Goal: Task Accomplishment & Management: Complete application form

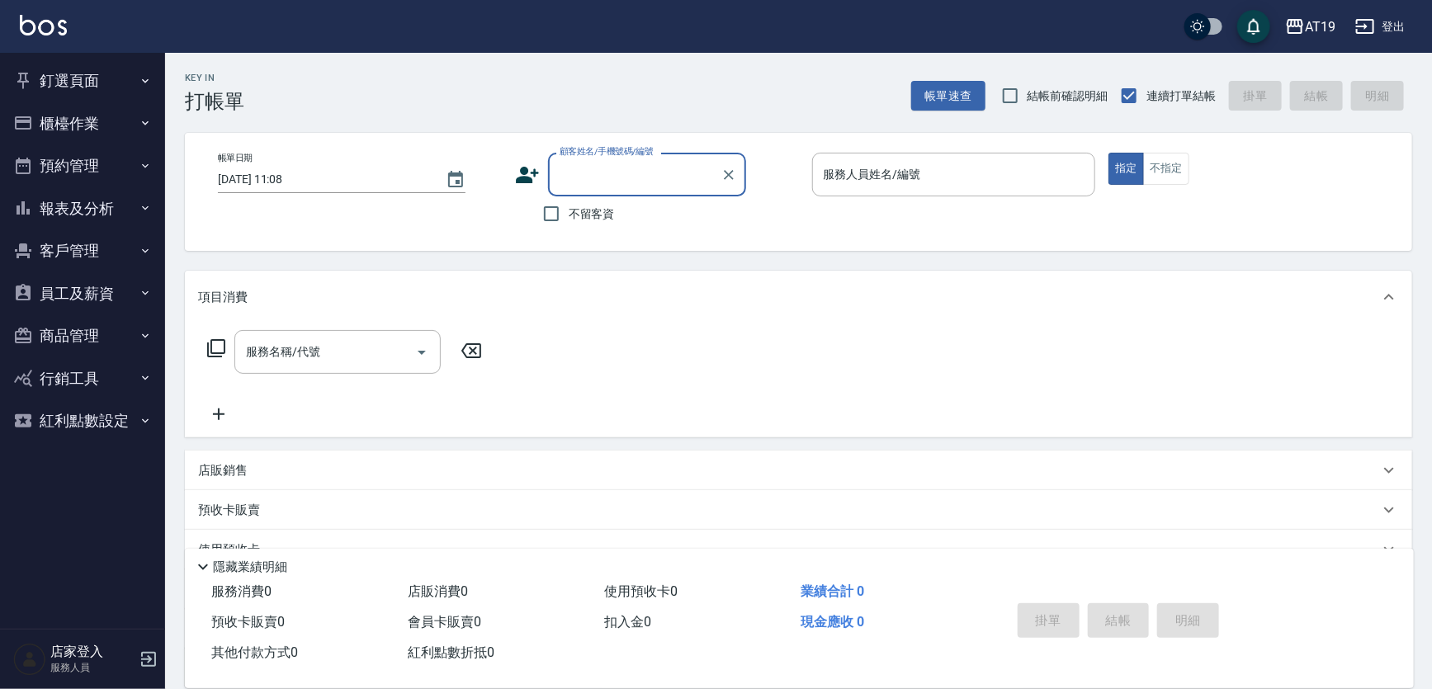
drag, startPoint x: 637, startPoint y: 196, endPoint x: 641, endPoint y: 186, distance: 10.7
click at [638, 194] on div "顧客姓名/手機號碼/編號 顧客姓名/手機號碼/編號 不留客資" at bounding box center [657, 192] width 284 height 78
click at [641, 186] on input "顧客姓名/手機號碼/編號" at bounding box center [634, 174] width 158 height 29
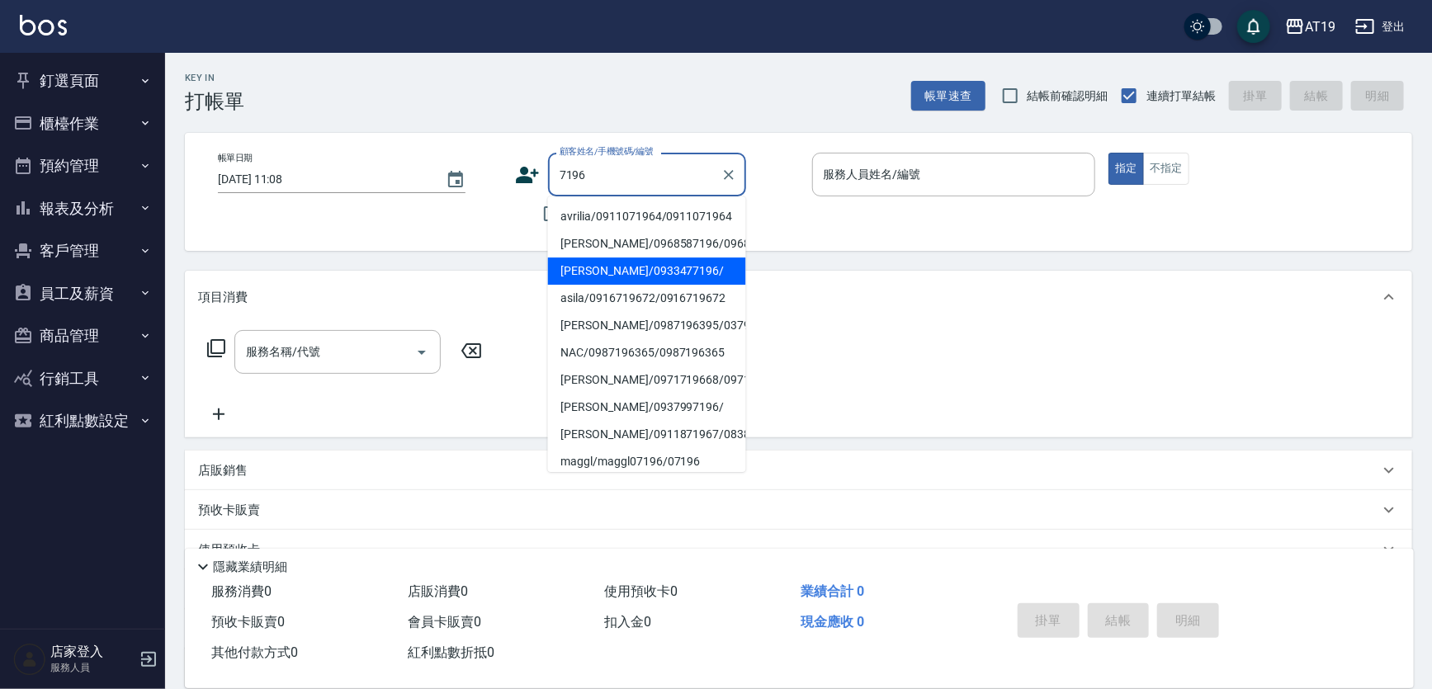
type input "[PERSON_NAME]/0933477196/"
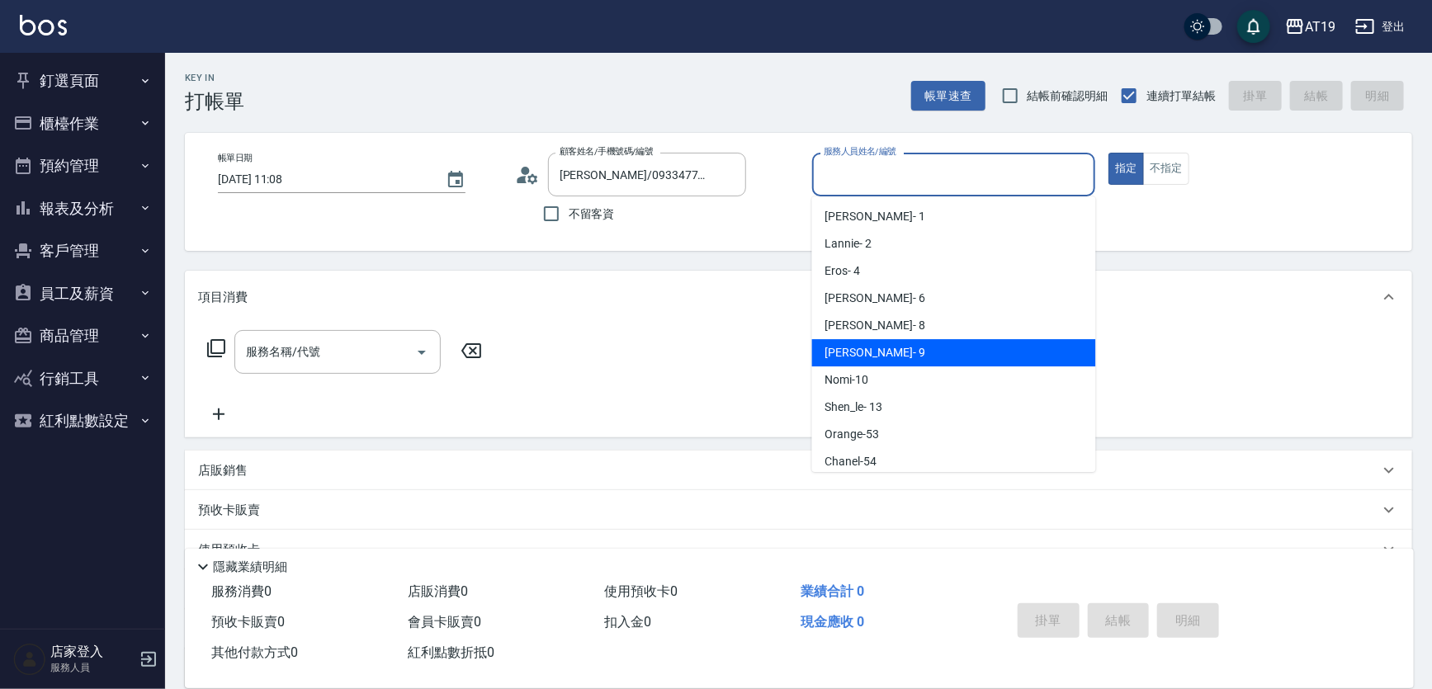
type input "[PERSON_NAME]- 9"
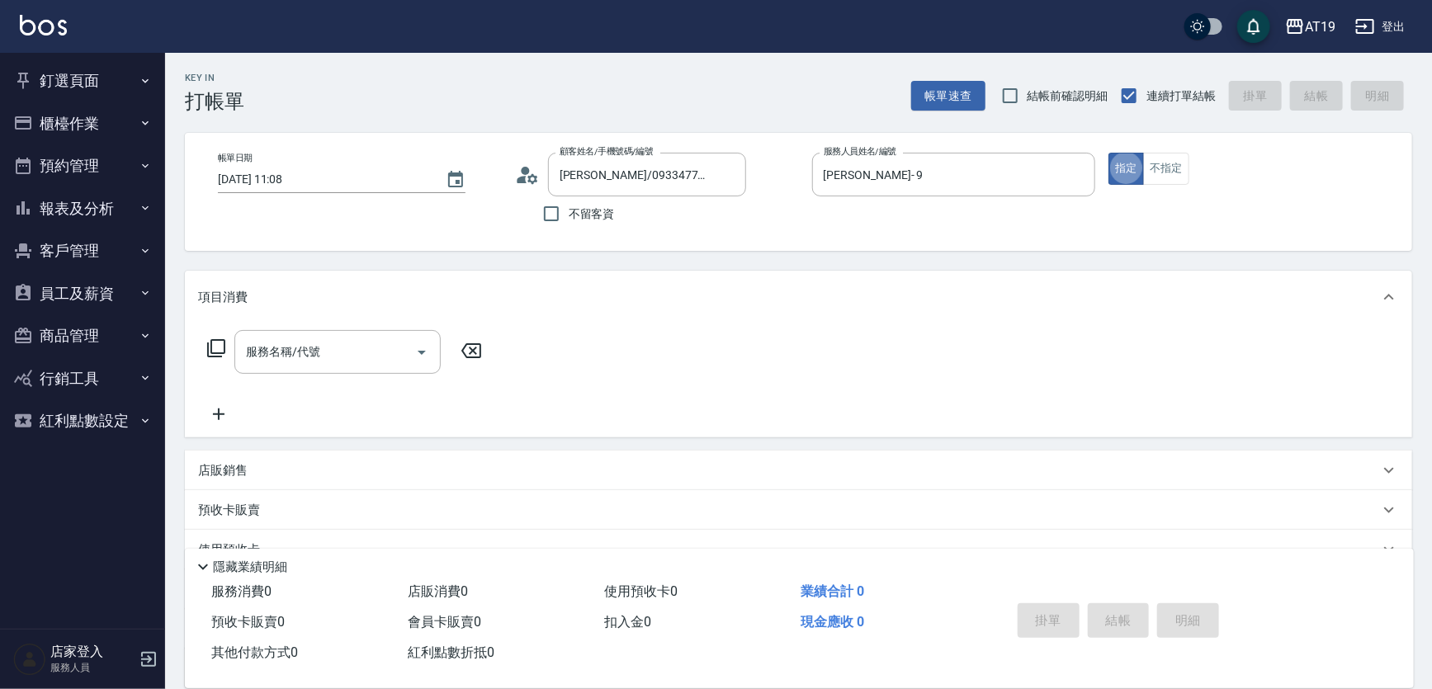
type button "true"
type input "3"
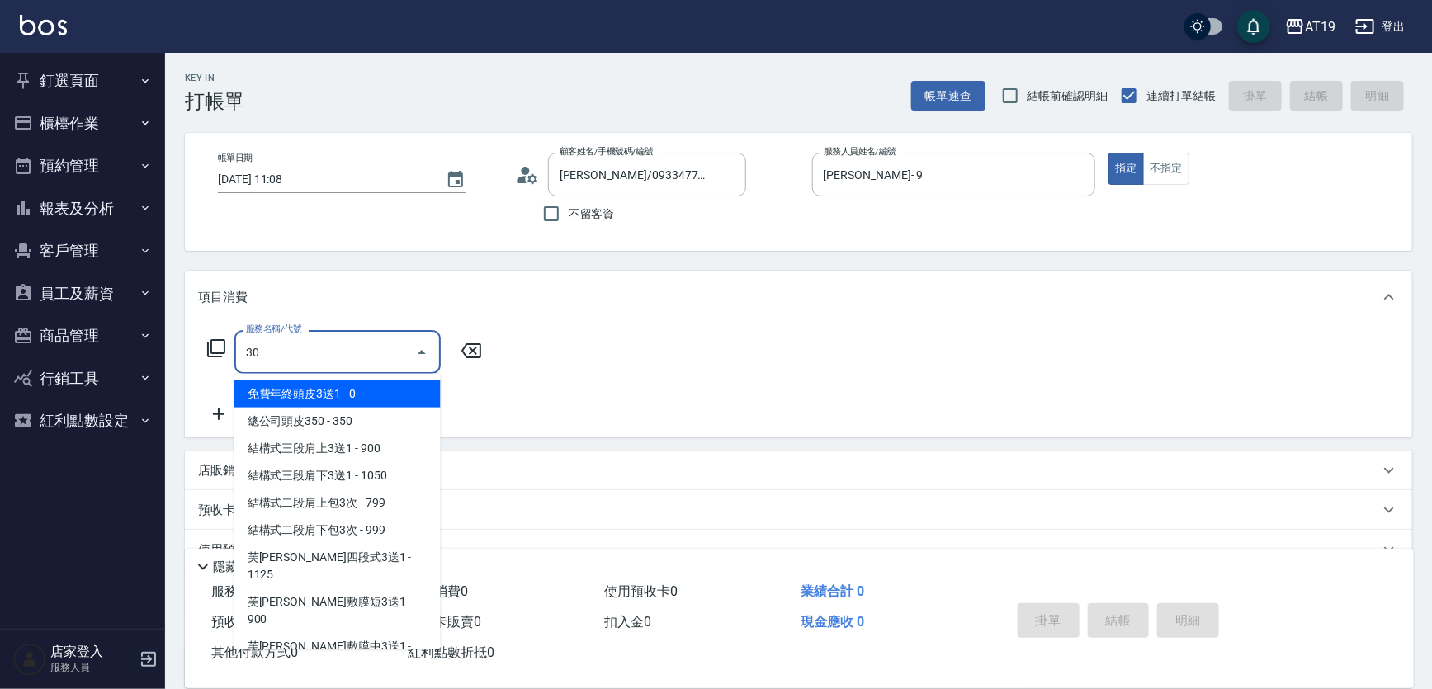
type input "301"
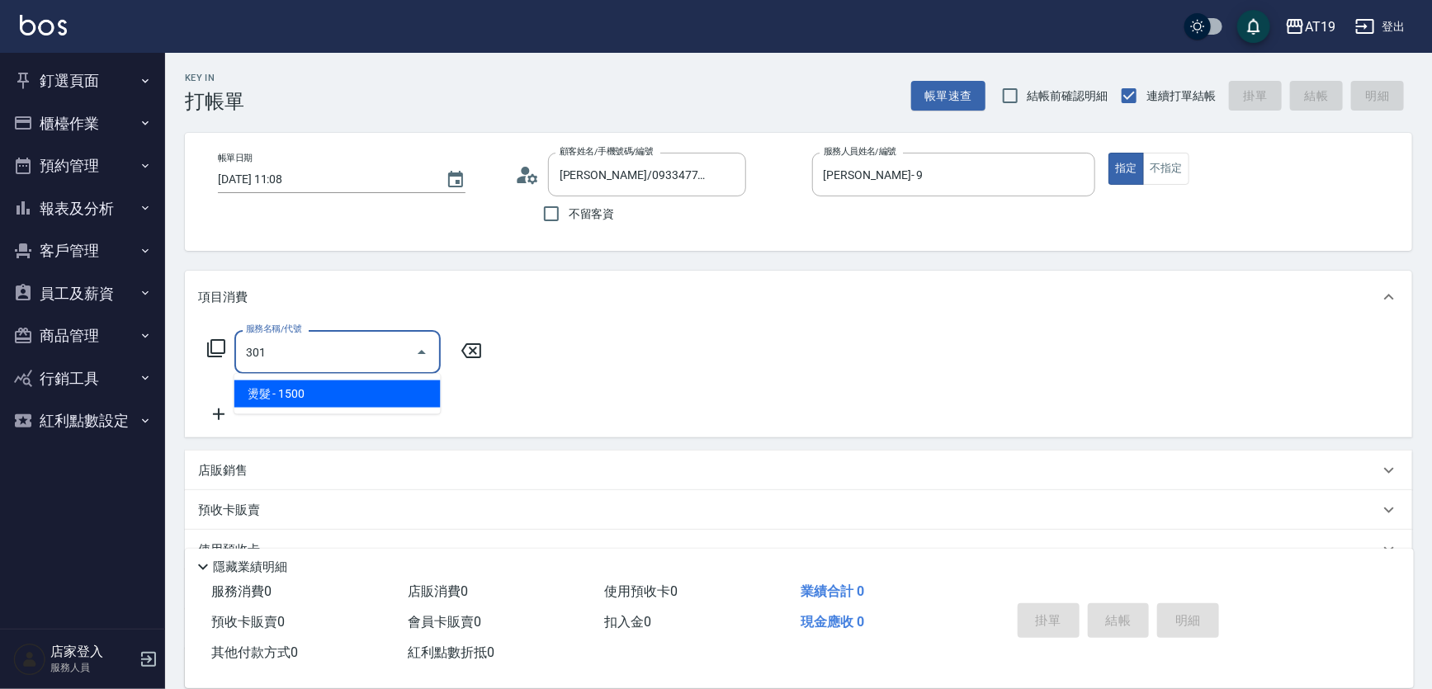
type input "150"
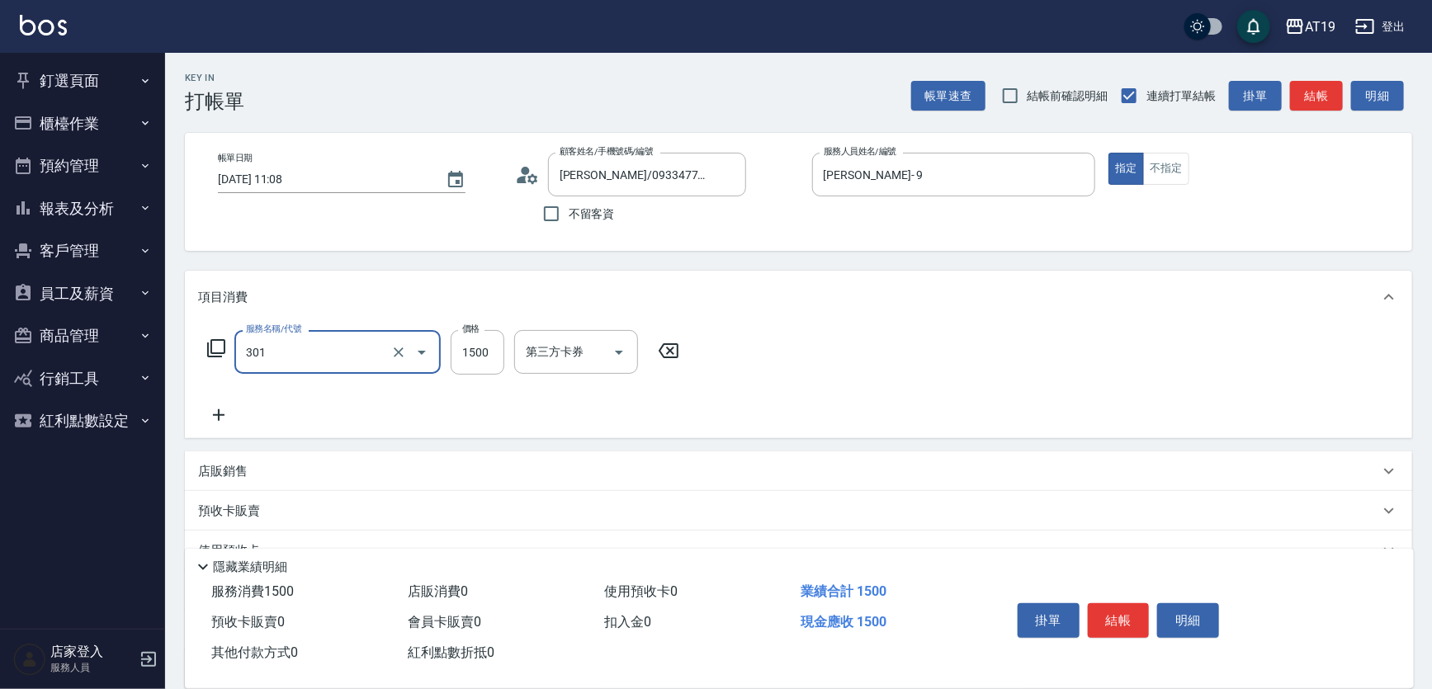
type input "燙髮(301)"
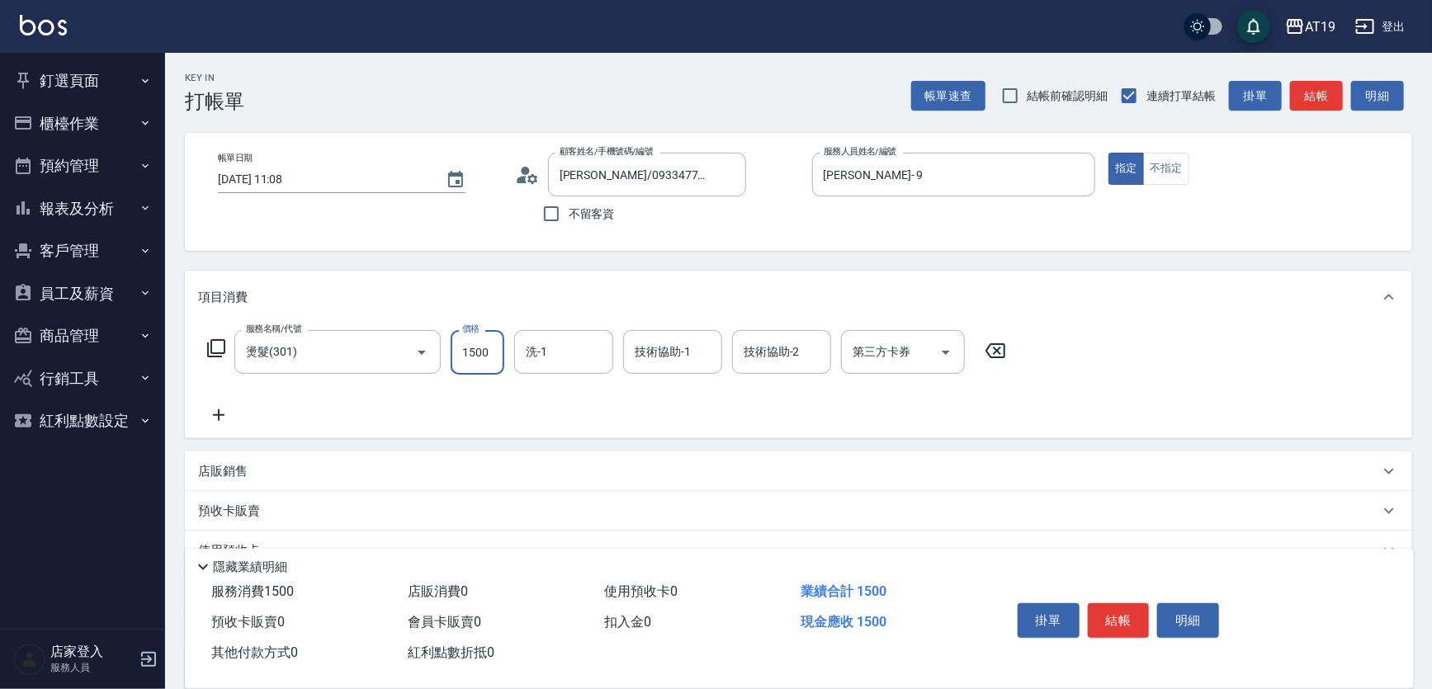
type input "0"
type input "18"
type input "10"
type input "188"
type input "180"
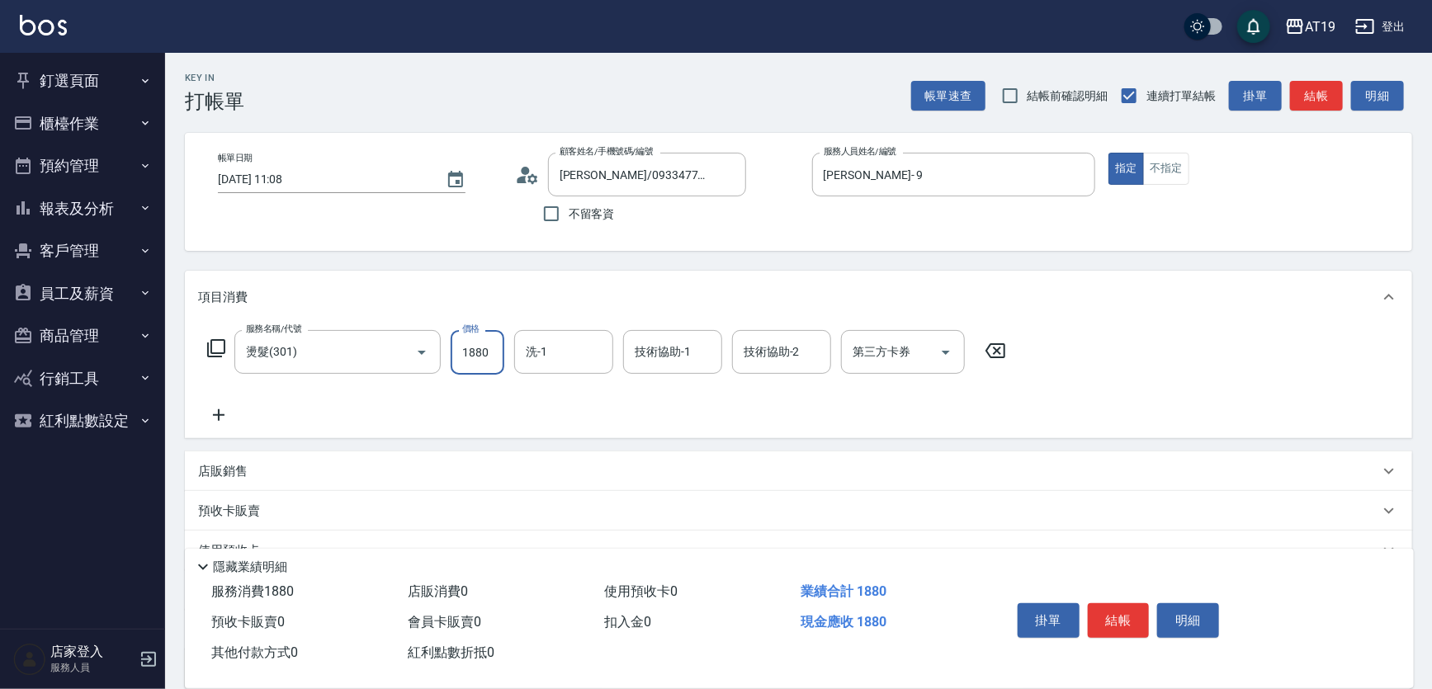
type input "1880"
type input "Orange-53"
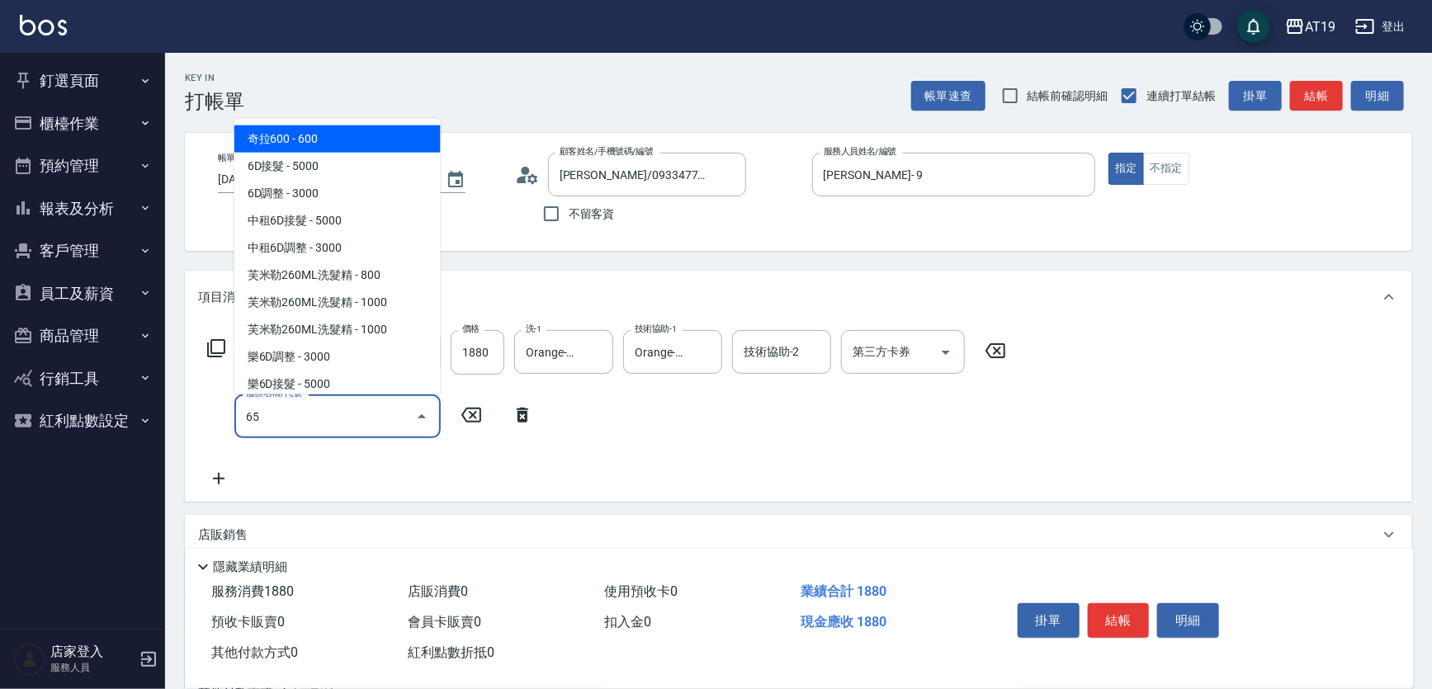
type input "657"
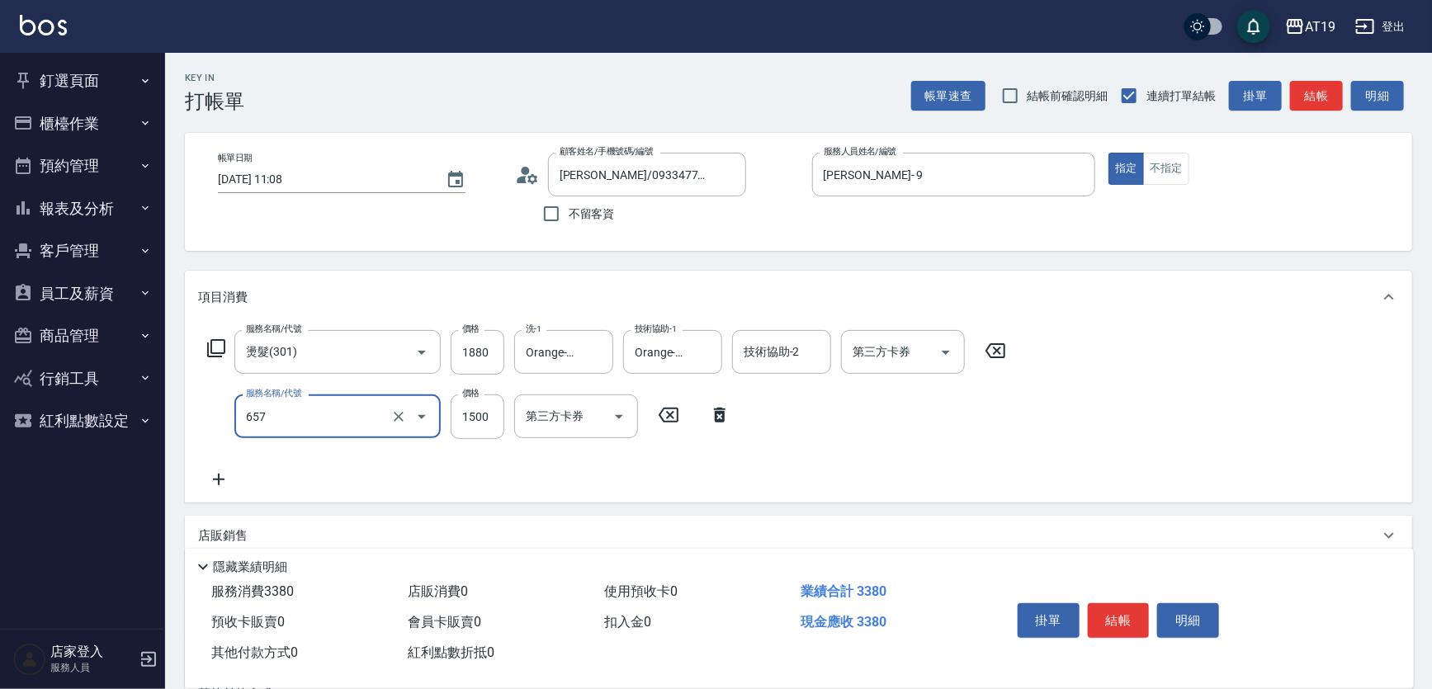
type input "330"
type input "自備護髮(鉑金)(657)"
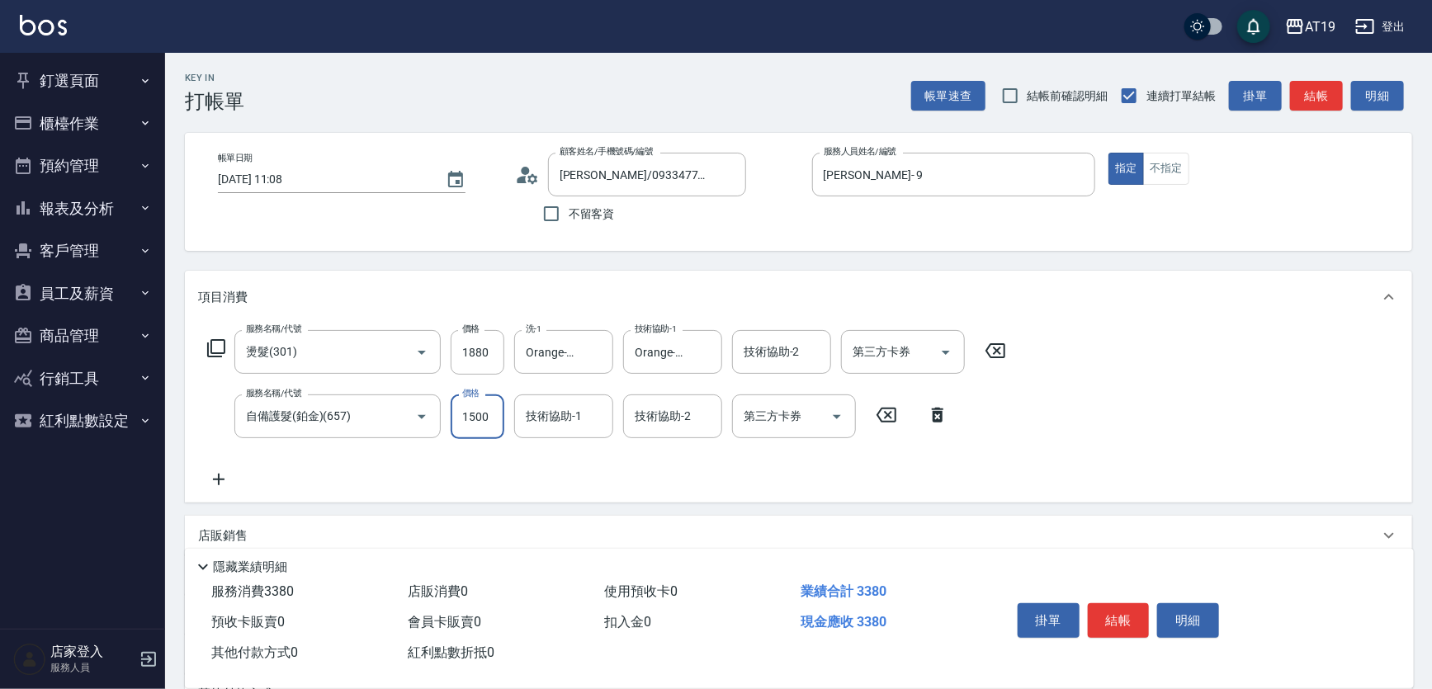
type input "2"
type input "180"
type input "20"
type input "190"
type input "200"
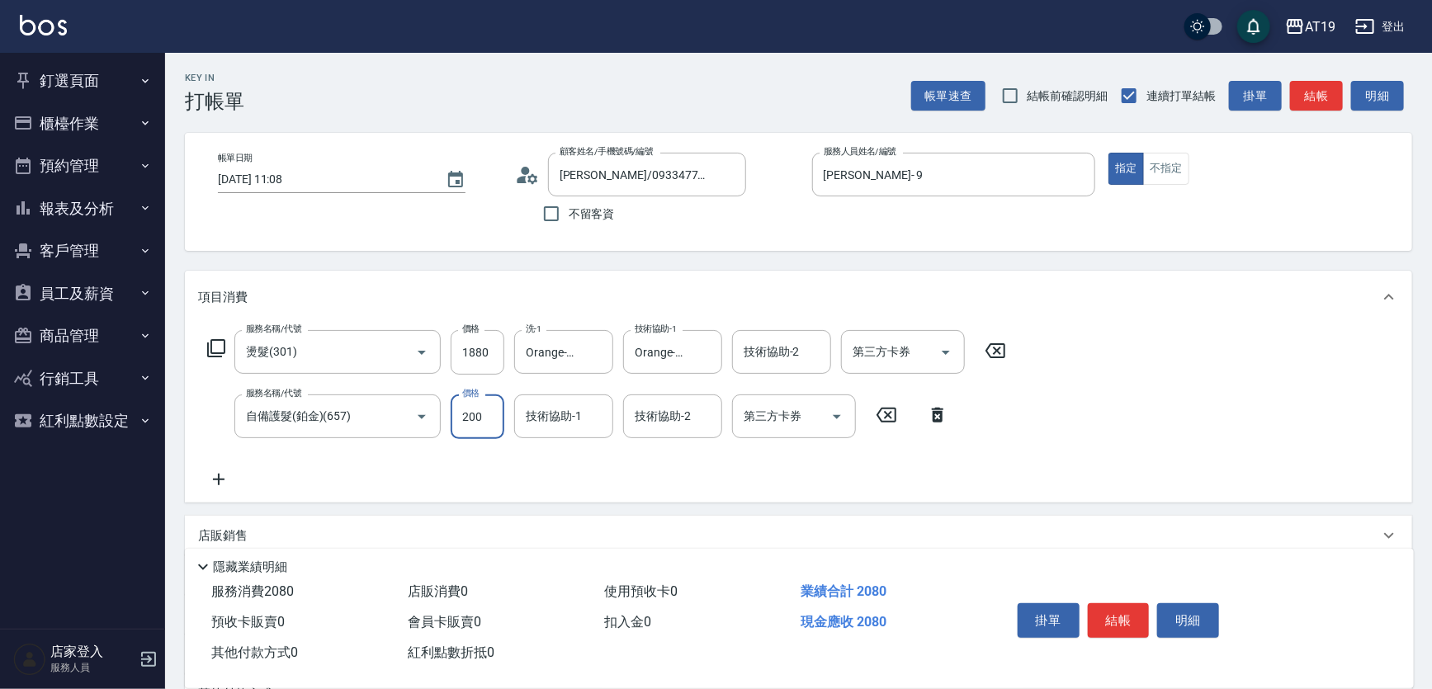
type input "380"
type input "2000"
type input "Orange-53"
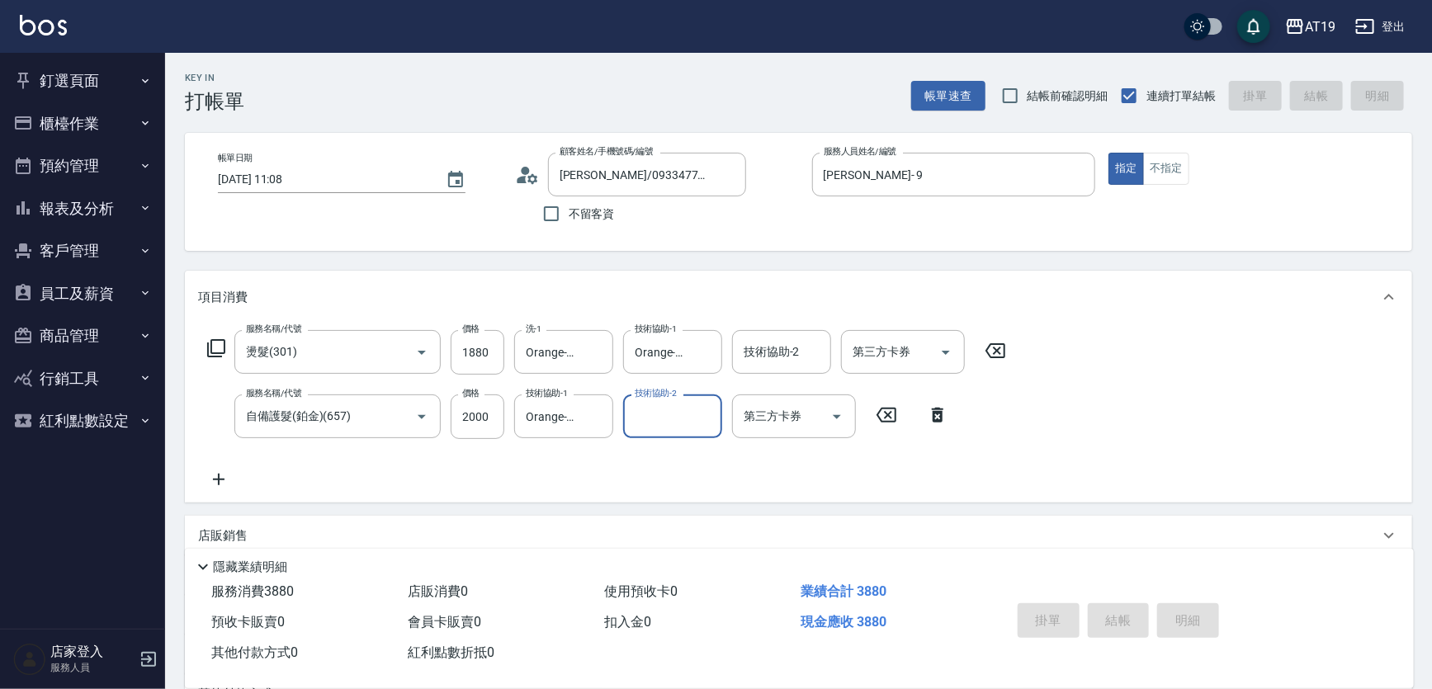
type input "[DATE] 15:46"
type input "0"
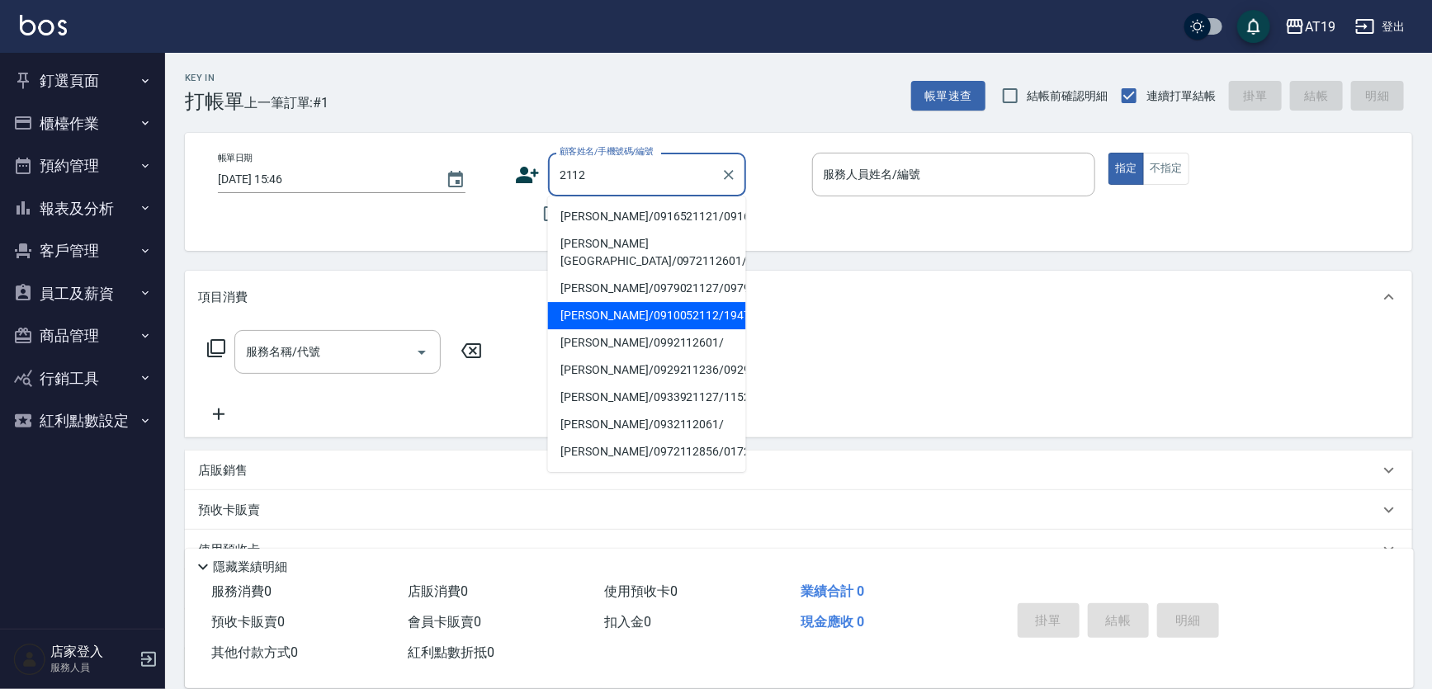
type input "[PERSON_NAME]/0910052112/19479"
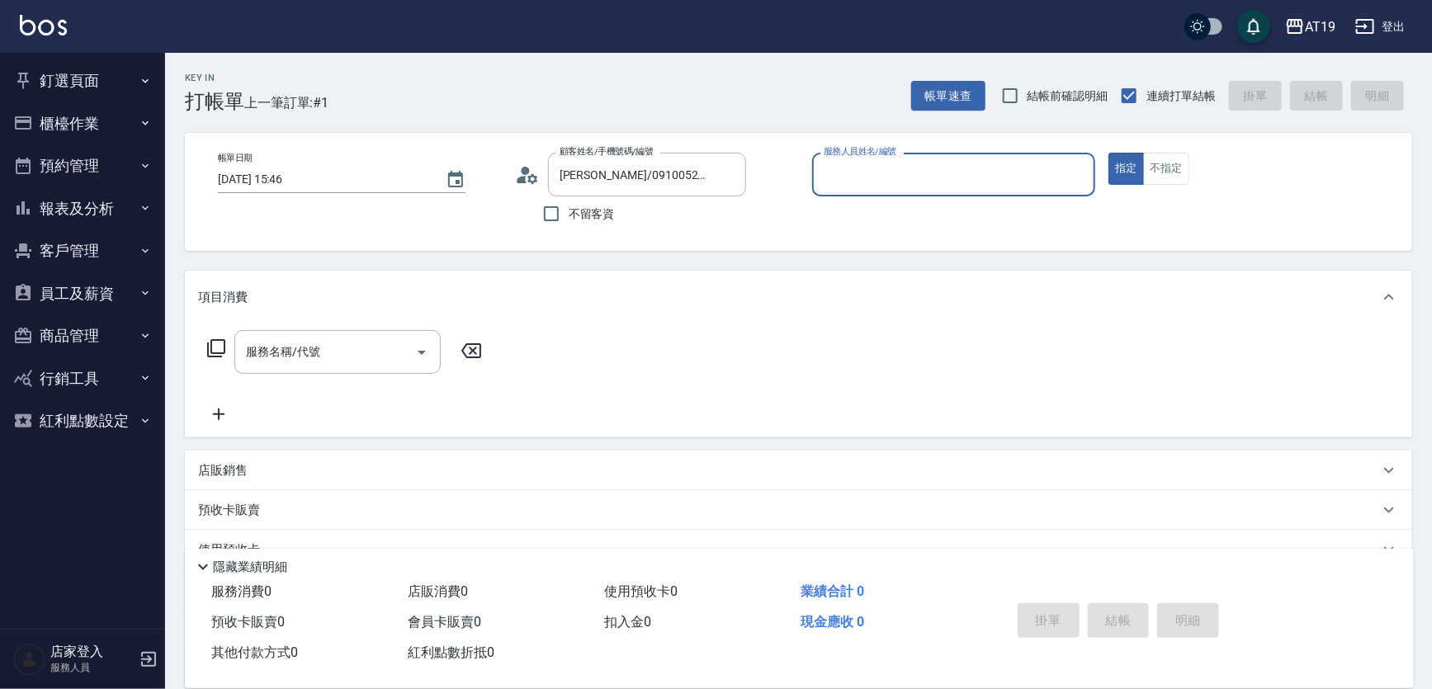
type input "Linda- 1"
click at [1108, 153] on button "指定" at bounding box center [1125, 169] width 35 height 32
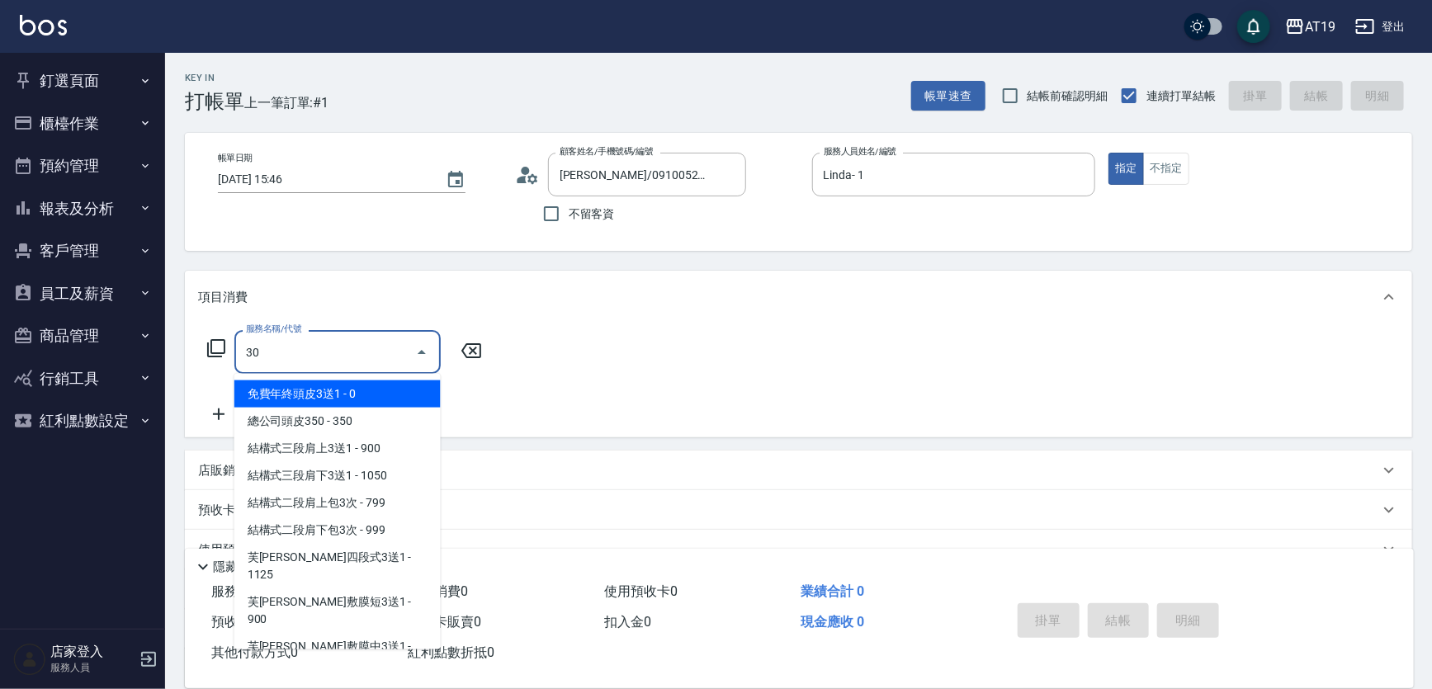
type input "301"
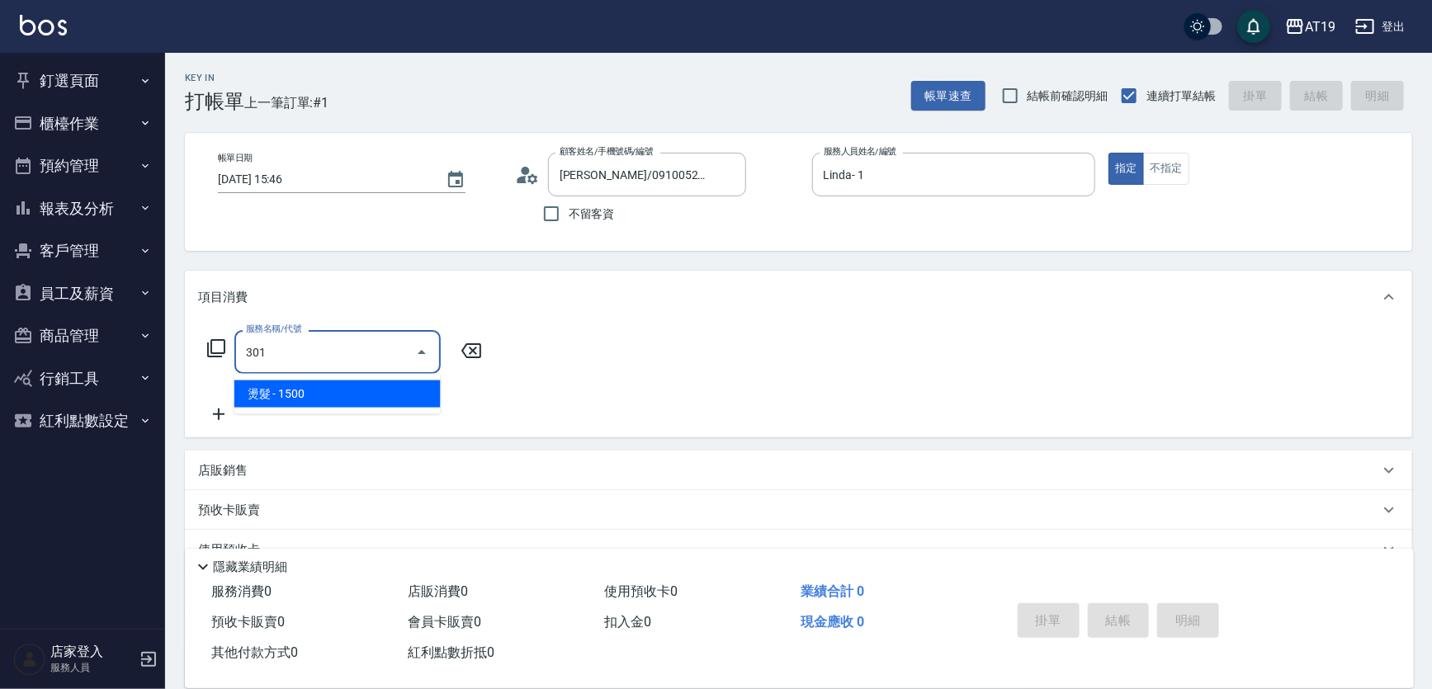
type input "150"
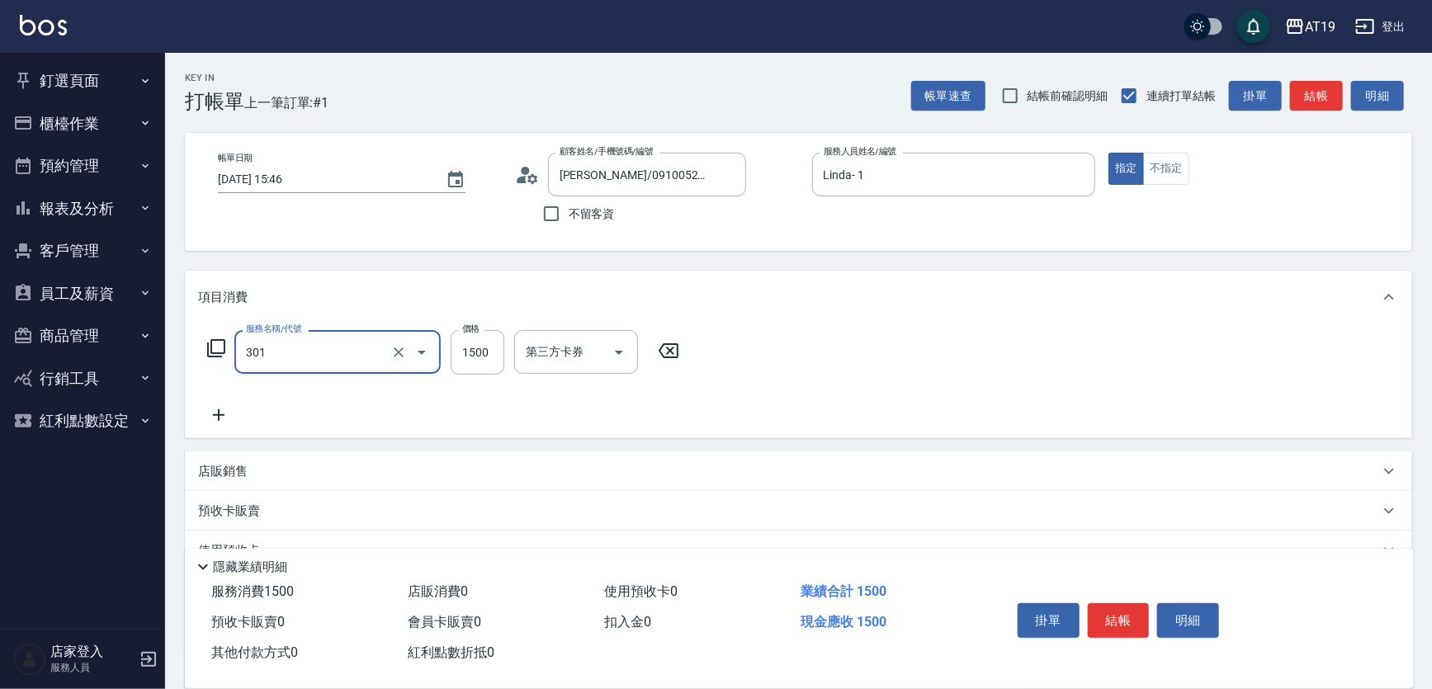
type input "燙髮(301)"
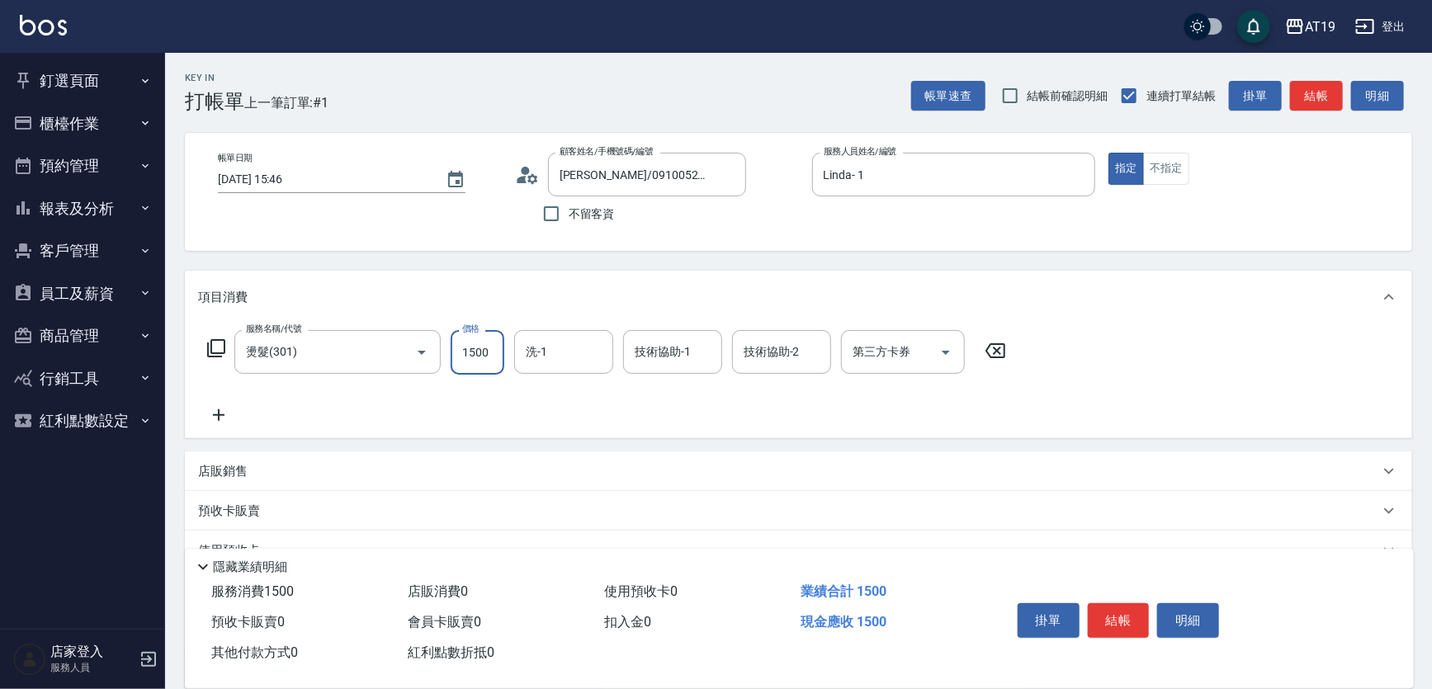
type input "0"
type input "300"
type input "30"
type input "3"
type input "0"
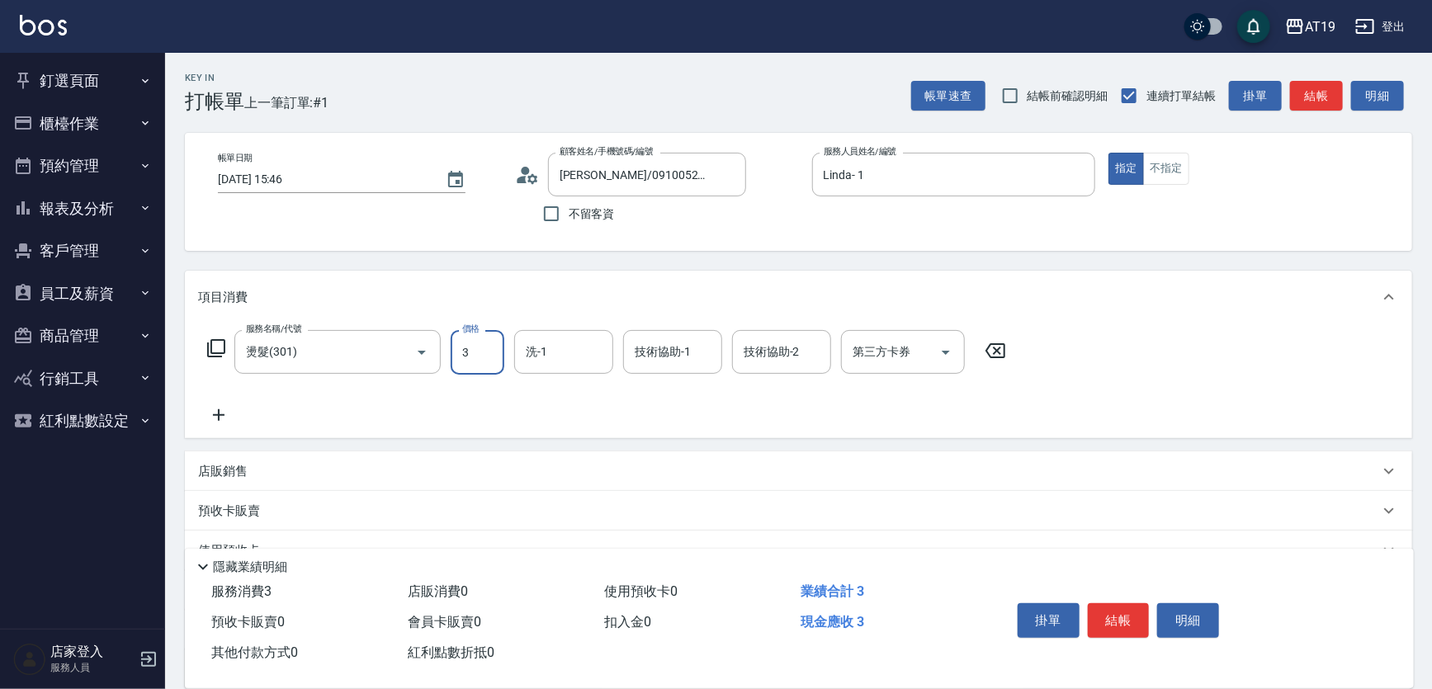
type input "30"
type input "300"
type input "3000"
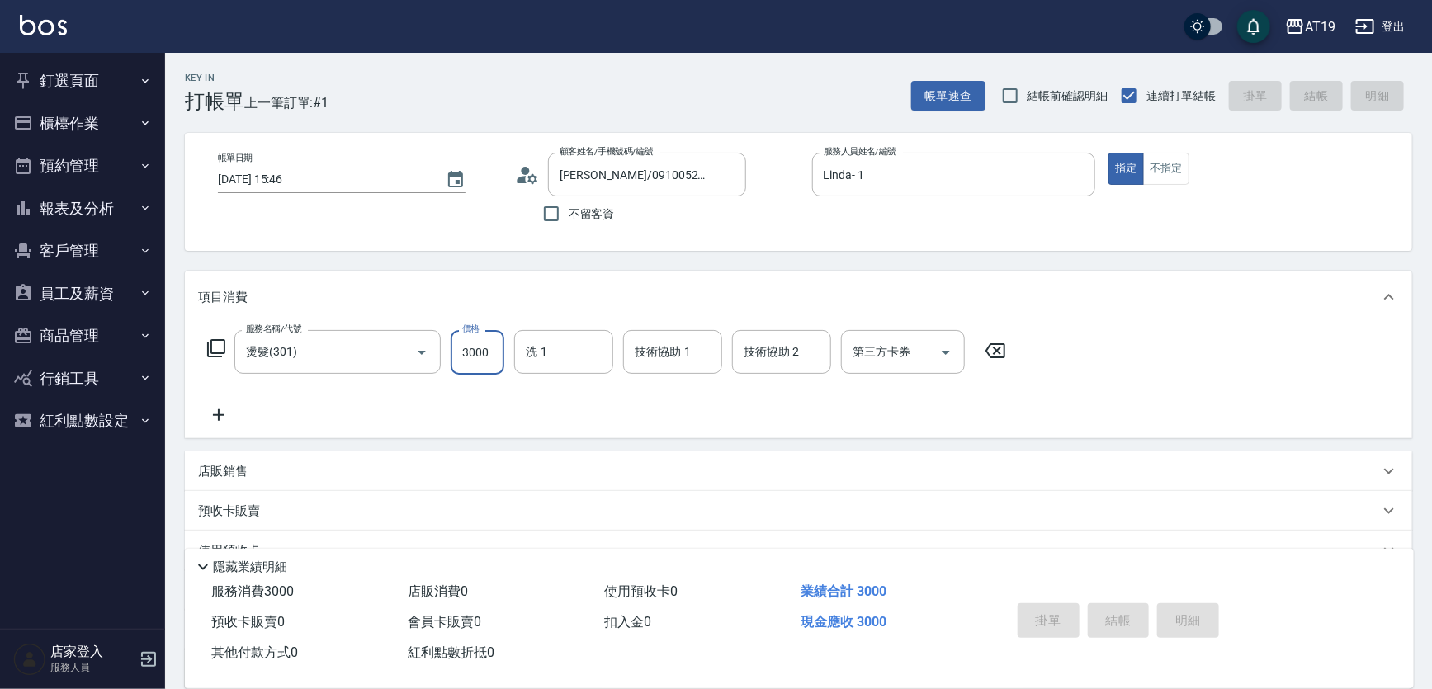
type input "[DATE] 15:47"
type input "0"
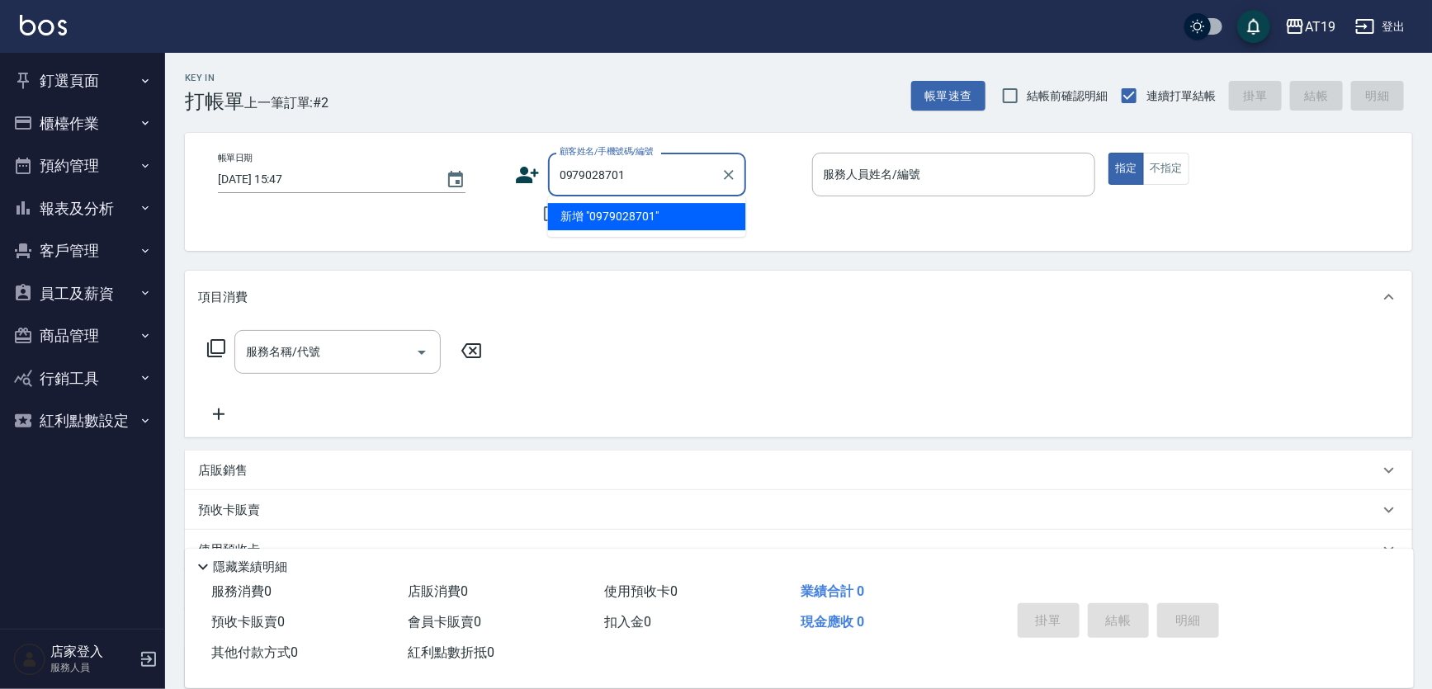
type input "0979028701"
click at [530, 168] on icon at bounding box center [527, 175] width 25 height 25
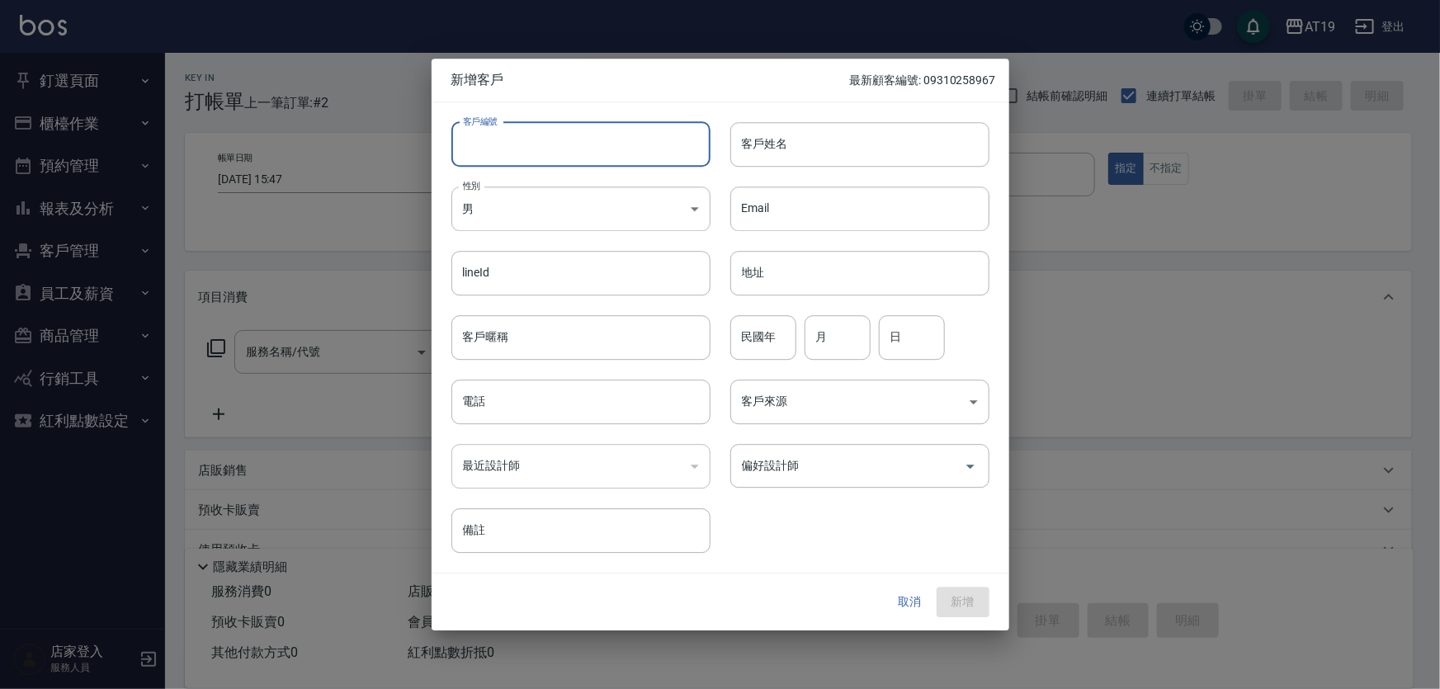
click at [579, 140] on input "客戶編號" at bounding box center [580, 144] width 259 height 45
paste input "0979028701"
type input "0979028701"
paste input "0979028701"
click at [570, 390] on input "0979028701" at bounding box center [580, 402] width 259 height 45
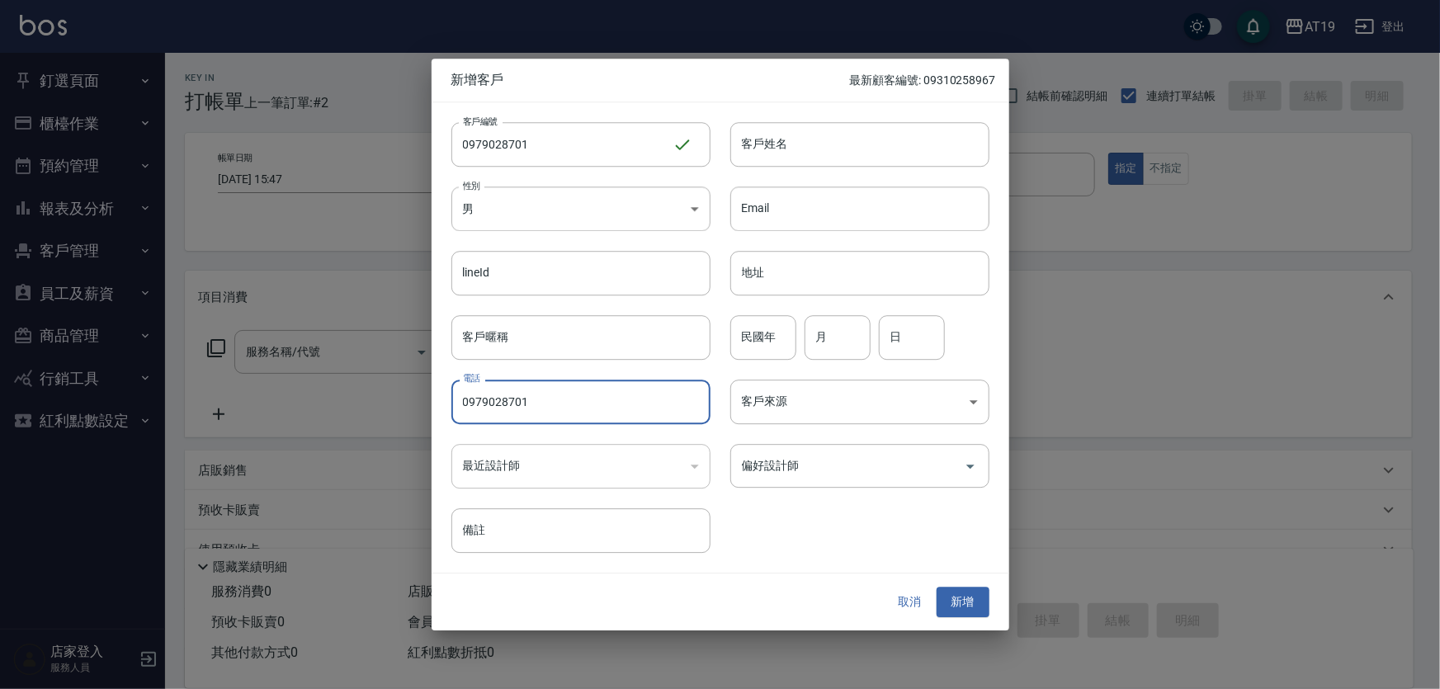
type input "0979028701"
drag, startPoint x: 889, startPoint y: 116, endPoint x: 877, endPoint y: 130, distance: 18.8
click at [881, 125] on div "客戶姓名 客戶姓名" at bounding box center [850, 134] width 279 height 64
click at [909, 151] on input "客戶姓名" at bounding box center [859, 144] width 259 height 45
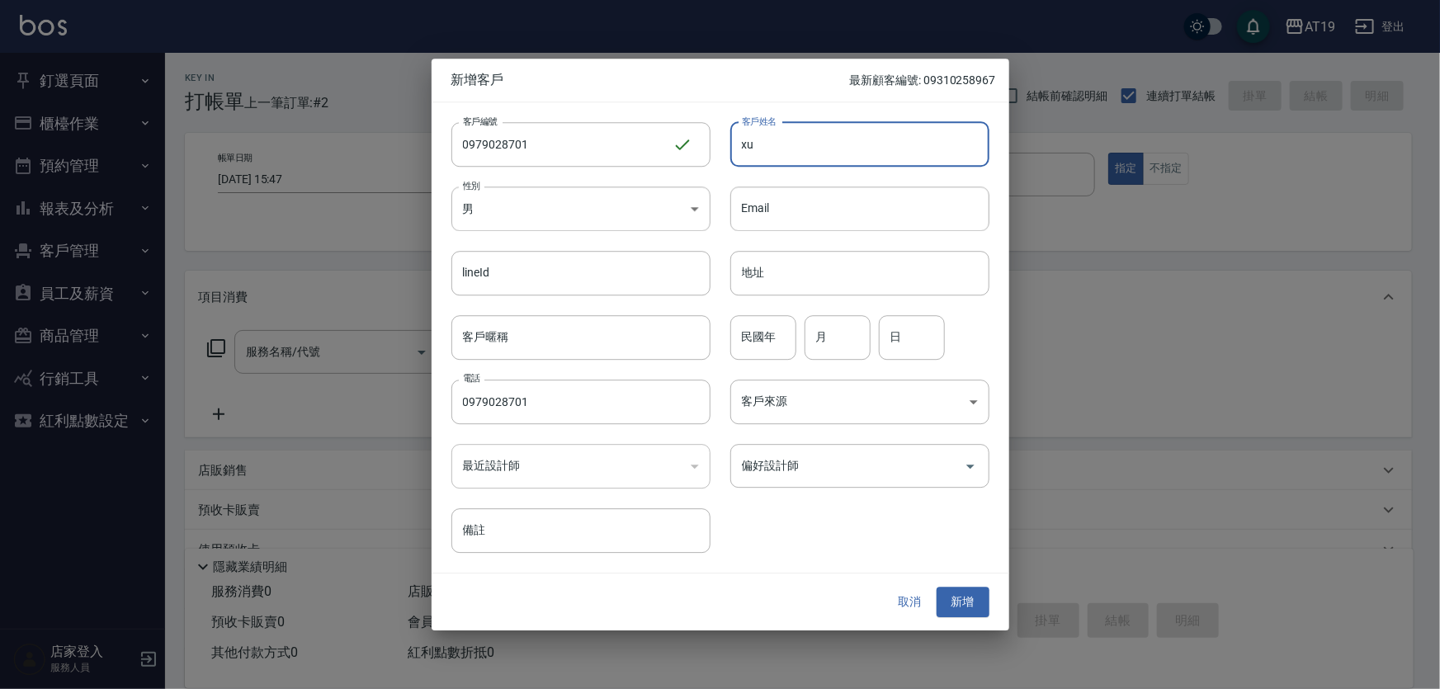
type input "x"
type input "[PERSON_NAME]"
type input "01"
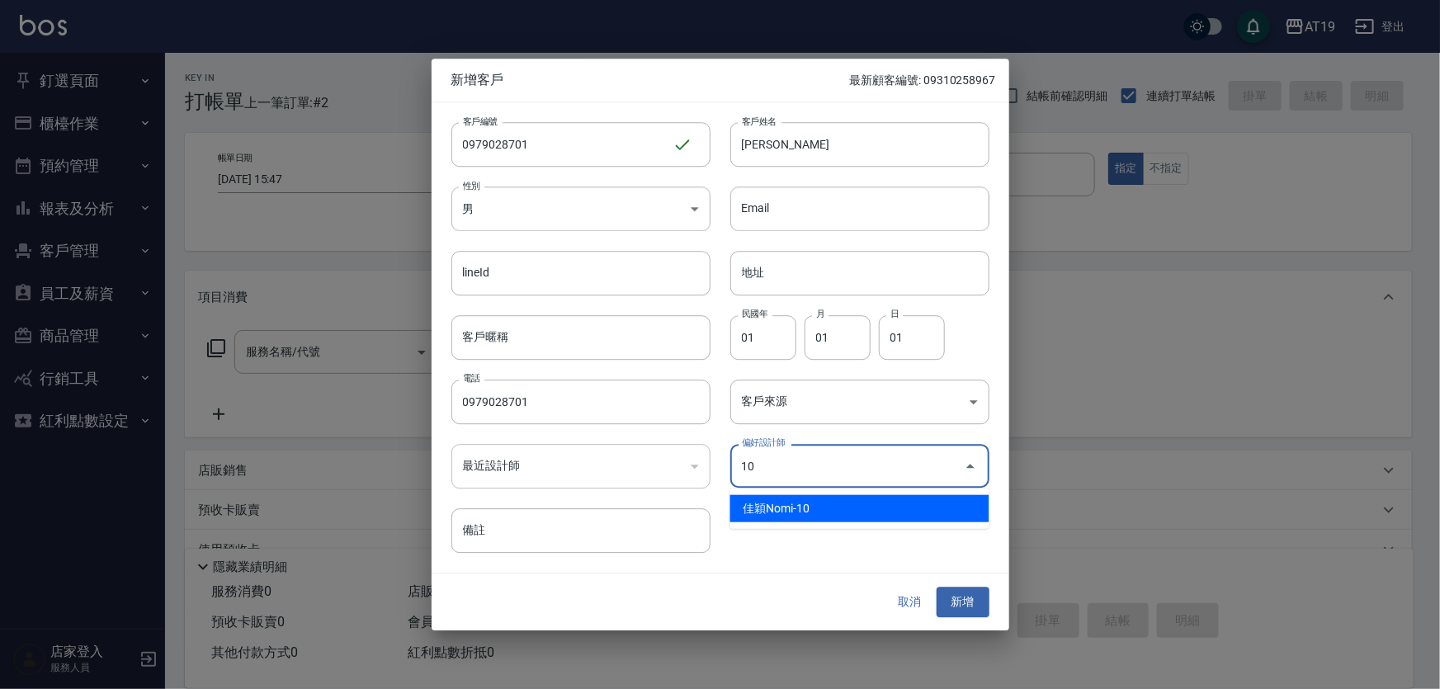
type input "佳穎[PERSON_NAME]"
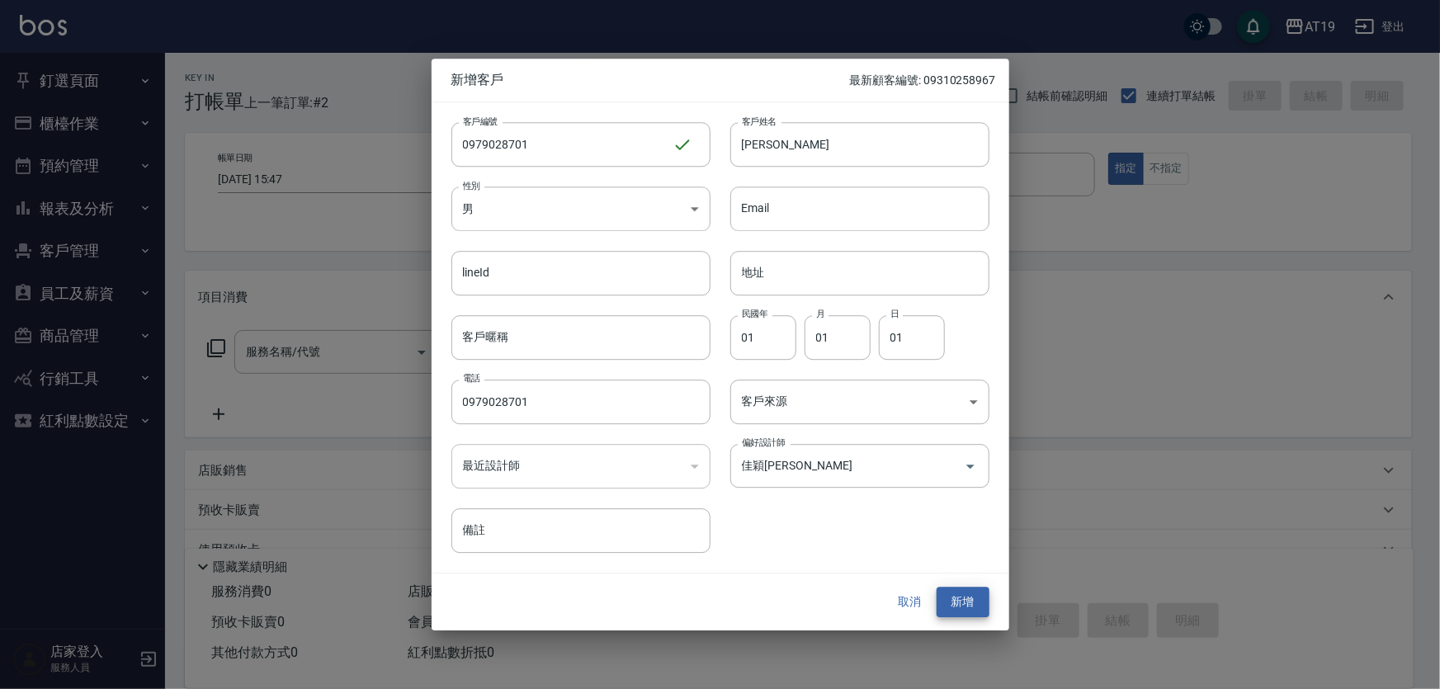
click at [937, 588] on button "新增" at bounding box center [963, 603] width 53 height 31
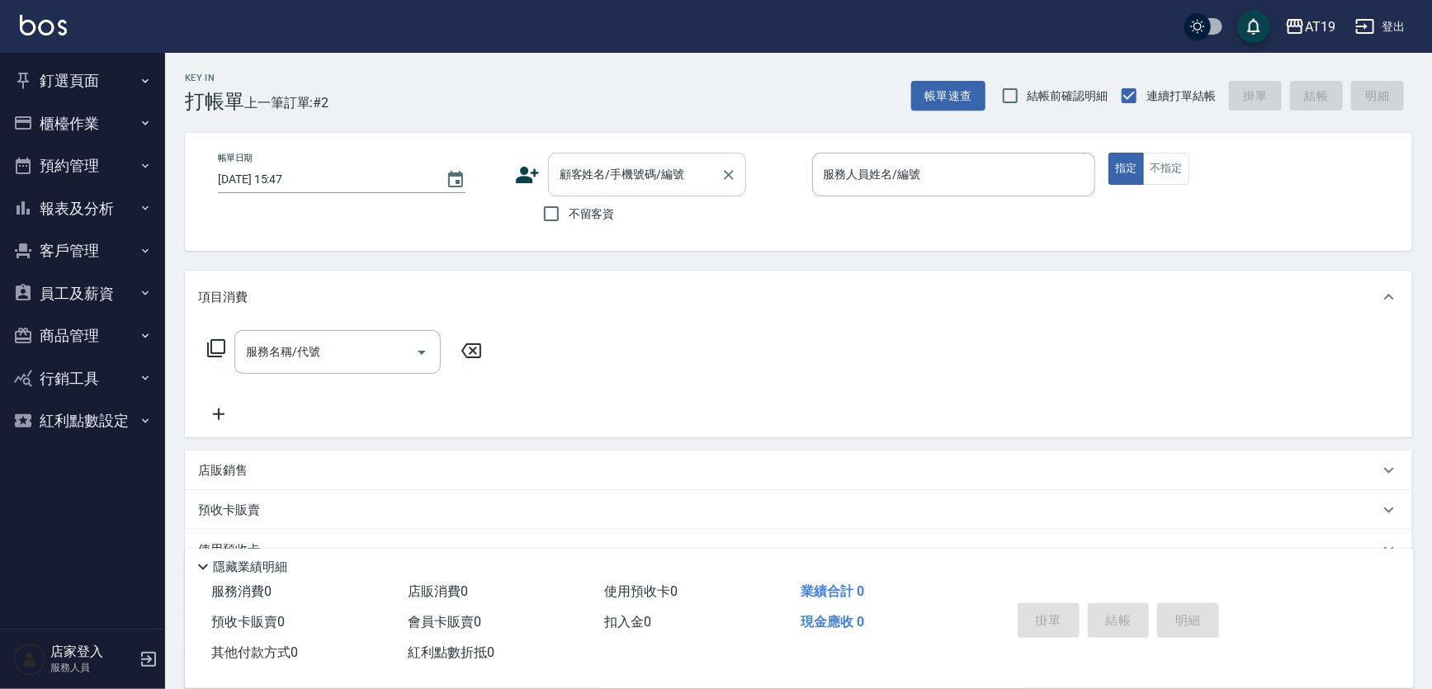
drag, startPoint x: 578, startPoint y: 186, endPoint x: 588, endPoint y: 163, distance: 25.5
click at [578, 183] on input "顧客姓名/手機號碼/編號" at bounding box center [634, 174] width 158 height 29
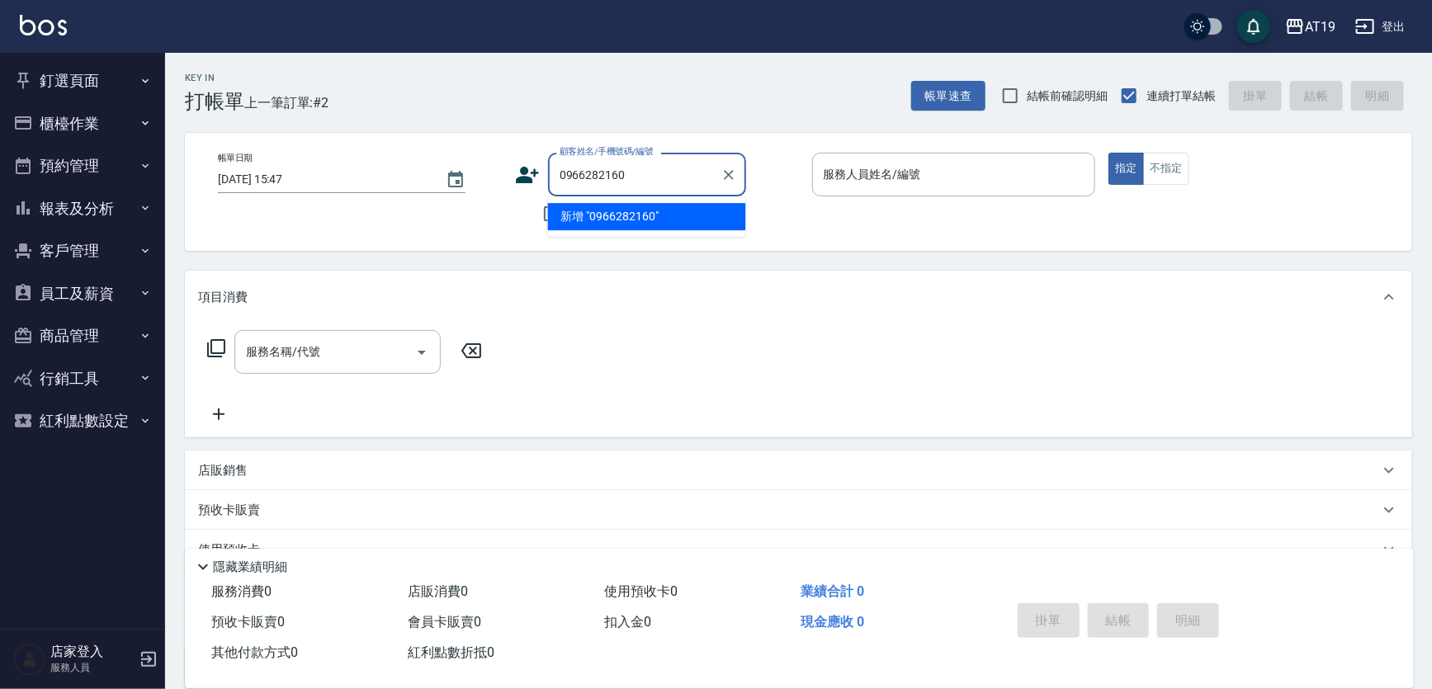
type input "0966282160"
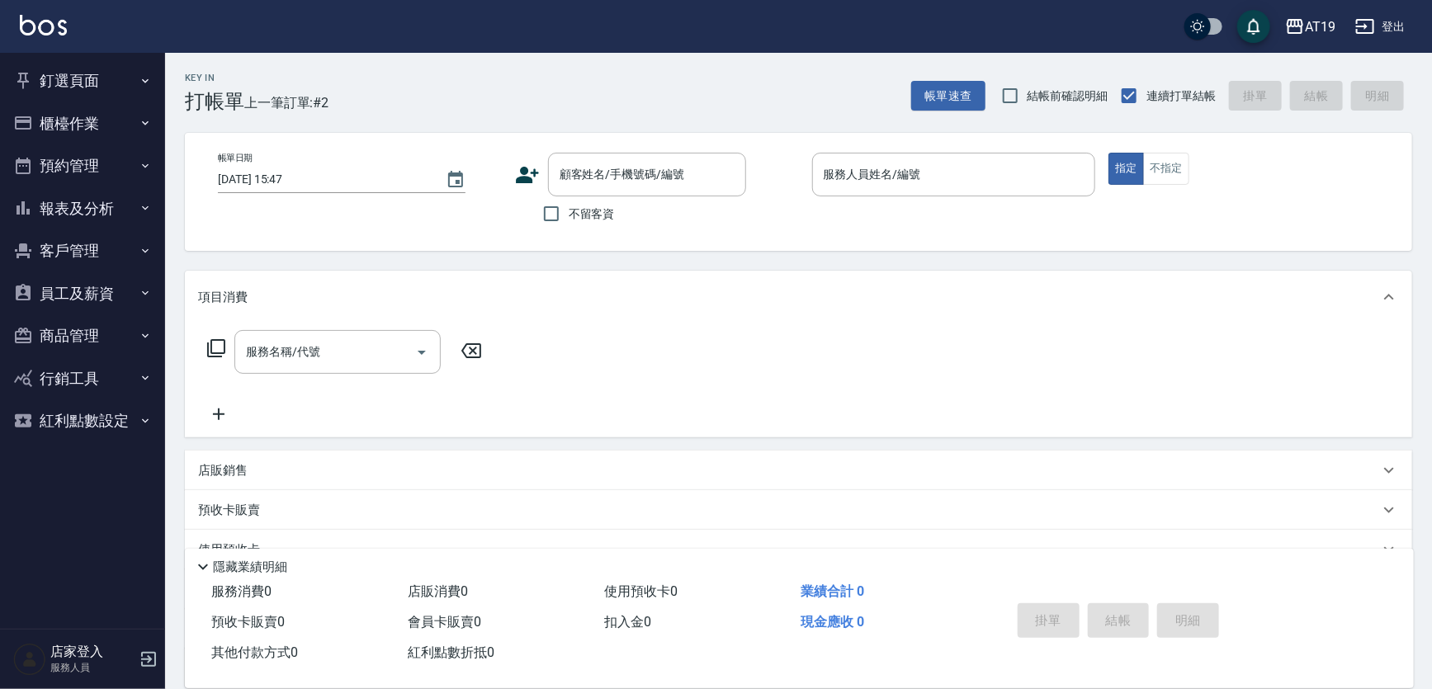
click at [533, 174] on icon at bounding box center [527, 175] width 23 height 17
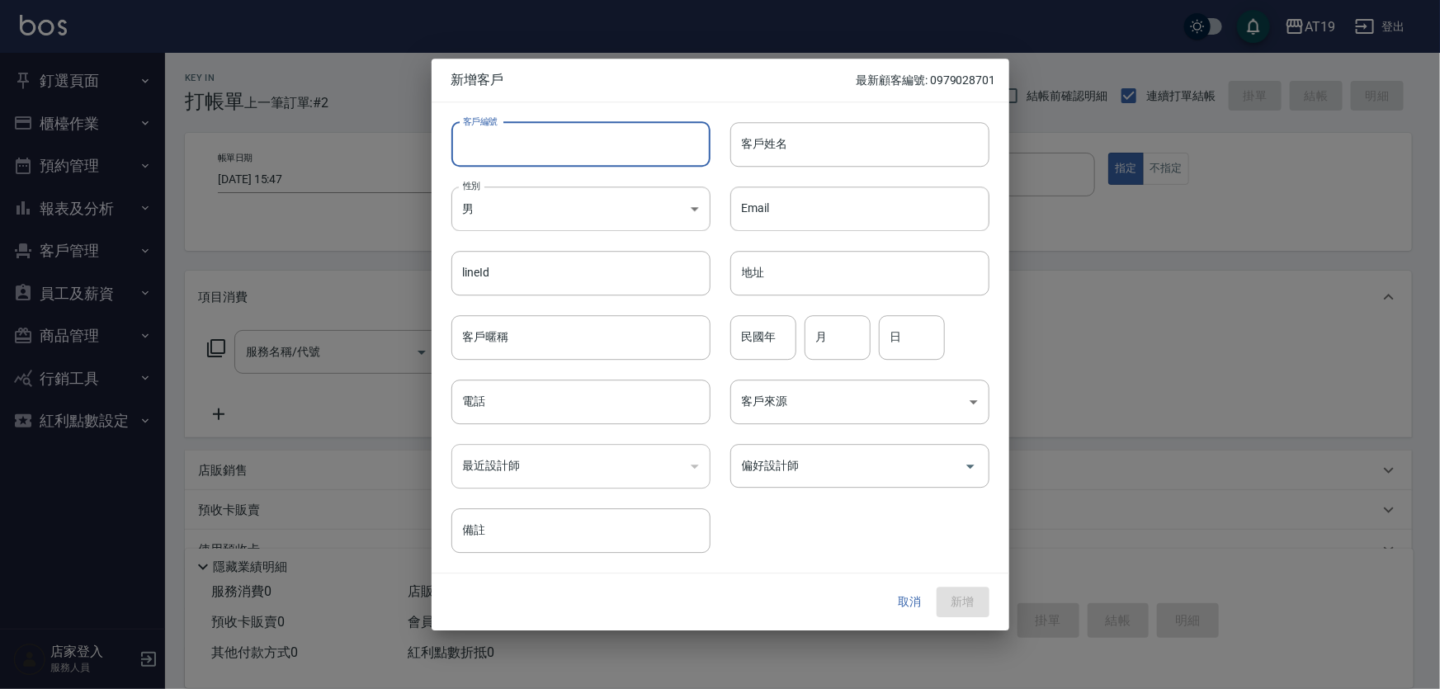
click at [554, 161] on input "客戶編號" at bounding box center [580, 144] width 259 height 45
paste input "0966282160"
type input "0966282160"
drag, startPoint x: 555, startPoint y: 399, endPoint x: 559, endPoint y: 388, distance: 11.5
click at [555, 399] on input "電話" at bounding box center [580, 402] width 259 height 45
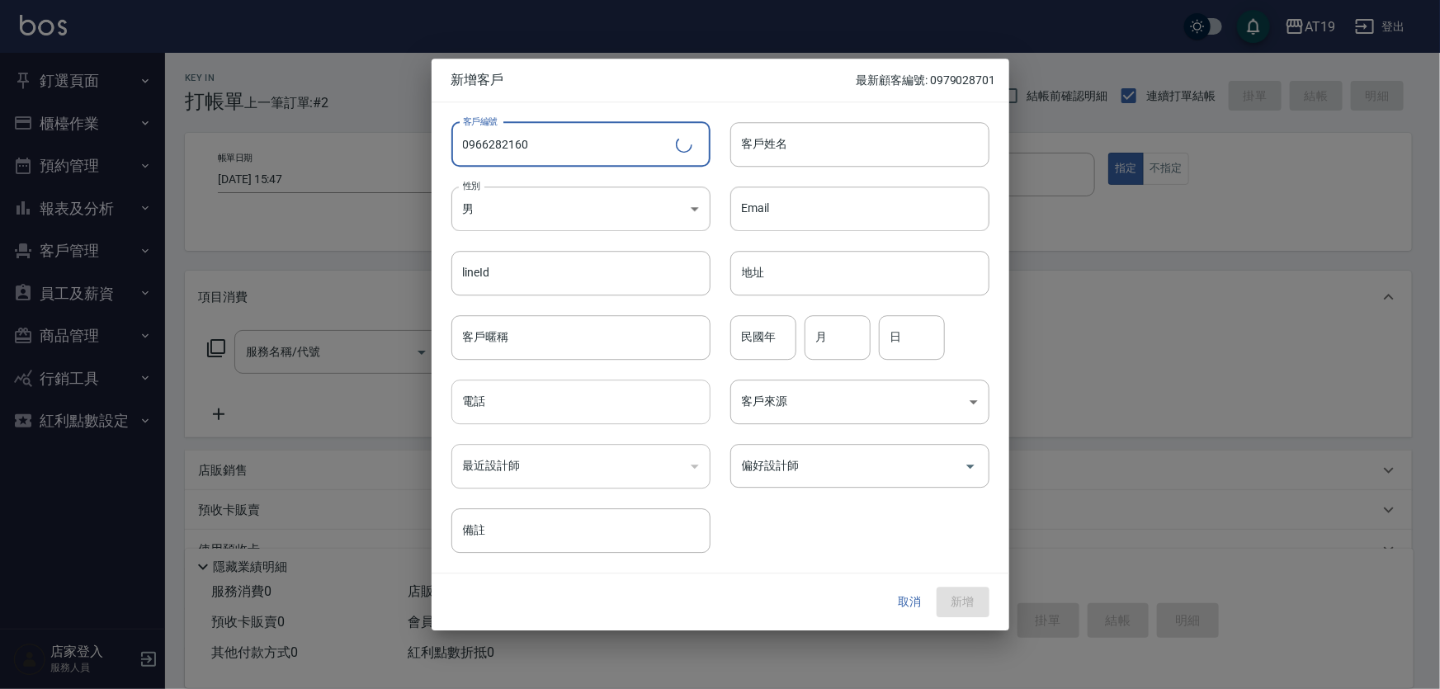
paste input "0966282160"
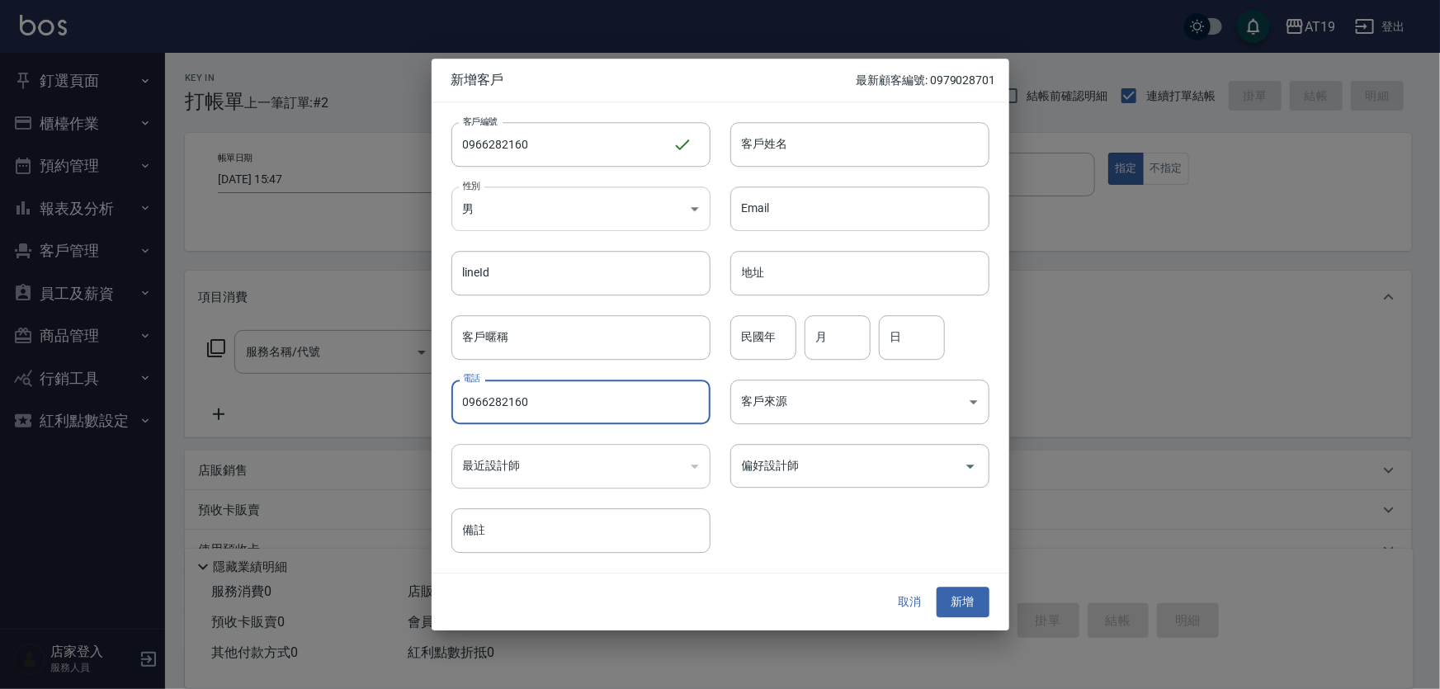
type input "0966282160"
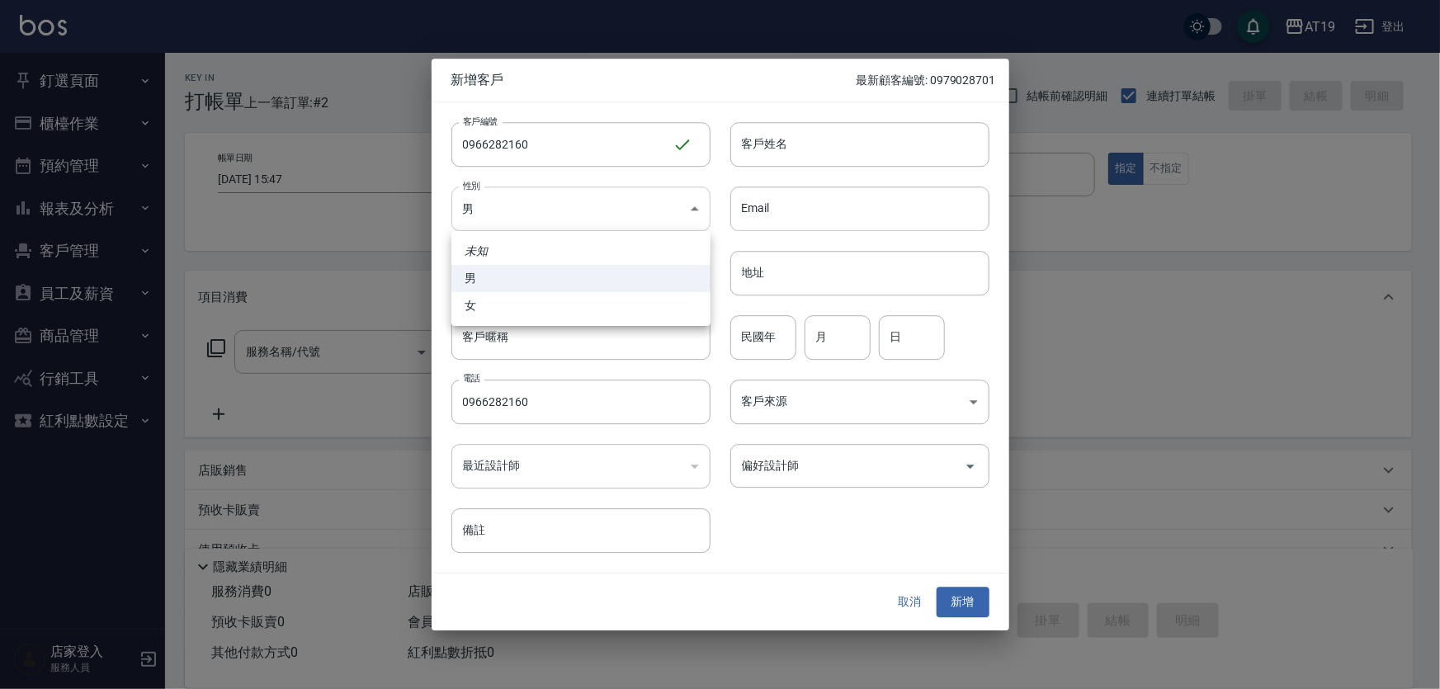
click at [542, 210] on body "AT19 登出 釘選頁面 打帳單 帳單列表 排班表 現場電腦打卡 店家日報表 互助日報表 設計師日報表 櫃檯作業 打帳單 帳單列表 現金收支登錄 高階收支登錄…" at bounding box center [720, 421] width 1440 height 843
drag, startPoint x: 553, startPoint y: 308, endPoint x: 599, endPoint y: 289, distance: 50.0
click at [556, 308] on li "女" at bounding box center [580, 305] width 259 height 27
type input "[DEMOGRAPHIC_DATA]"
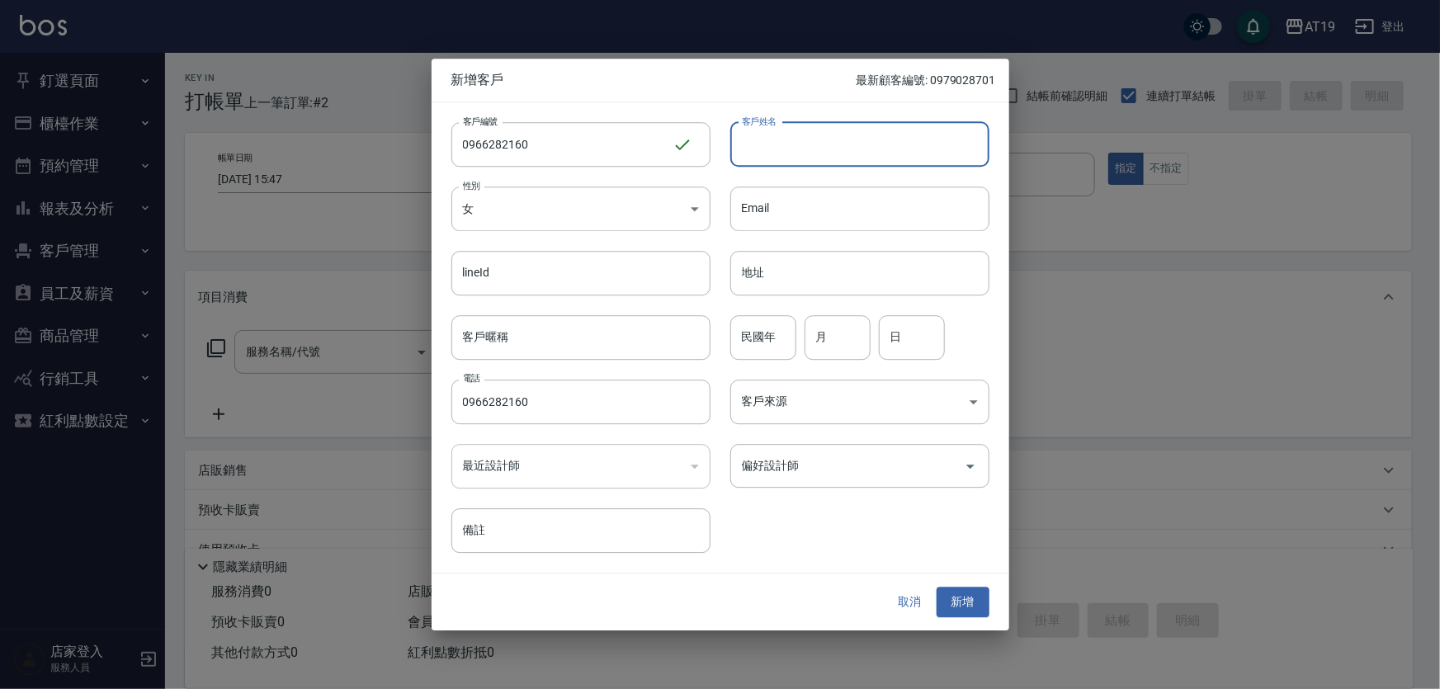
drag, startPoint x: 748, startPoint y: 153, endPoint x: 711, endPoint y: 30, distance: 129.2
click at [747, 149] on input "客戶姓名" at bounding box center [859, 144] width 259 height 45
type input "ㄓ"
type input "[PERSON_NAME]"
type input "01"
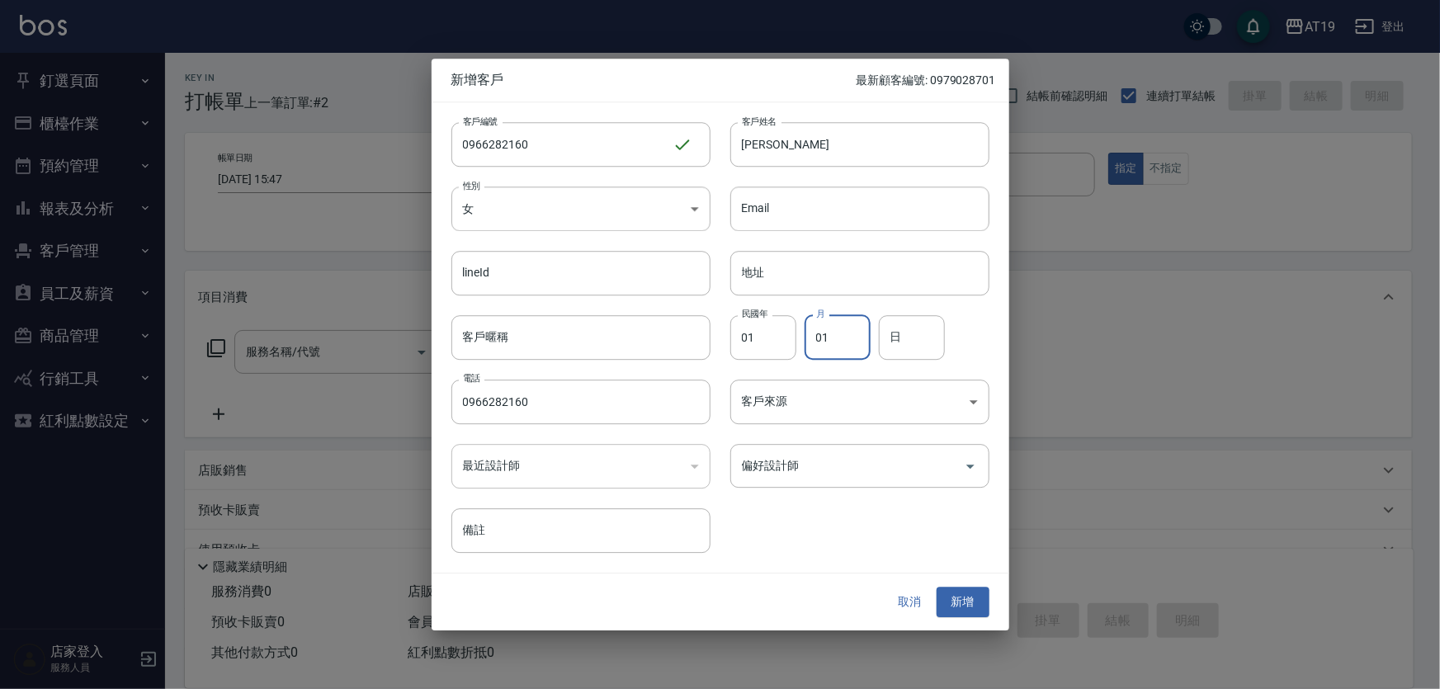
type input "01"
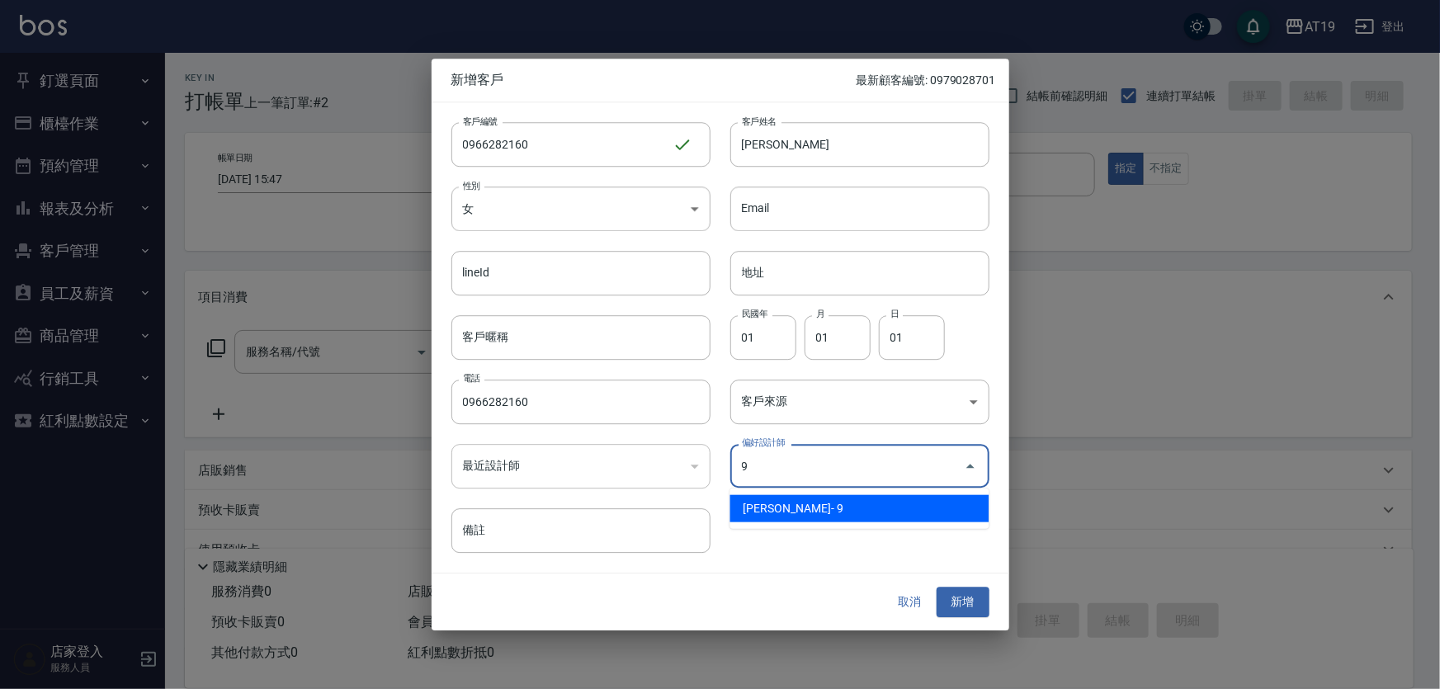
type input "[PERSON_NAME][PERSON_NAME]"
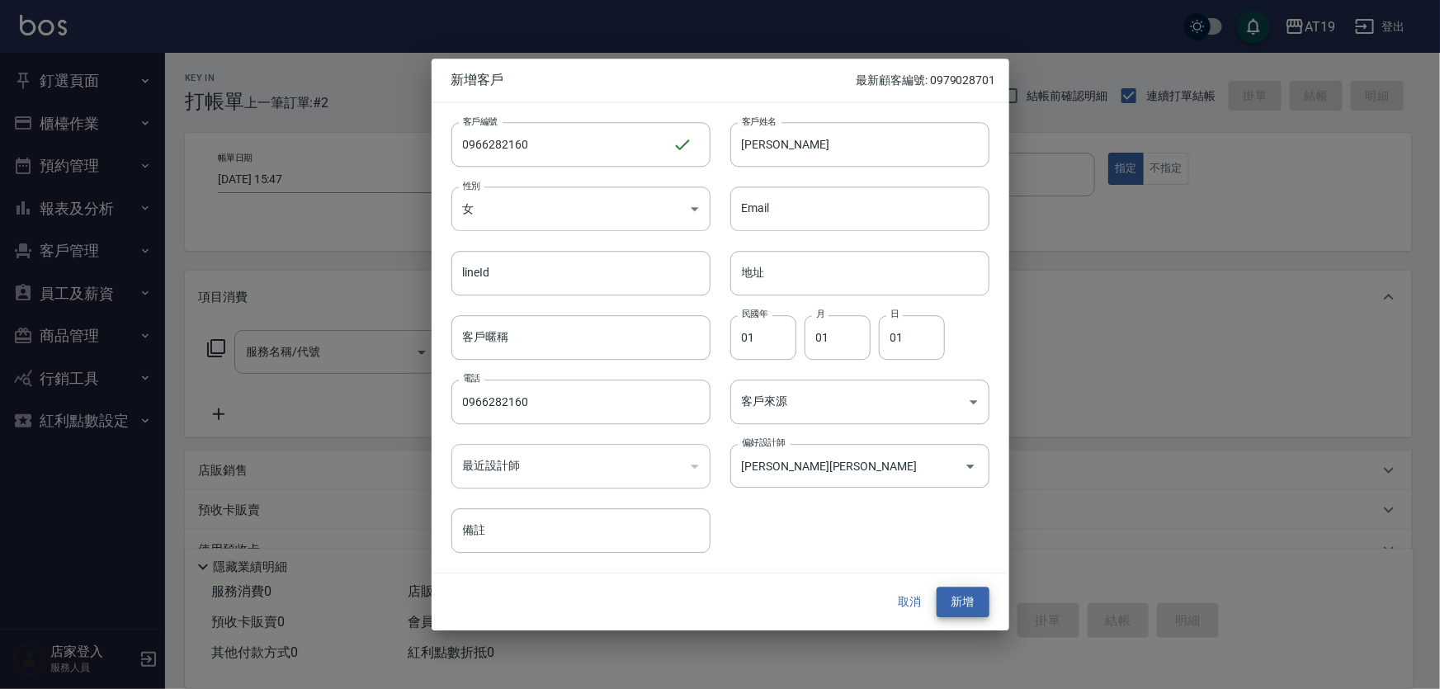
click at [937, 588] on button "新增" at bounding box center [963, 603] width 53 height 31
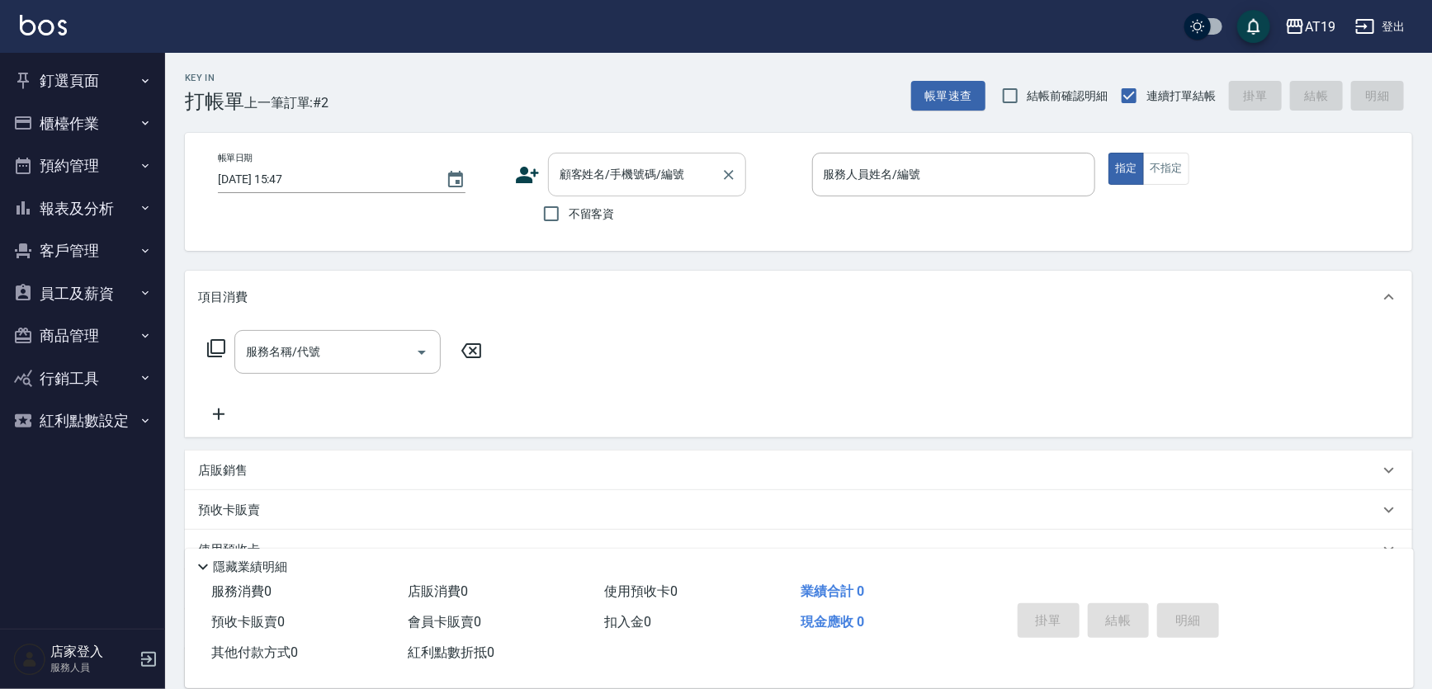
click at [619, 158] on div "顧客姓名/手機號碼/編號" at bounding box center [647, 175] width 198 height 44
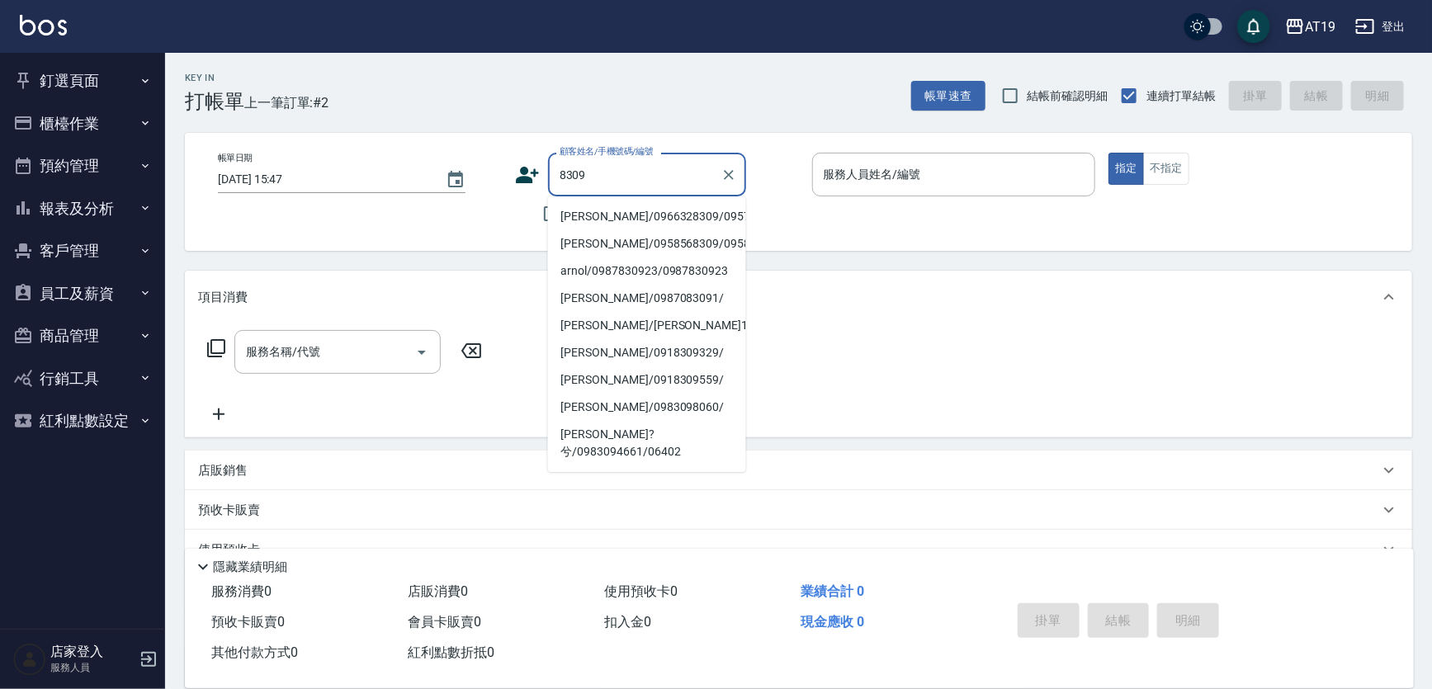
type input "[PERSON_NAME]/0966328309/09576"
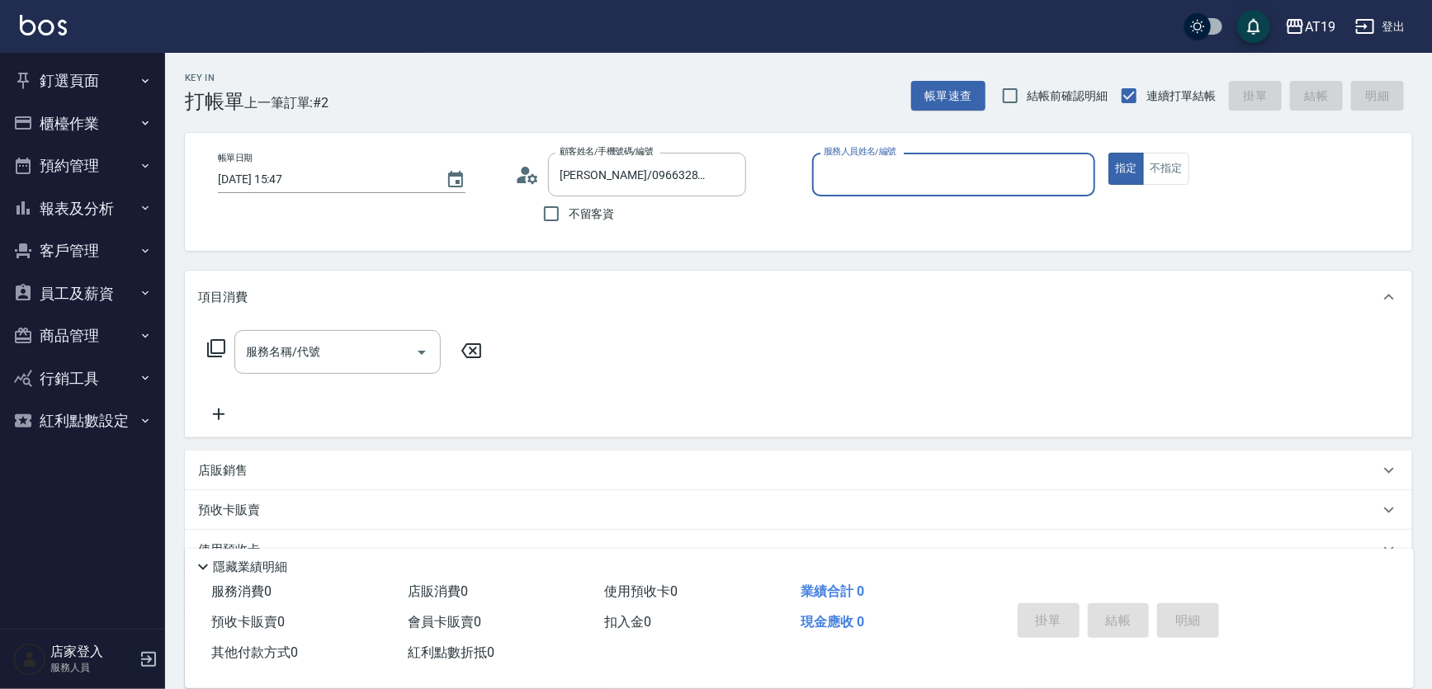
type input "Shen_le- 13"
click at [1108, 153] on button "指定" at bounding box center [1125, 169] width 35 height 32
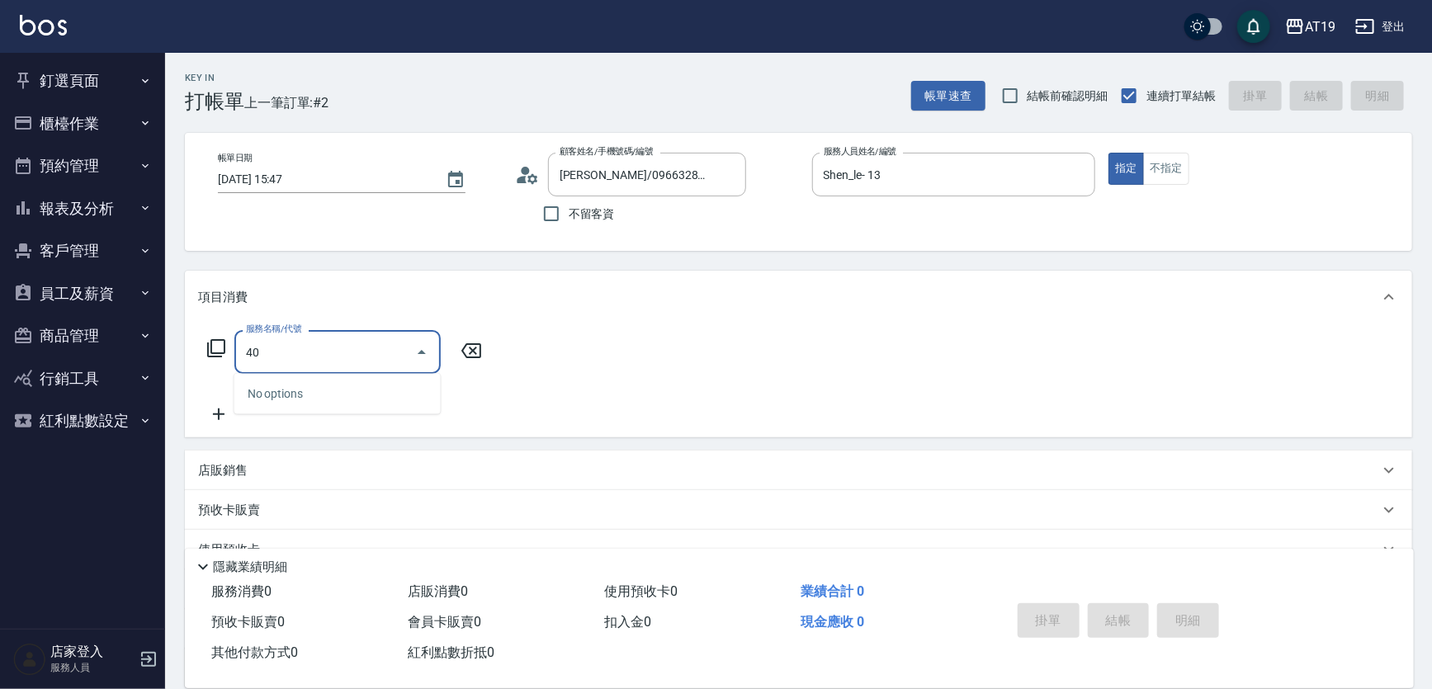
type input "401"
type input "30"
type input "剪髮(401)"
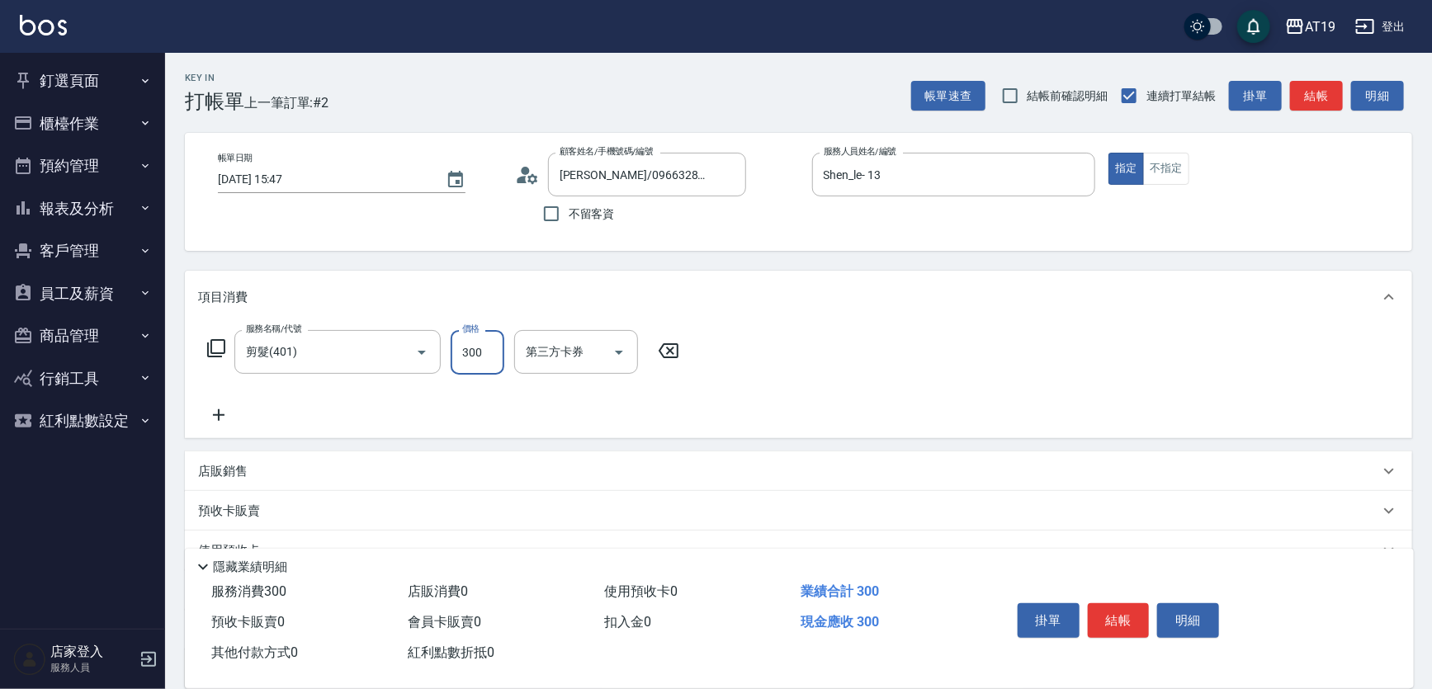
type input "0"
type input "40"
type input "400"
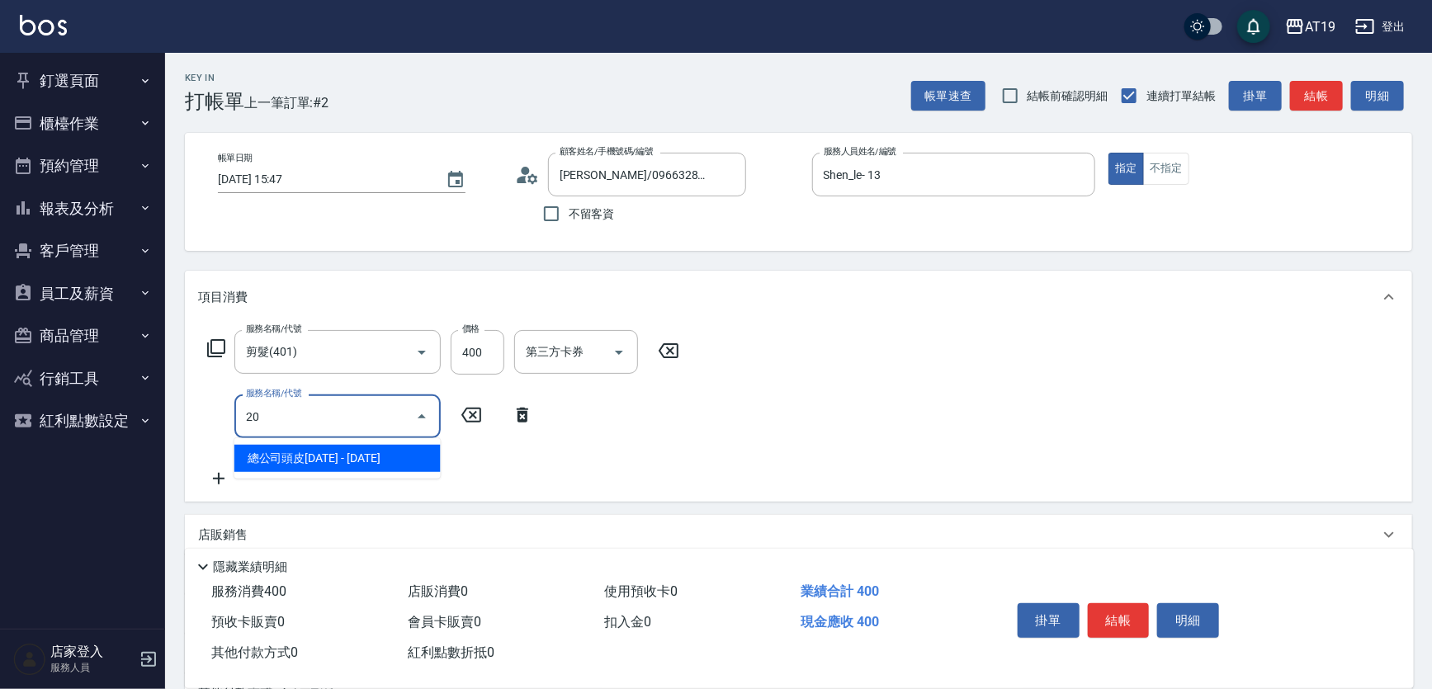
type input "201"
type input "70"
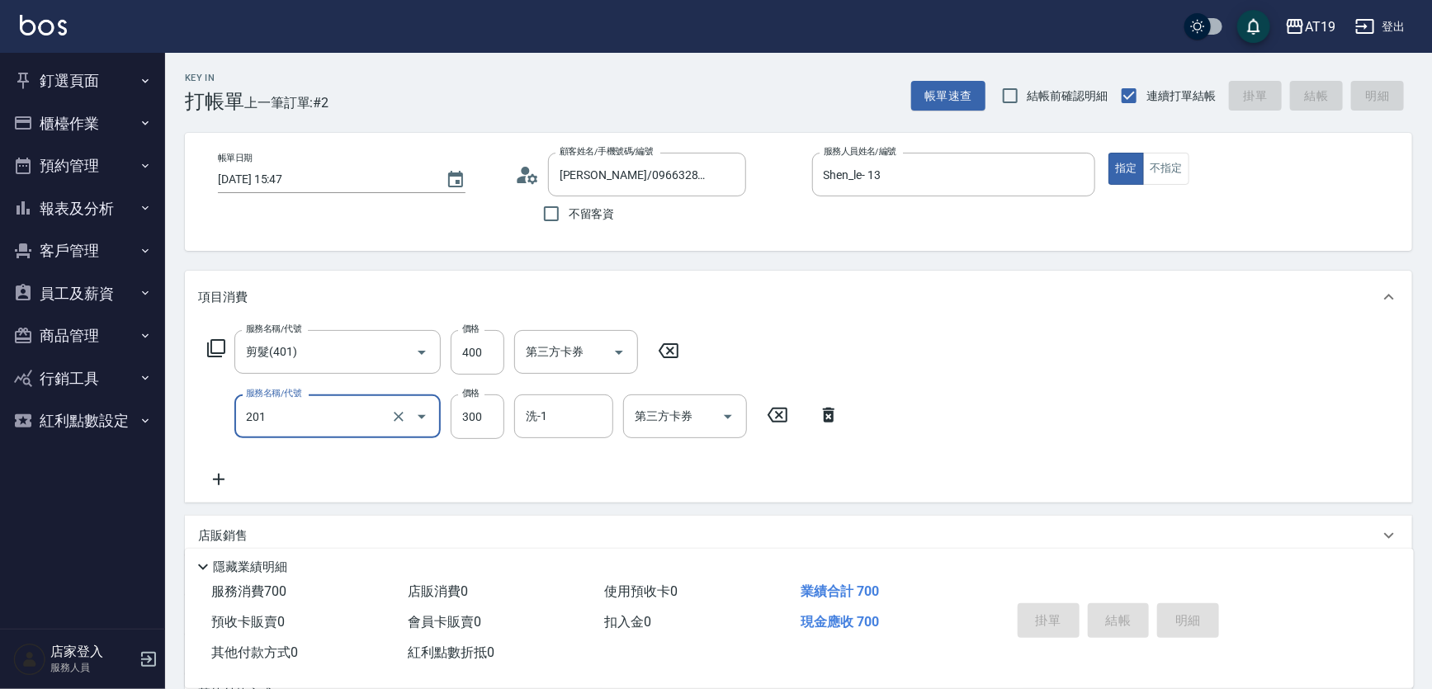
type input "[DATE] 15:50"
type input "0"
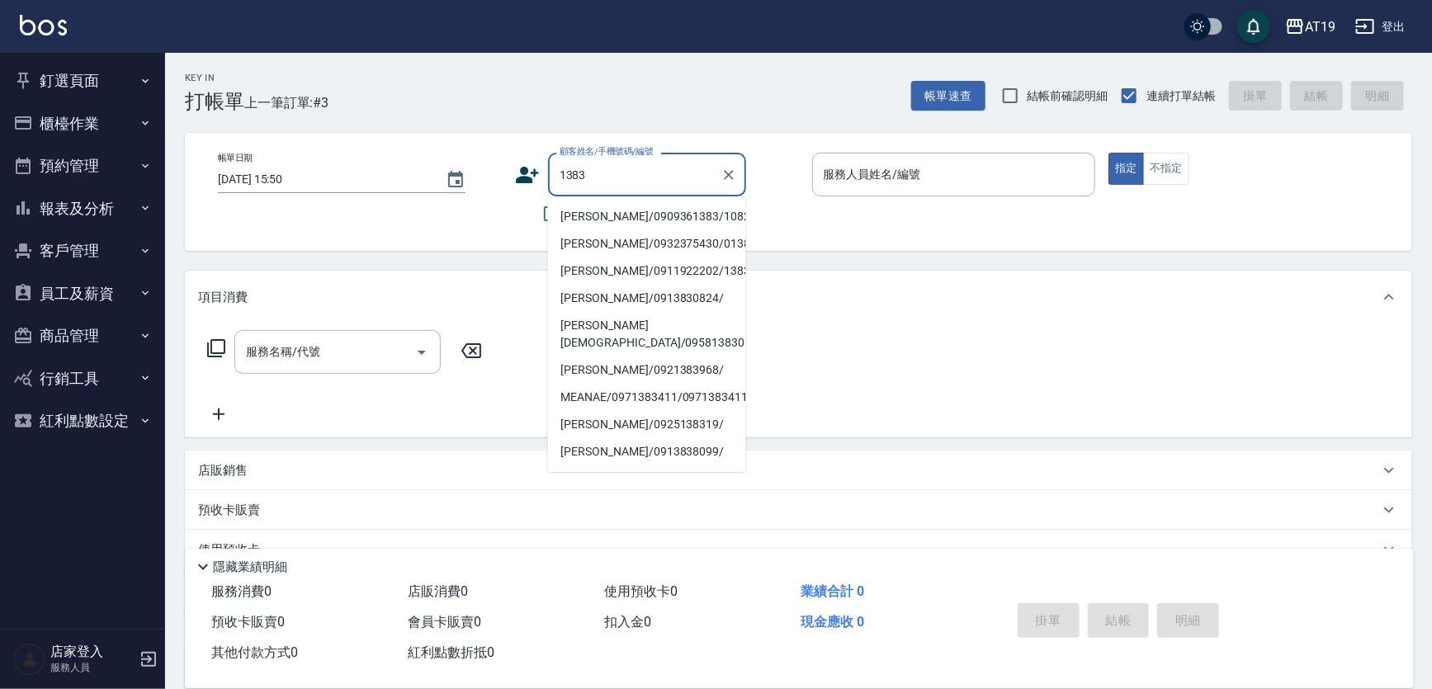
type input "[PERSON_NAME]/0909361383/10827"
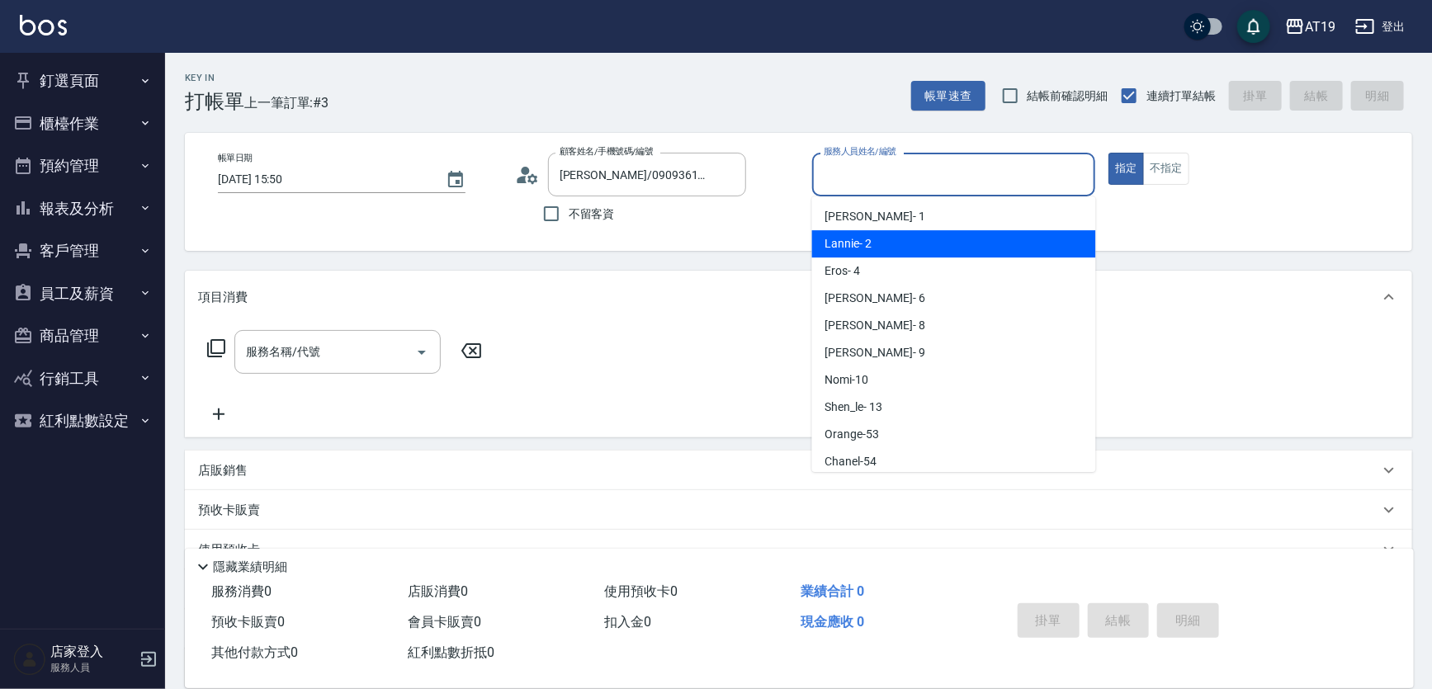
type input "Lannie- 2"
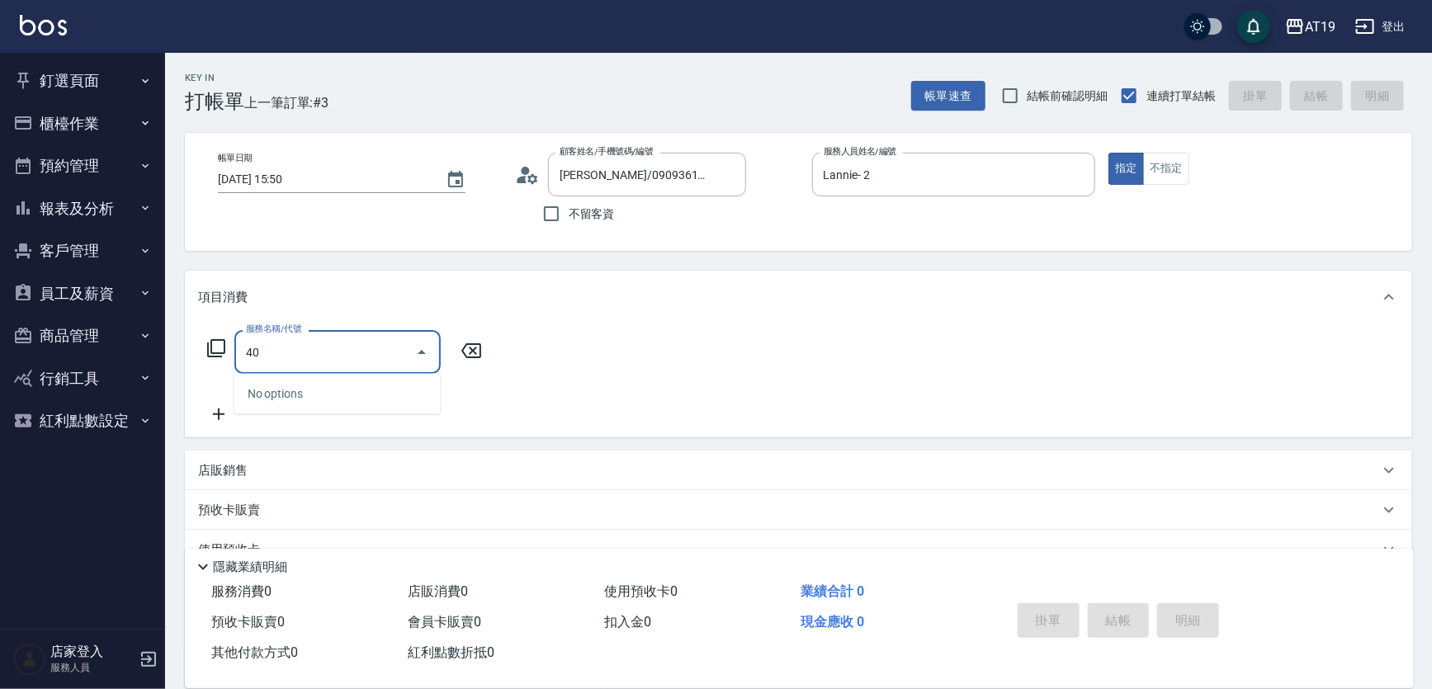
type input "401"
type input "30"
type input "401"
type input "0"
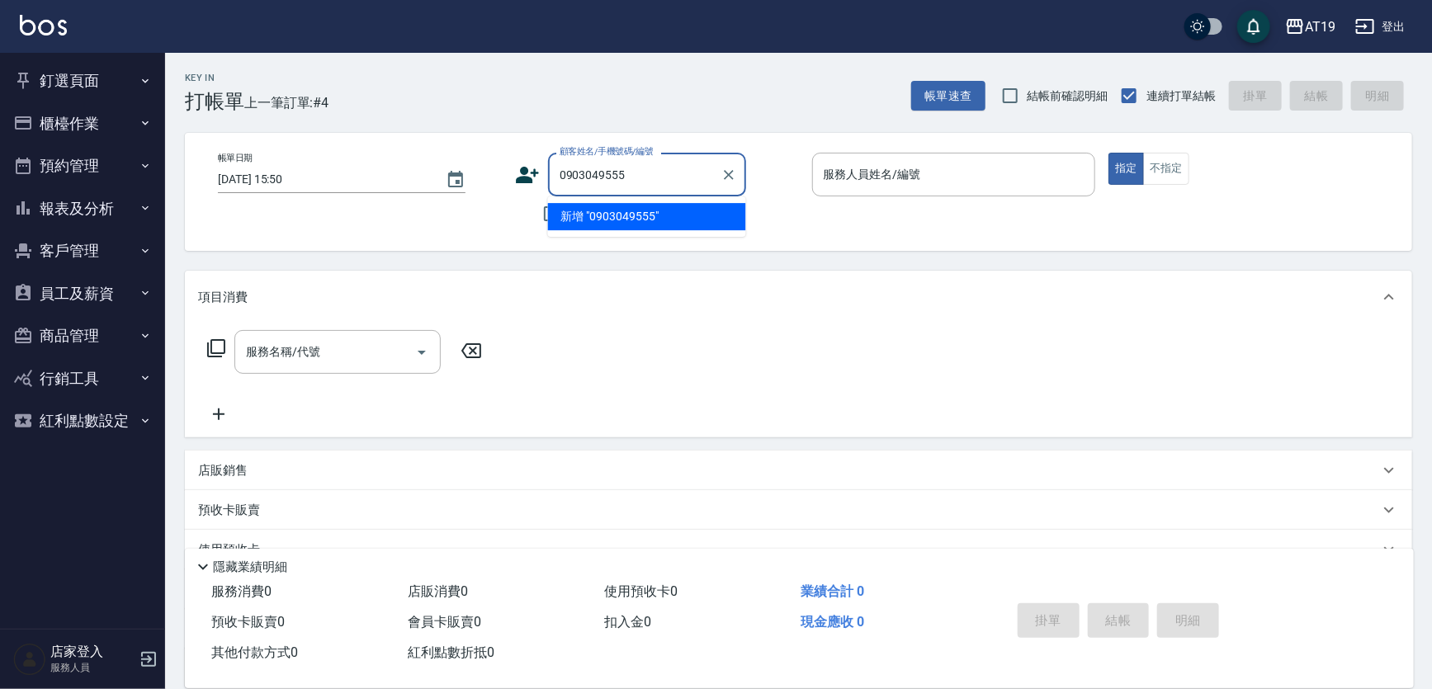
type input "0903049555"
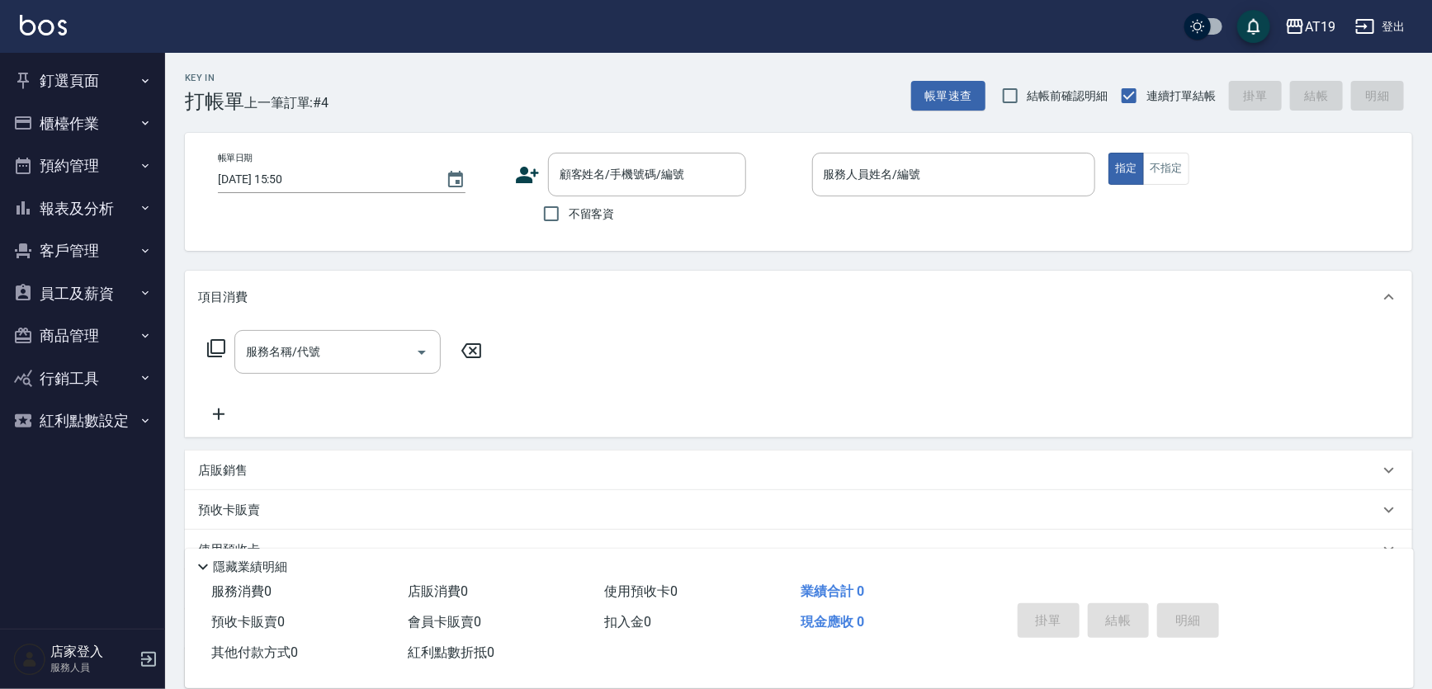
click at [520, 170] on icon at bounding box center [527, 175] width 23 height 17
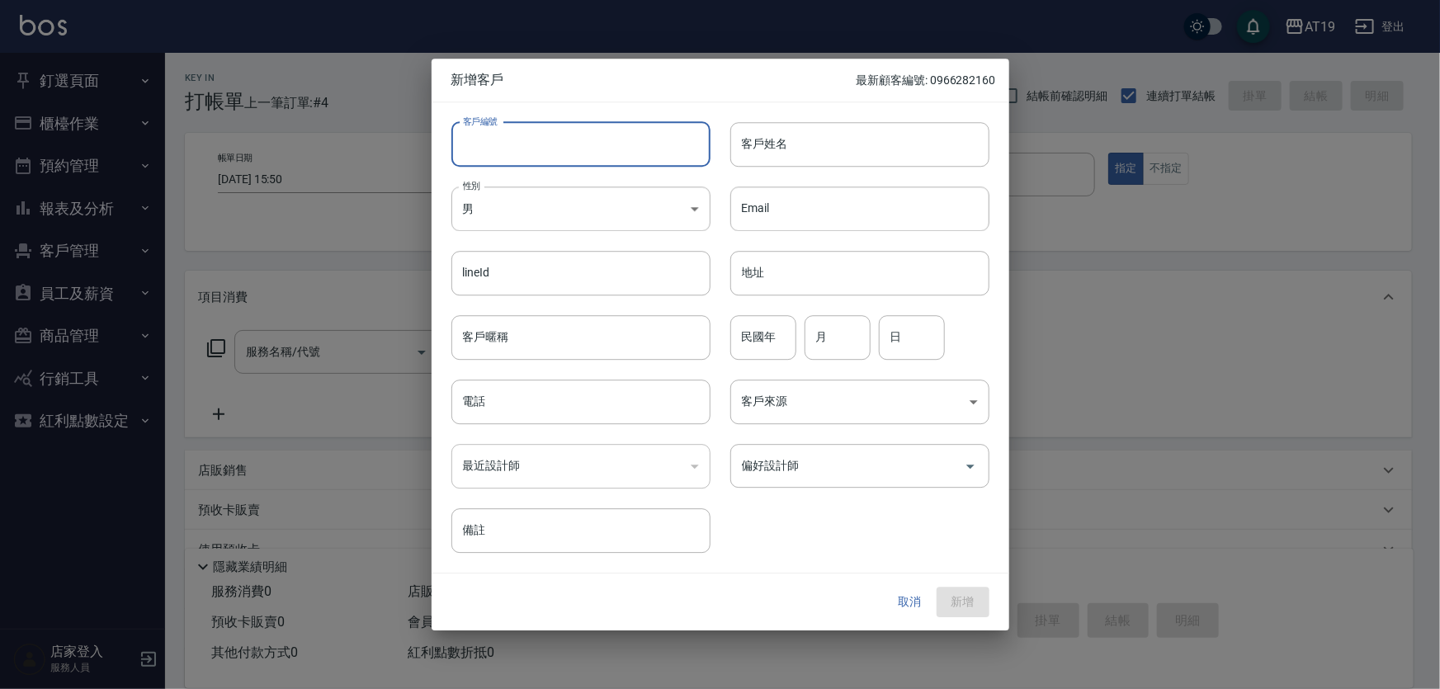
click at [536, 144] on input "客戶編號" at bounding box center [580, 144] width 259 height 45
paste input "0903049555"
type input "0903049555"
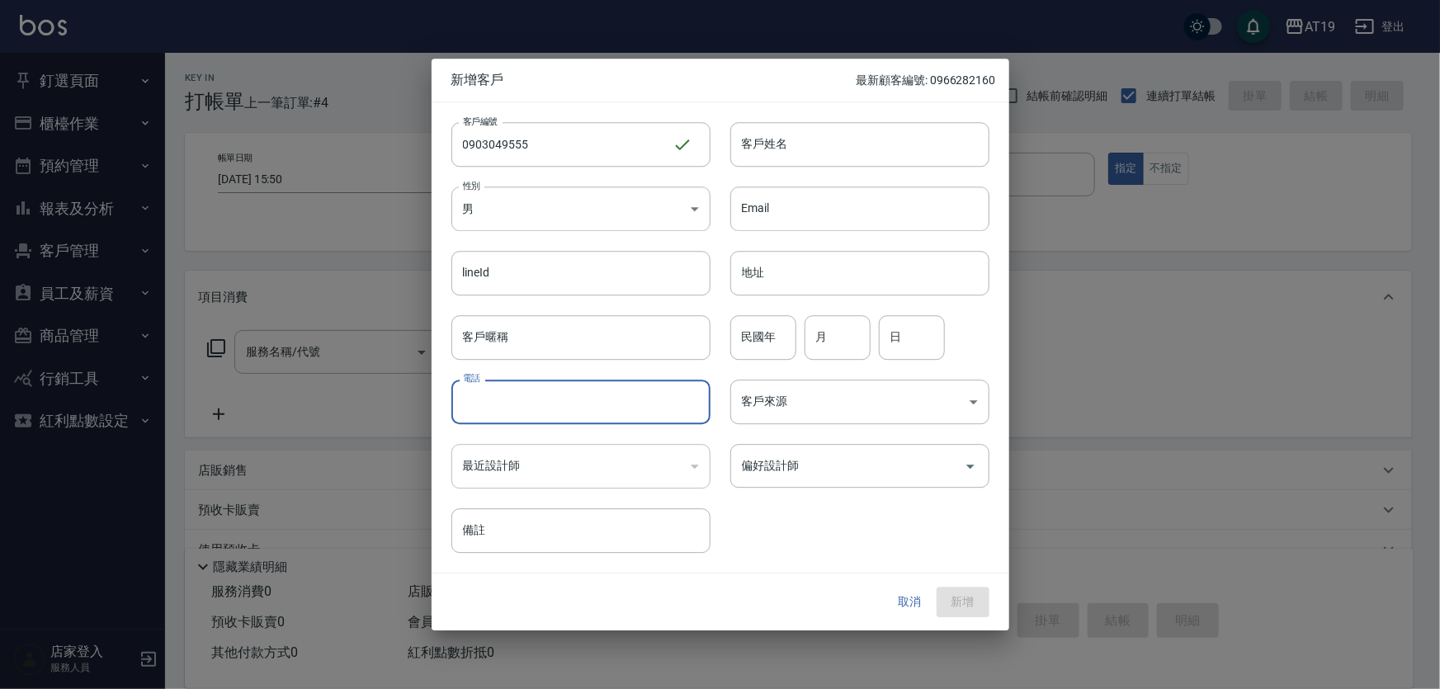
click at [500, 399] on input "電話" at bounding box center [580, 402] width 259 height 45
paste input "0903049555"
type input "0903049555"
click at [514, 185] on div "性別 男 [DEMOGRAPHIC_DATA] 性別" at bounding box center [571, 199] width 279 height 64
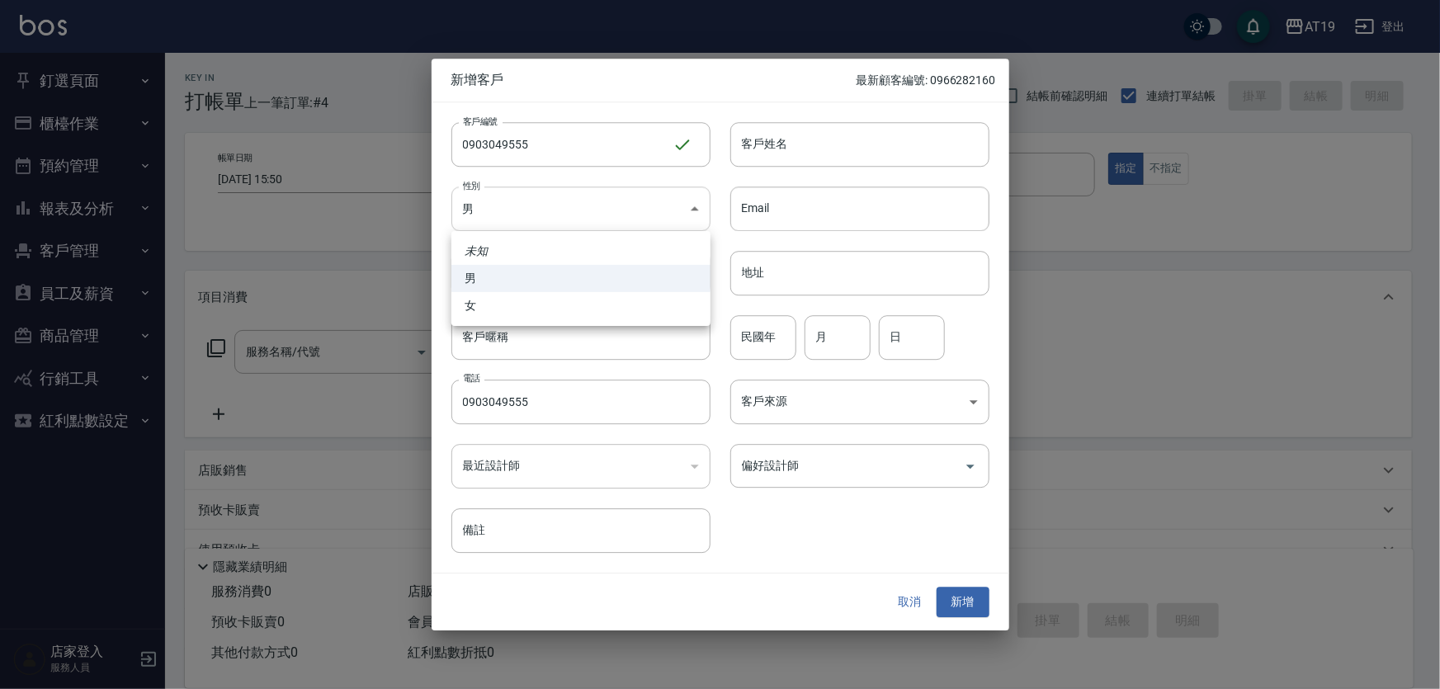
click at [520, 210] on body "AT19 登出 釘選頁面 打帳單 帳單列表 排班表 現場電腦打卡 店家日報表 互助日報表 設計師日報表 櫃檯作業 打帳單 帳單列表 現金收支登錄 高階收支登錄…" at bounding box center [720, 421] width 1440 height 843
click at [530, 311] on li "女" at bounding box center [580, 305] width 259 height 27
type input "[DEMOGRAPHIC_DATA]"
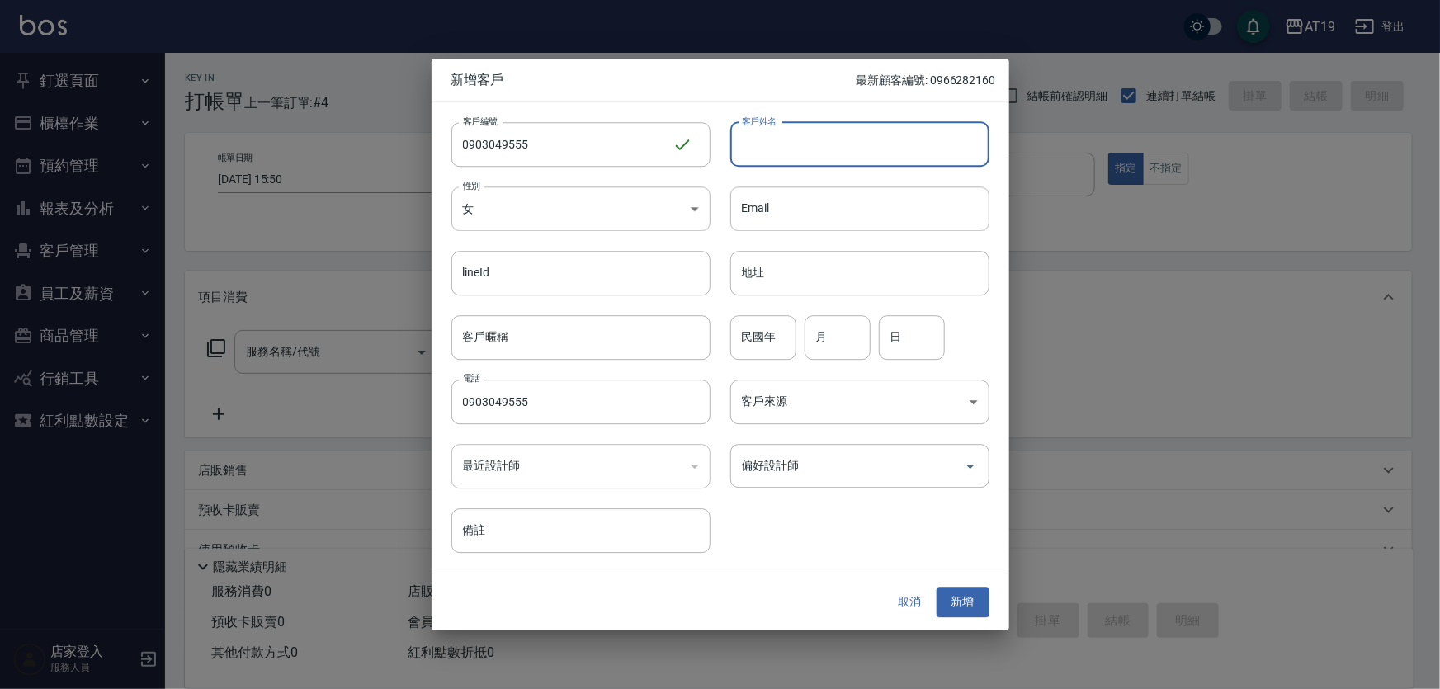
drag, startPoint x: 750, startPoint y: 145, endPoint x: 746, endPoint y: 116, distance: 30.0
click at [750, 145] on input "客戶姓名" at bounding box center [859, 144] width 259 height 45
type input "[PERSON_NAME]"
type input "01"
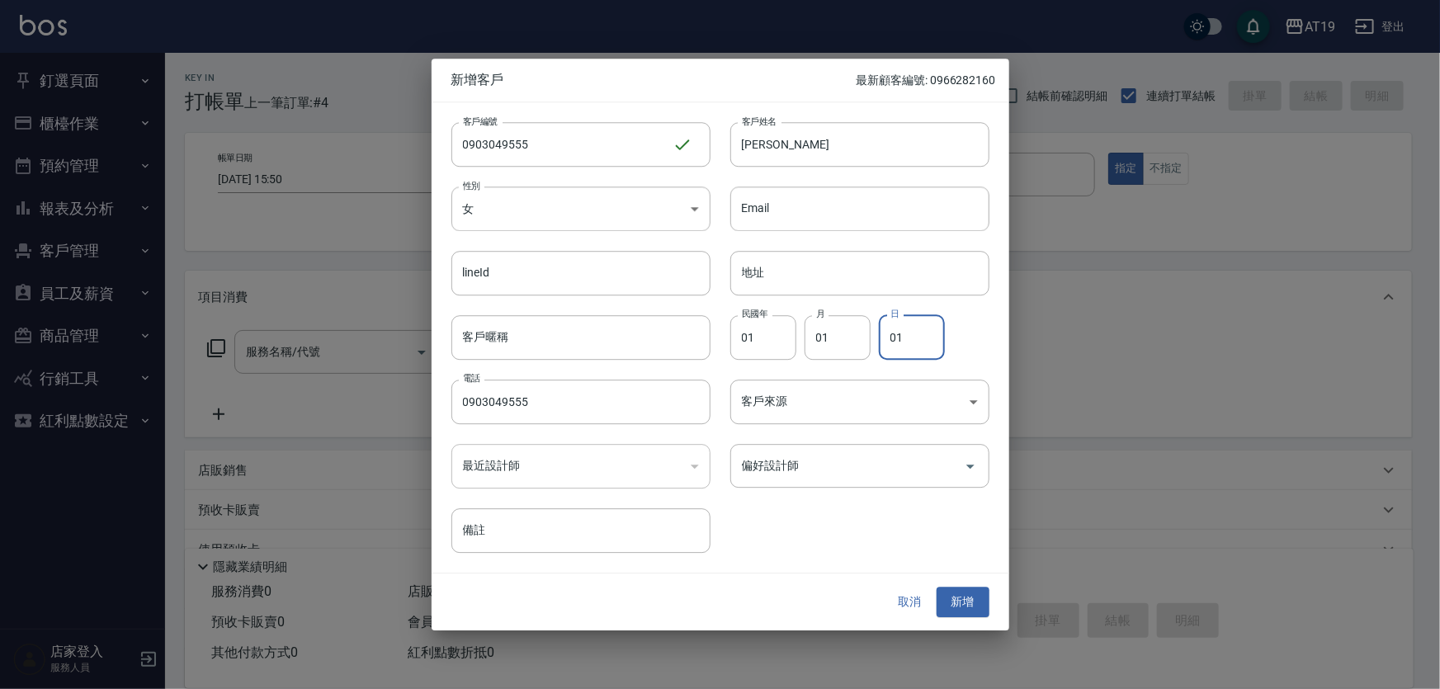
type input "01"
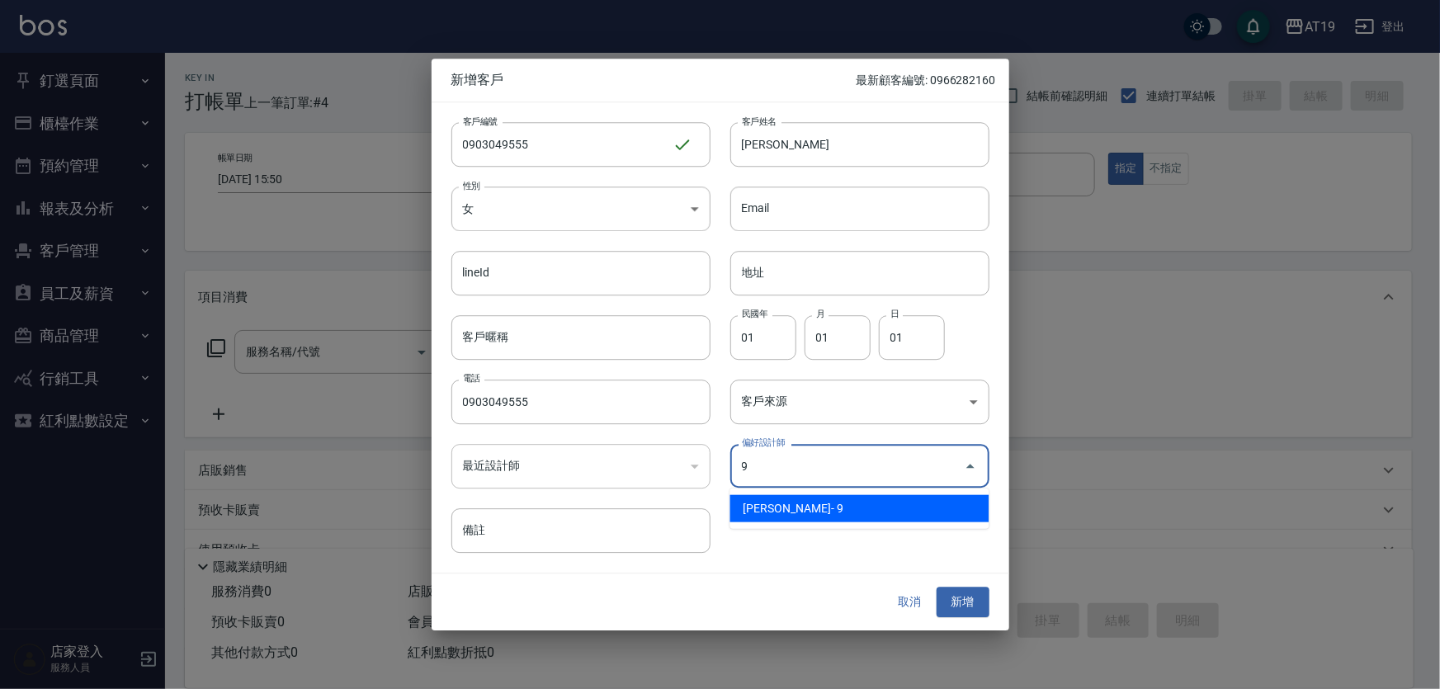
type input "[PERSON_NAME][PERSON_NAME]"
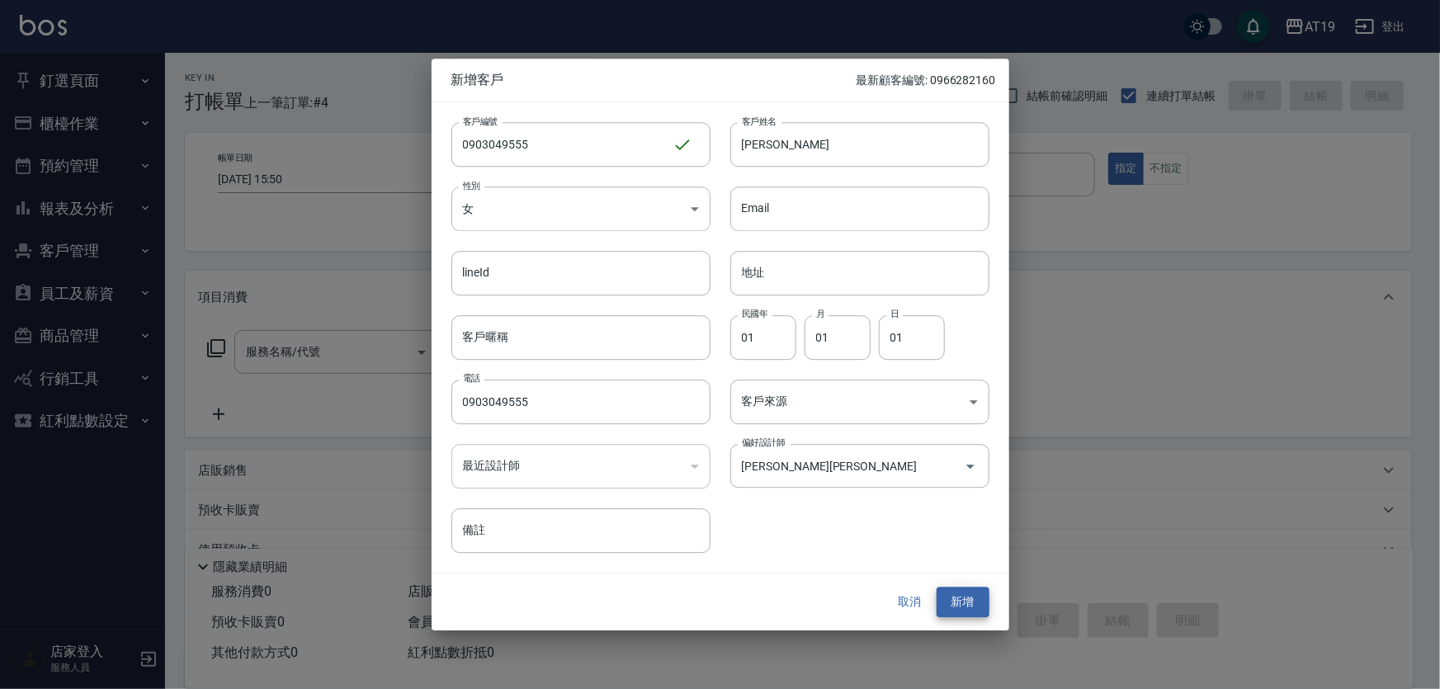
click at [937, 588] on button "新增" at bounding box center [963, 603] width 53 height 31
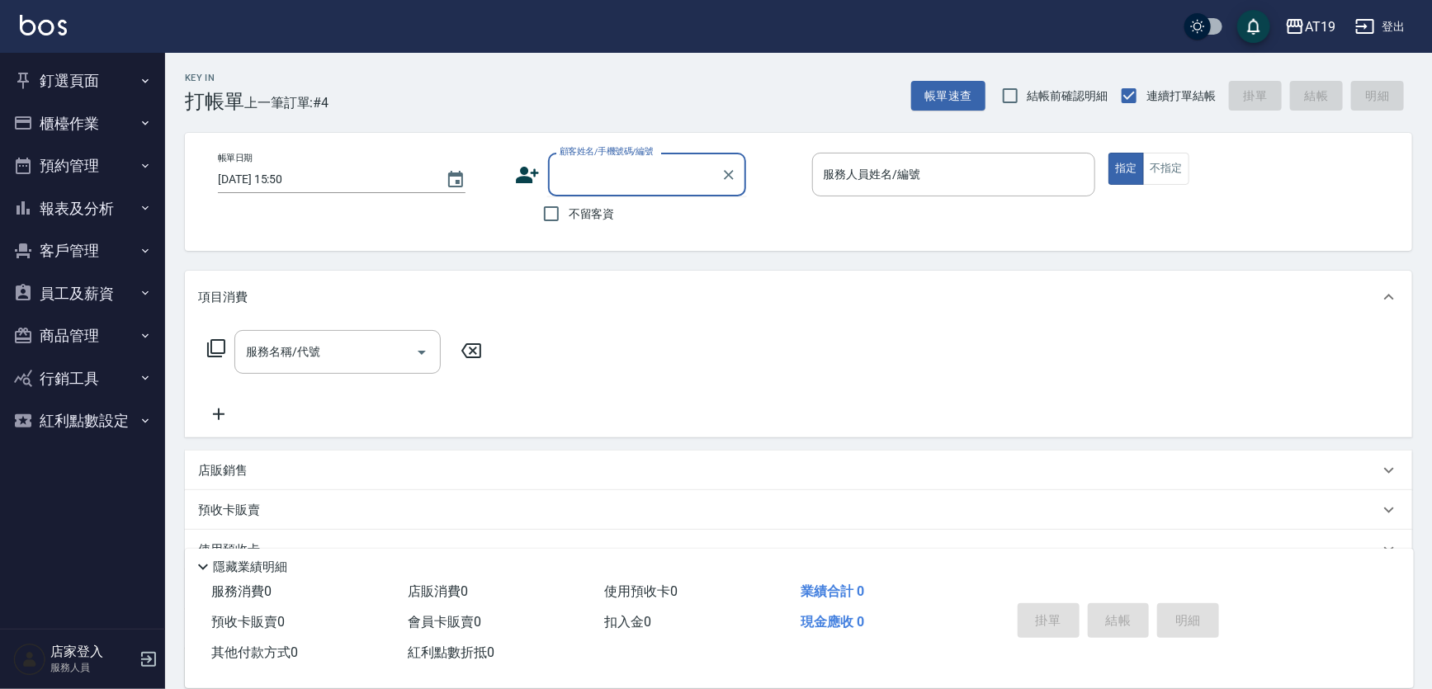
click at [594, 166] on input "顧客姓名/手機號碼/編號" at bounding box center [634, 174] width 158 height 29
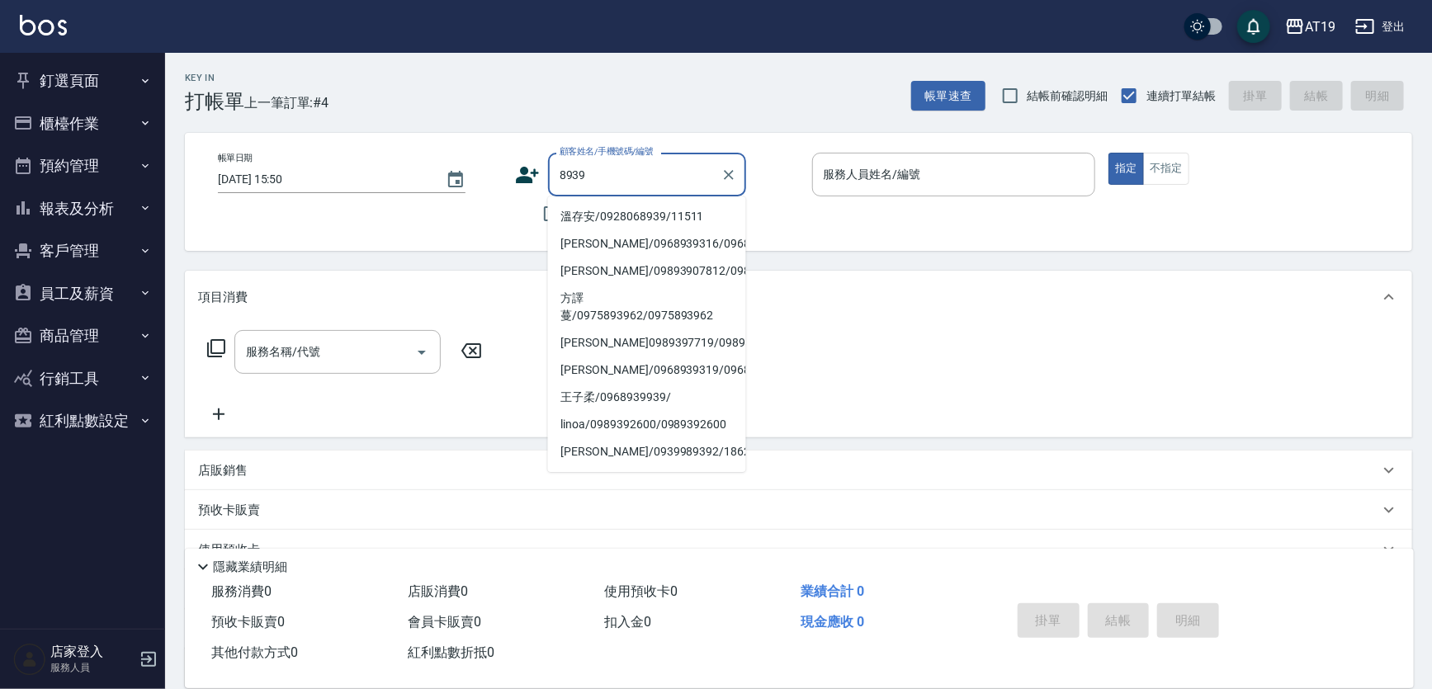
type input "溫存安/0928068939/11511"
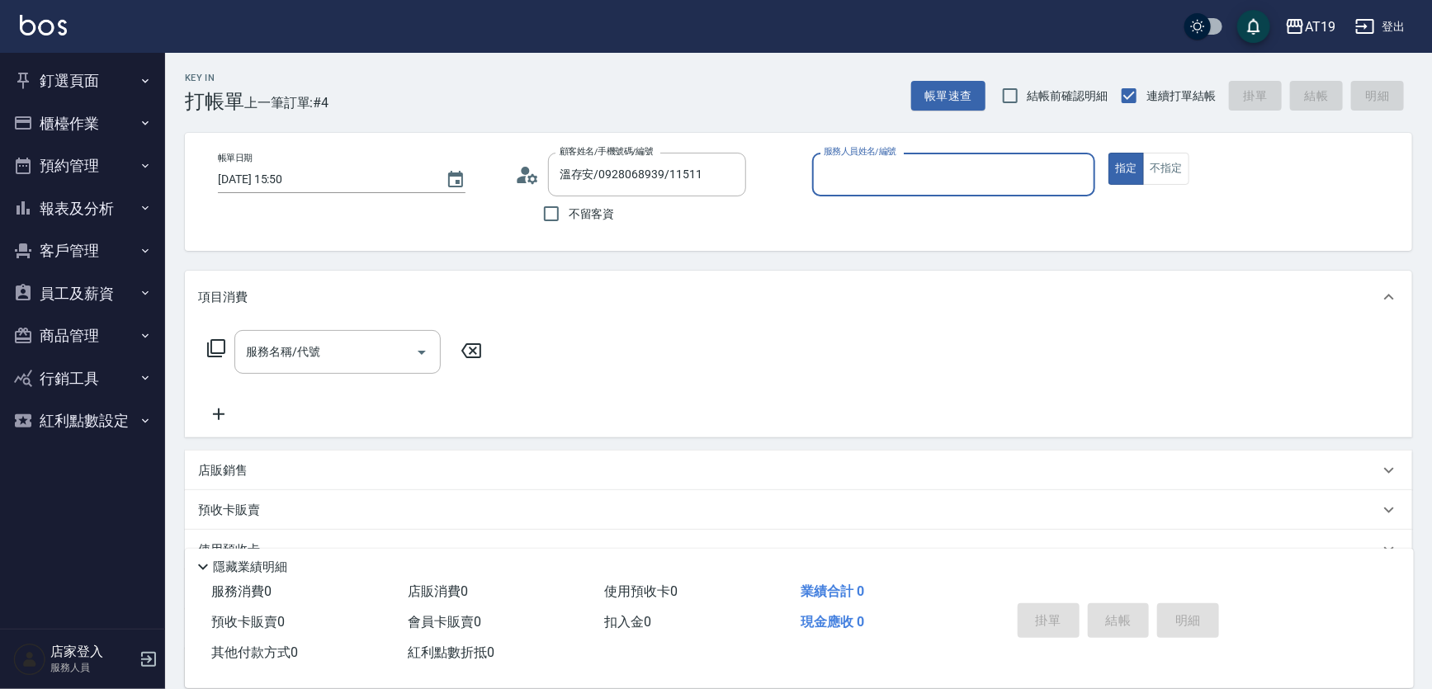
type input "Lannie- 2"
click at [1108, 153] on button "指定" at bounding box center [1125, 169] width 35 height 32
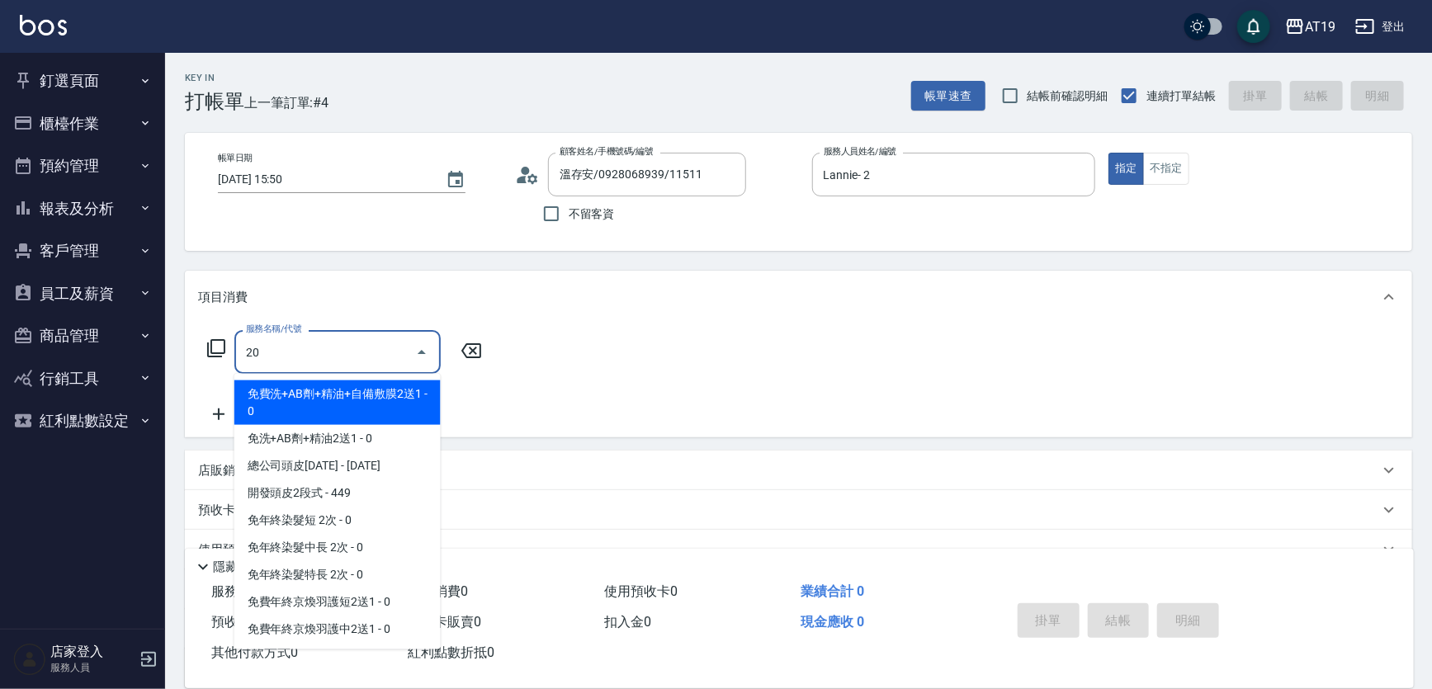
type input "201"
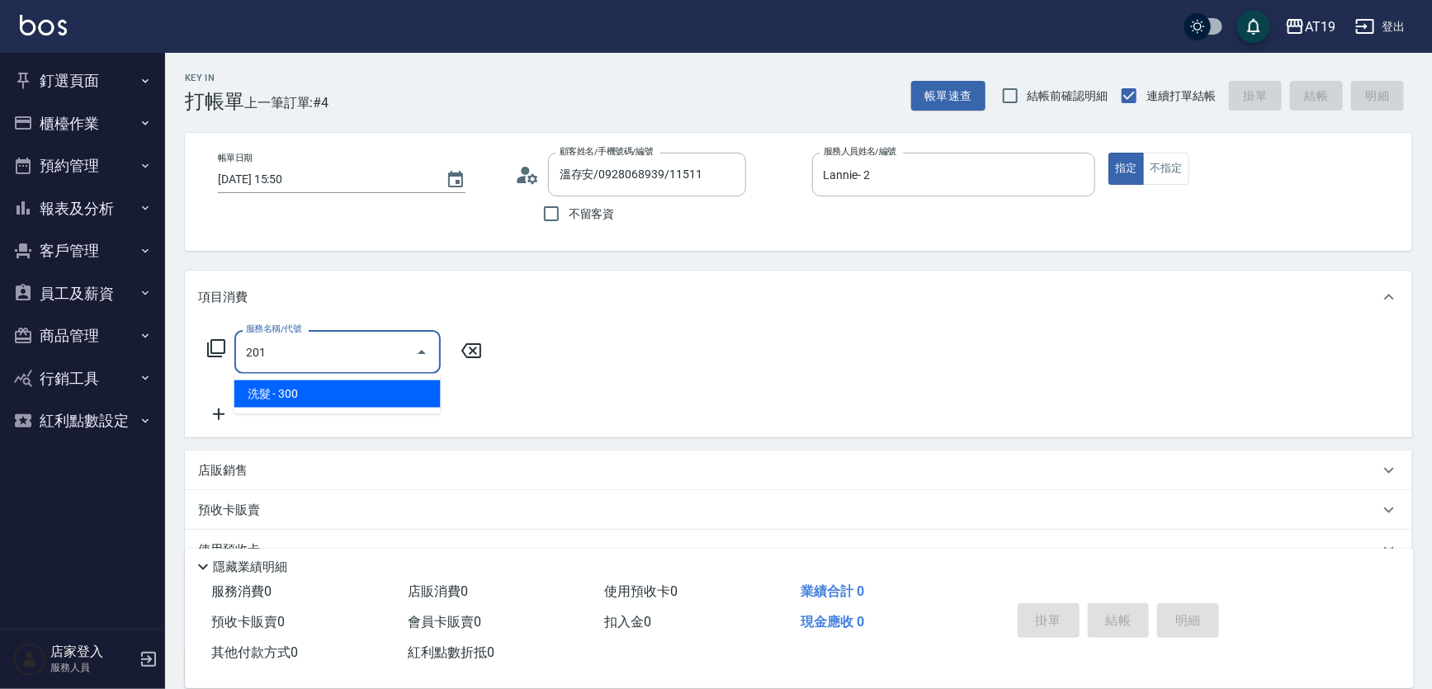
type input "30"
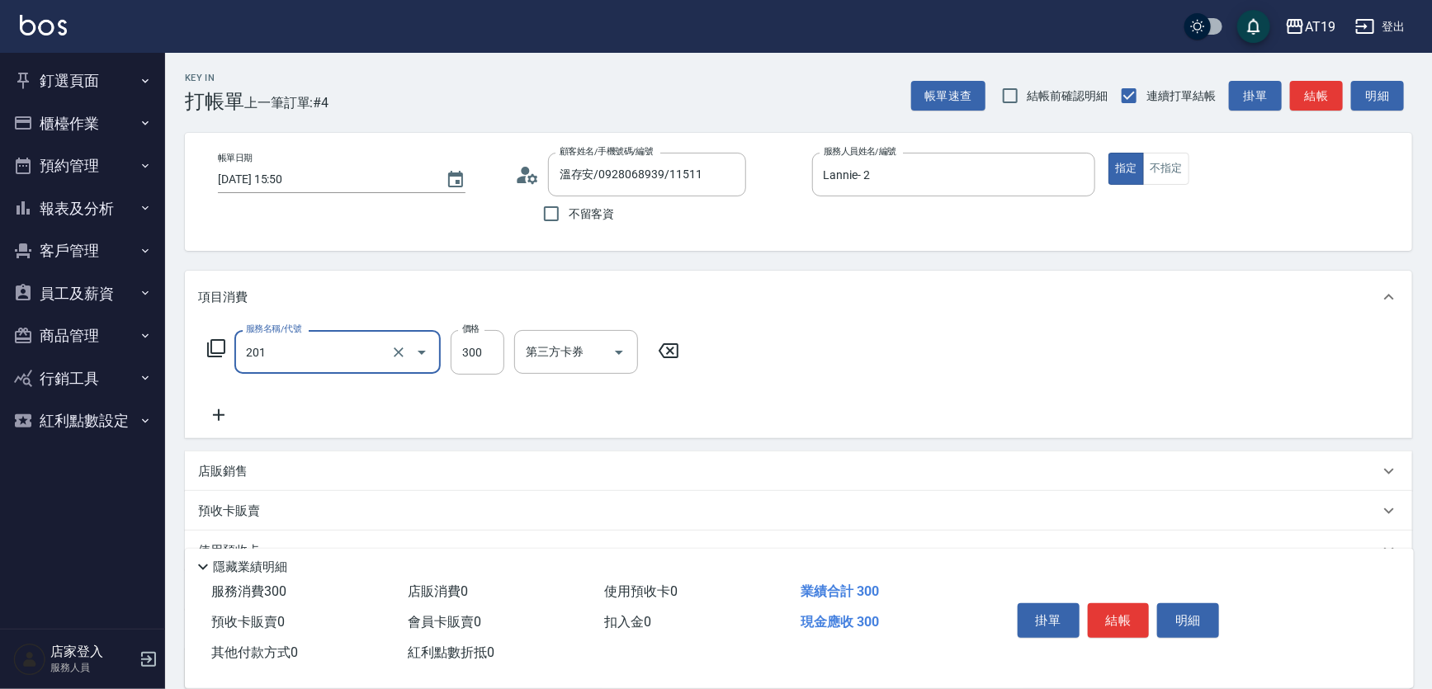
type input "洗髮(201)"
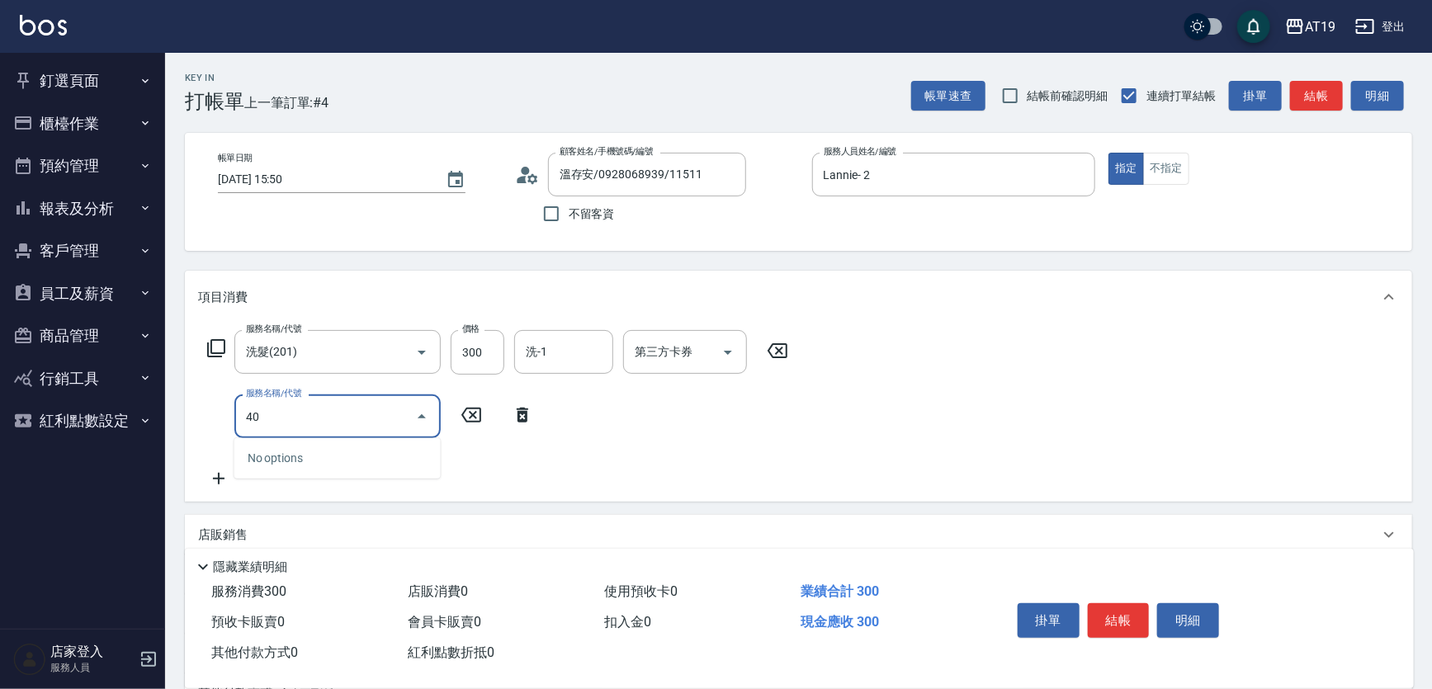
type input "401"
type input "60"
type input "剪髮(401)"
type input "8"
type input "30"
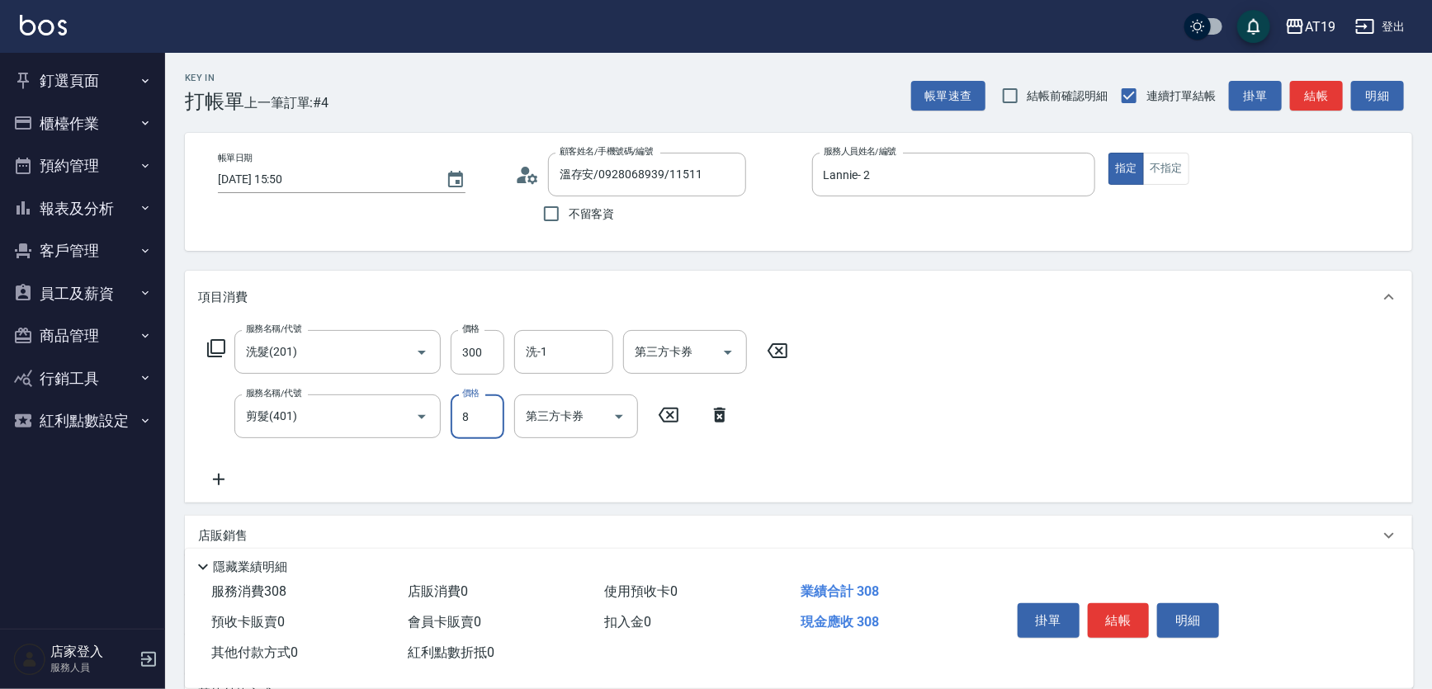
type input "85"
type input "110"
type input "850"
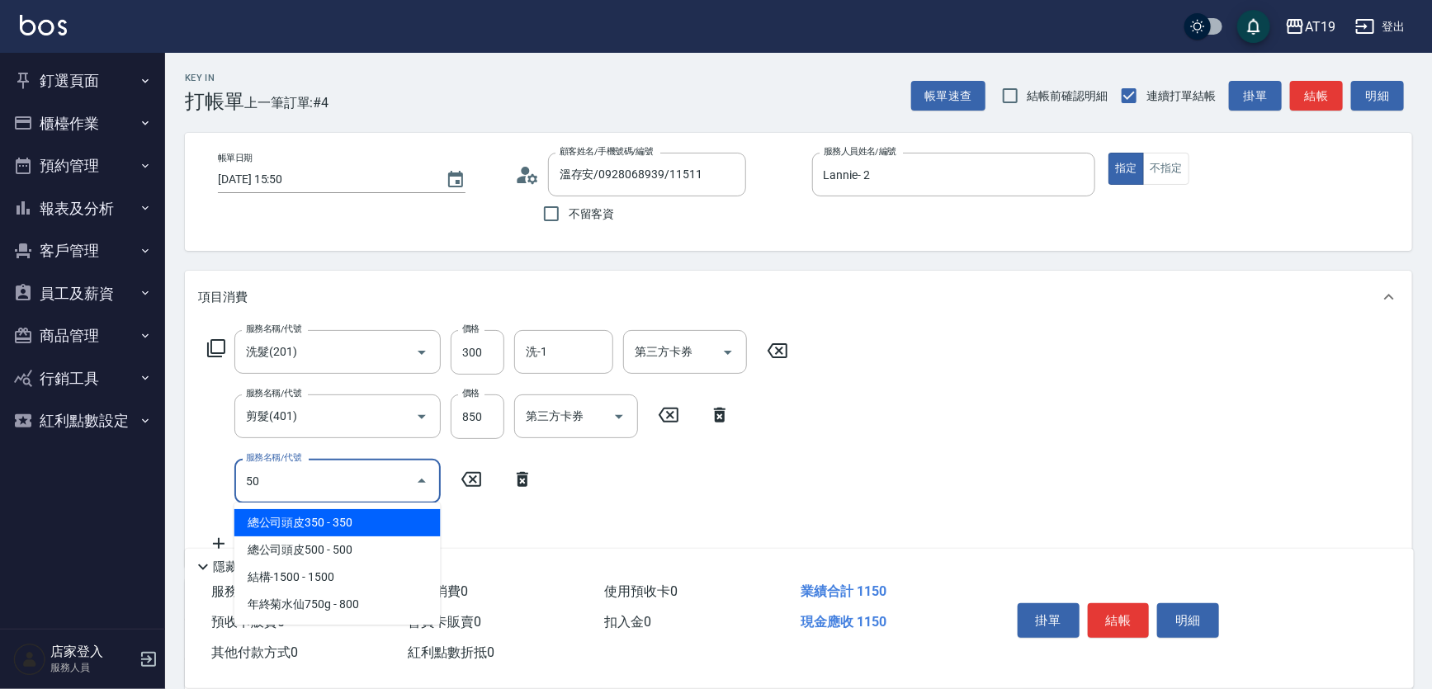
type input "501"
type input "210"
type input "染髮(501)"
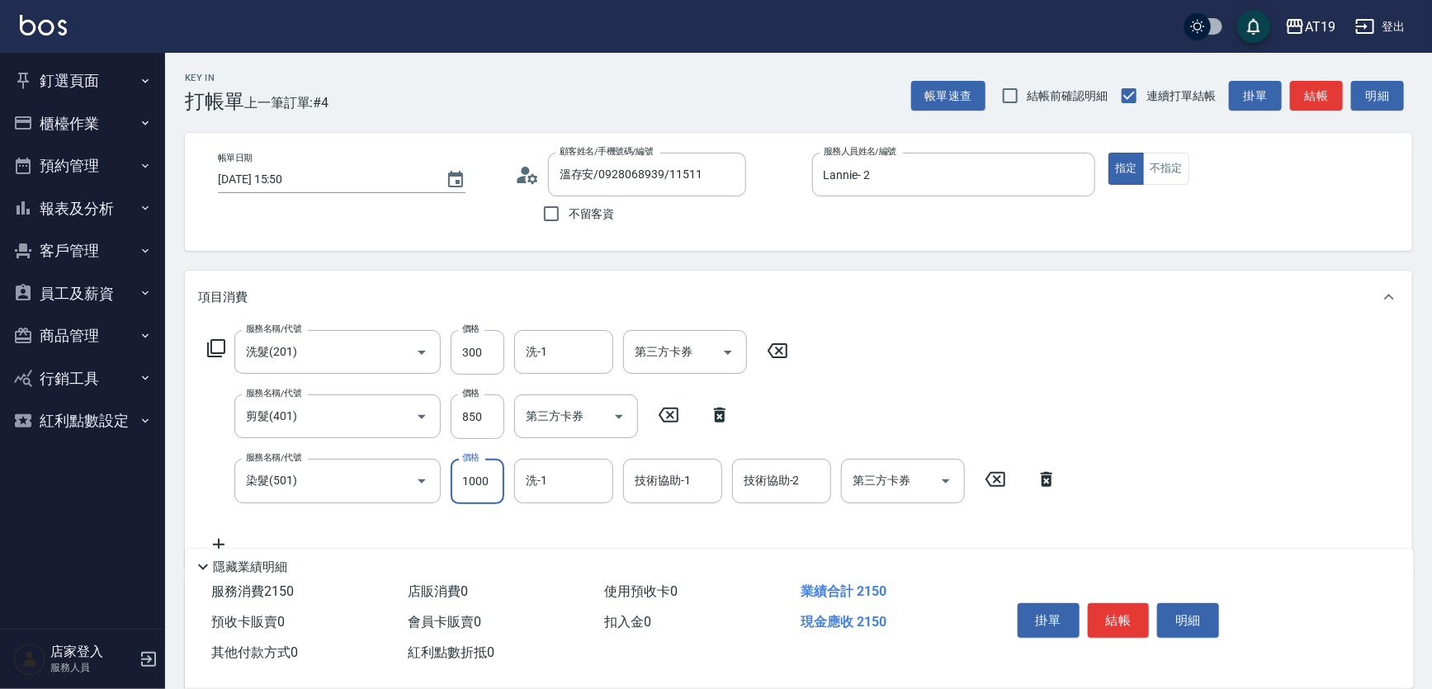
type input "1"
type input "110"
type input "160"
type input "130"
type input "1600"
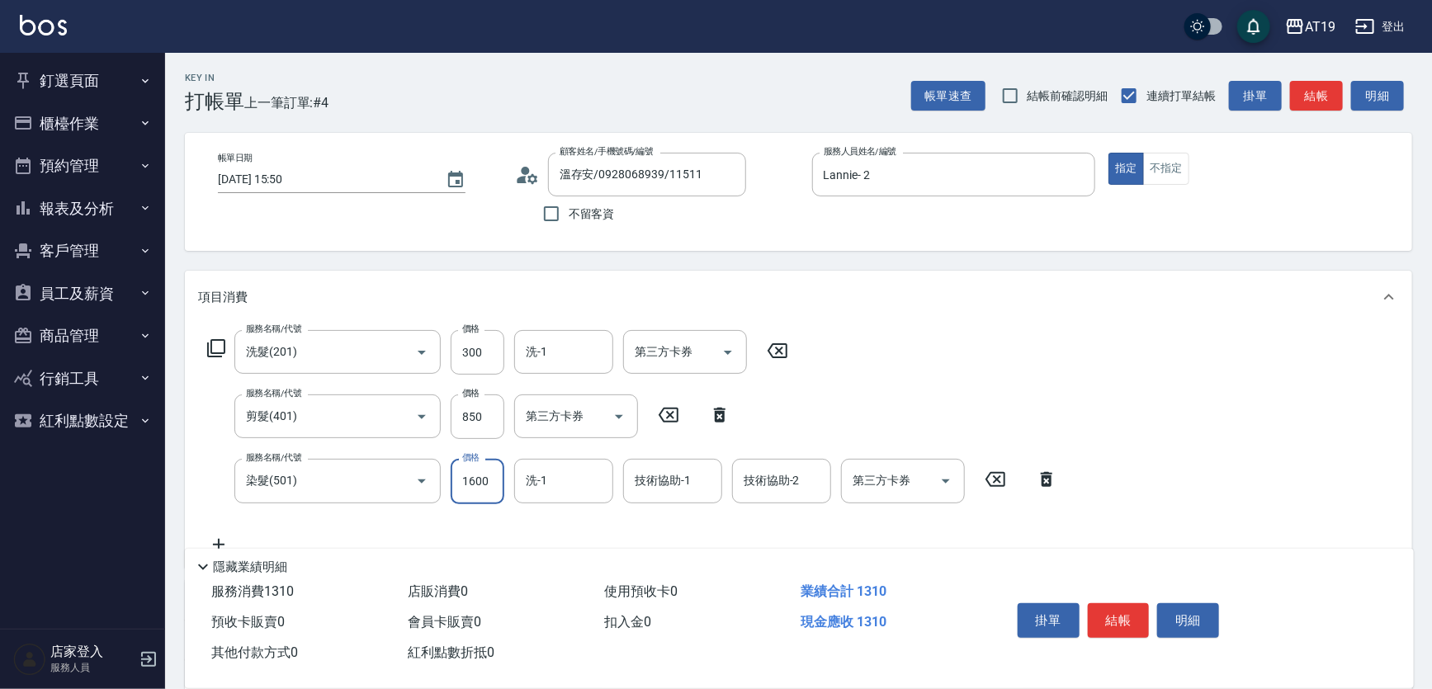
type input "270"
type input "1600"
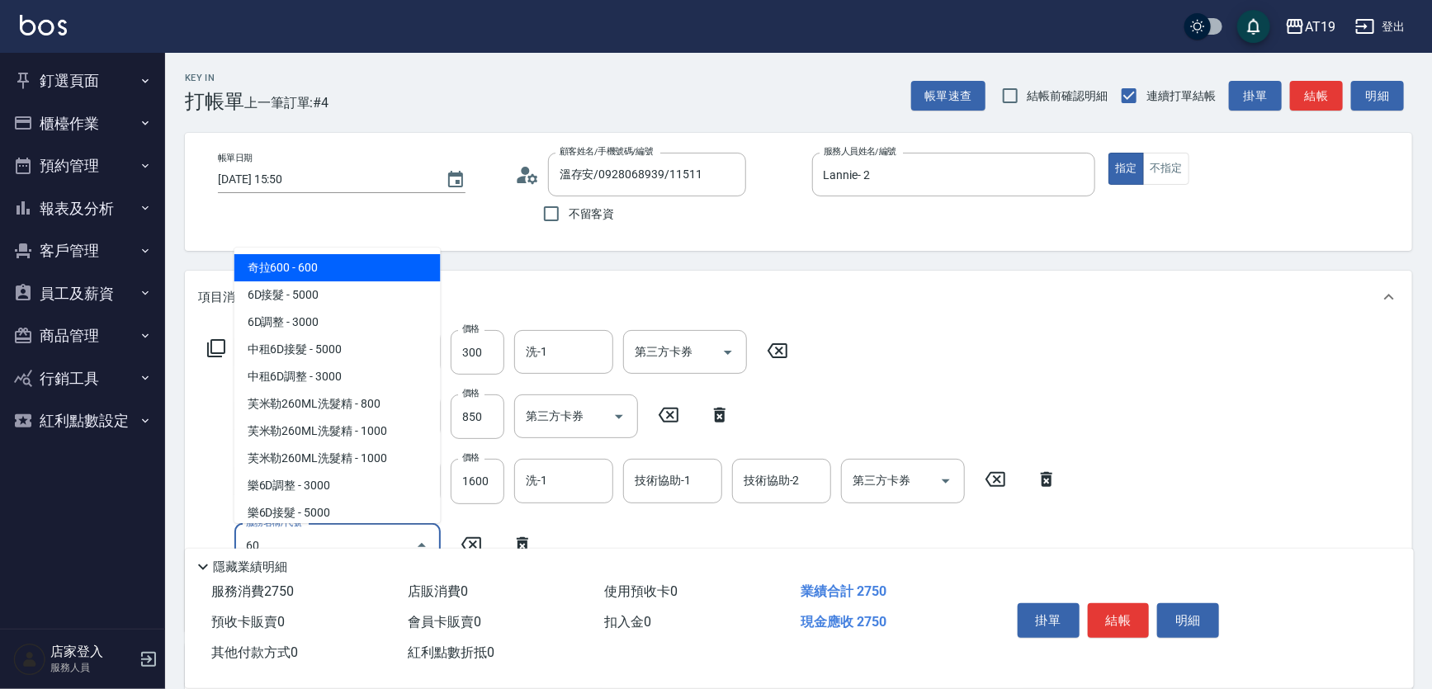
type input "601"
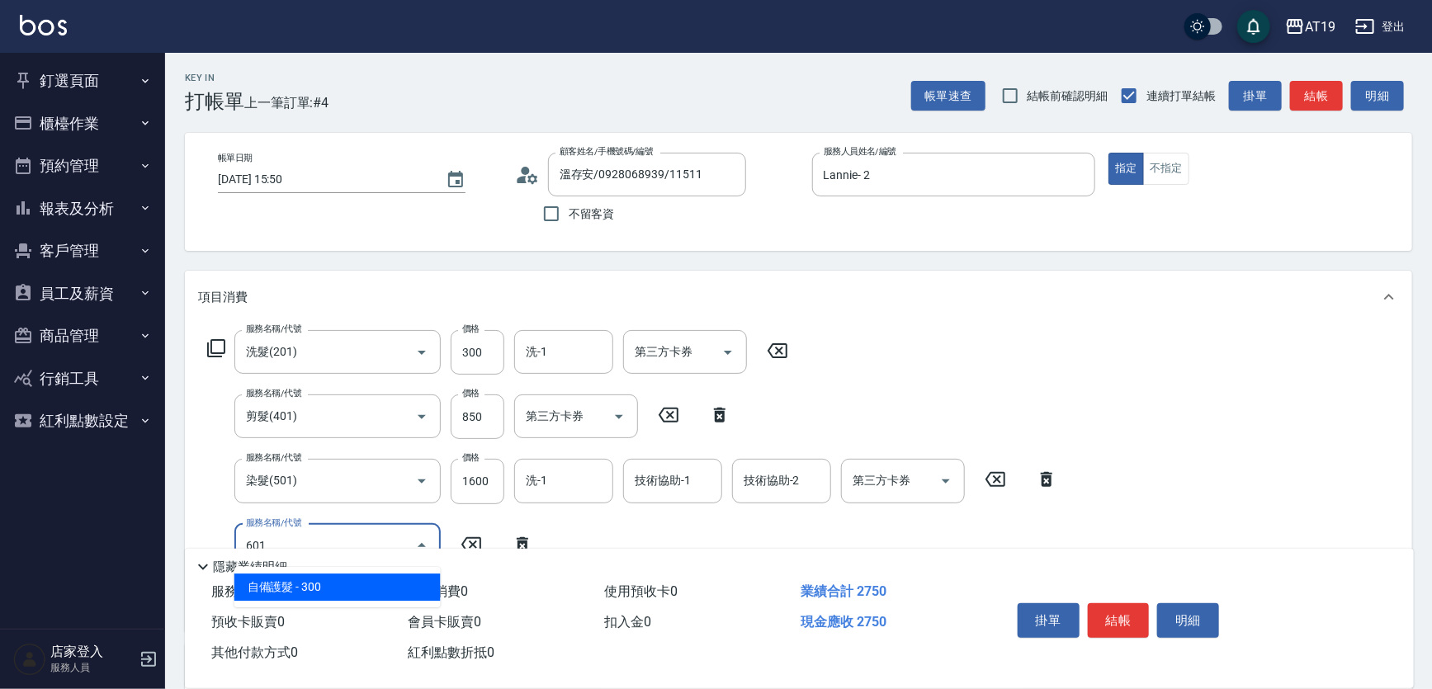
type input "300"
type input "自備護髮(601)"
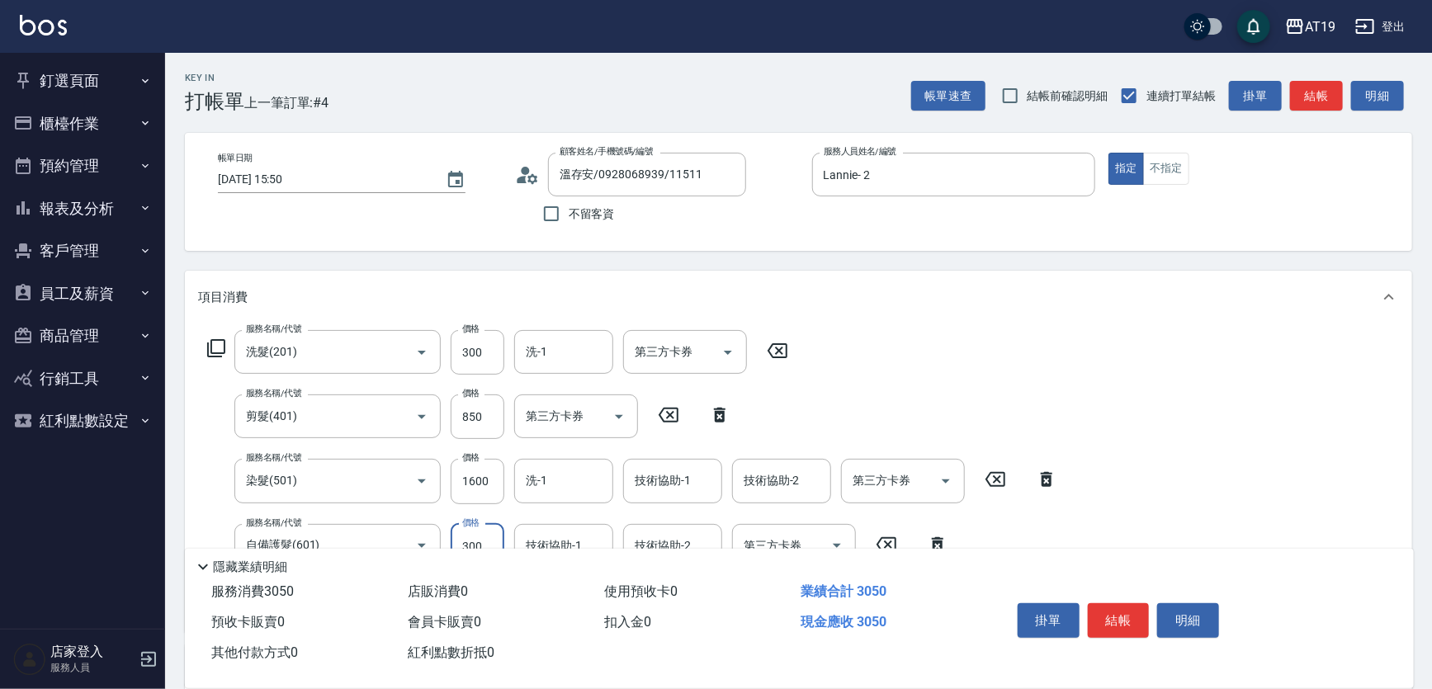
type input "1"
type input "270"
type input "120"
type input "280"
type input "1200"
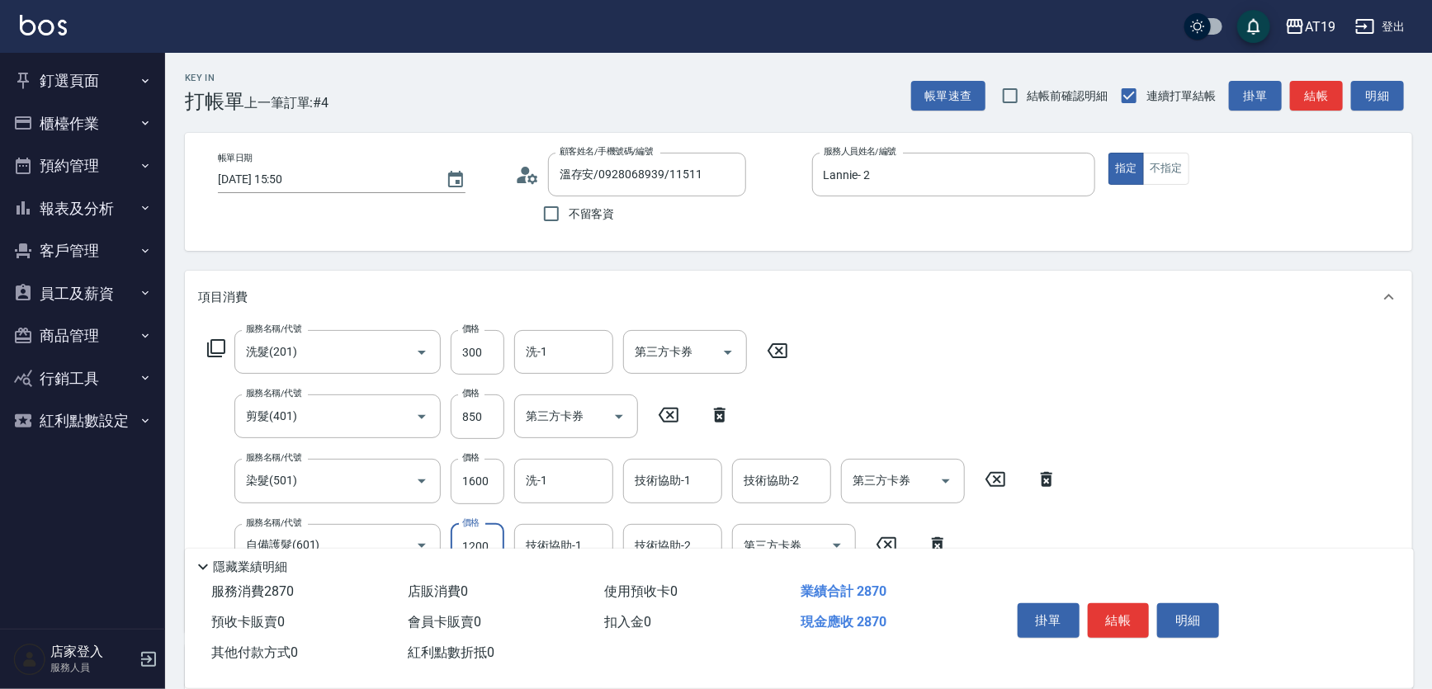
type input "390"
type input "1200"
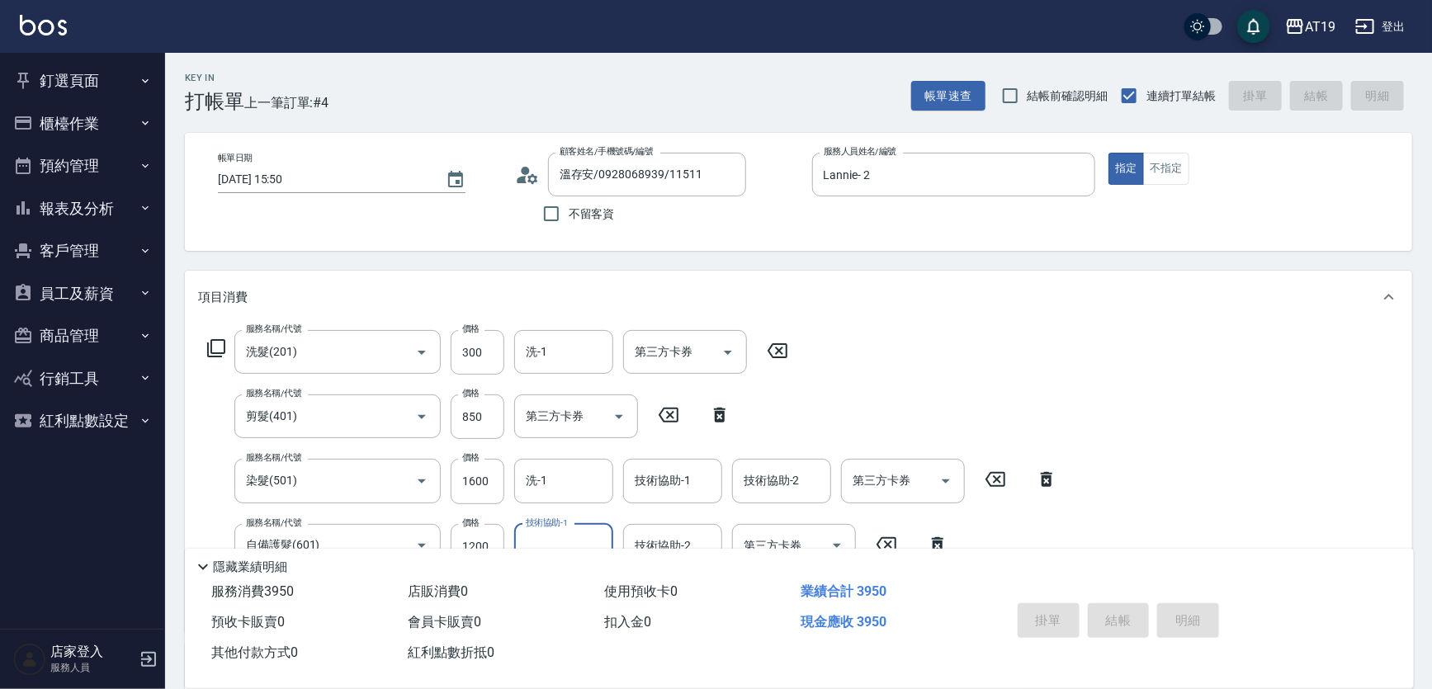
type input "[DATE] 15:52"
type input "0"
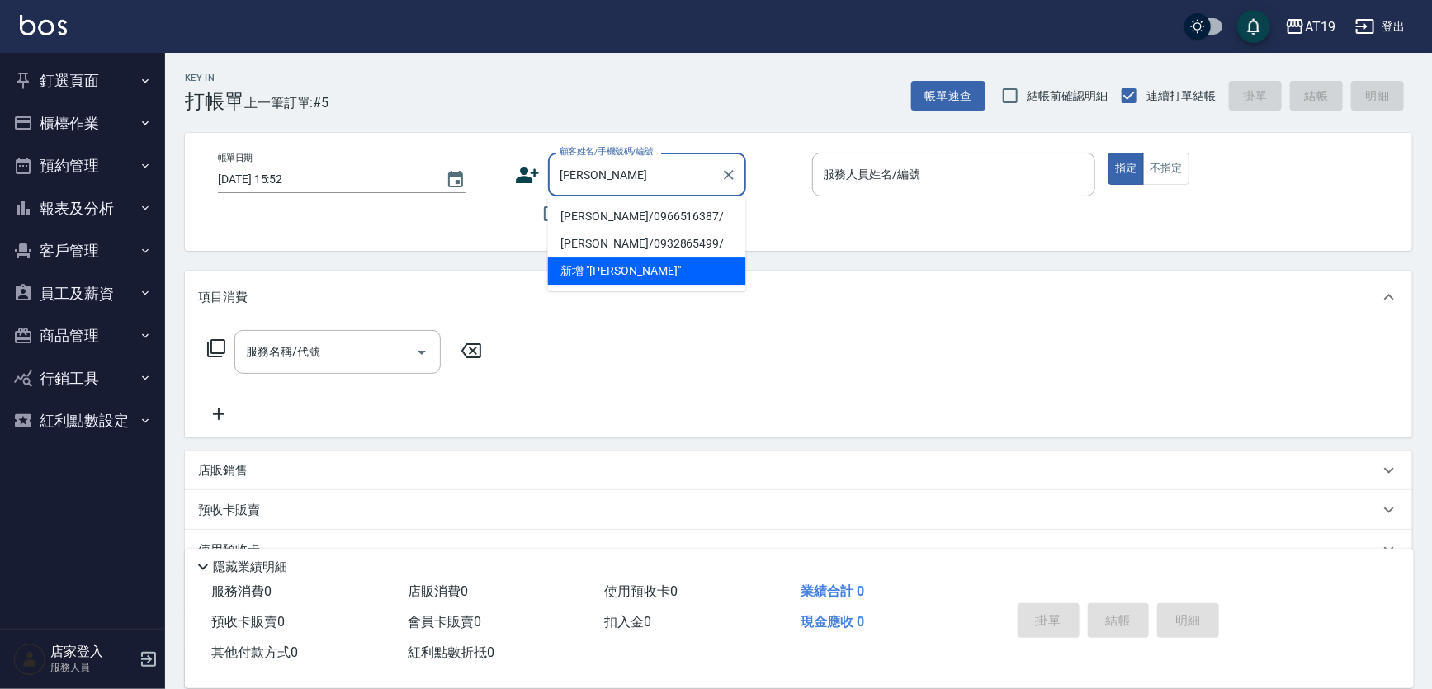
type input "[PERSON_NAME]/0966516387/"
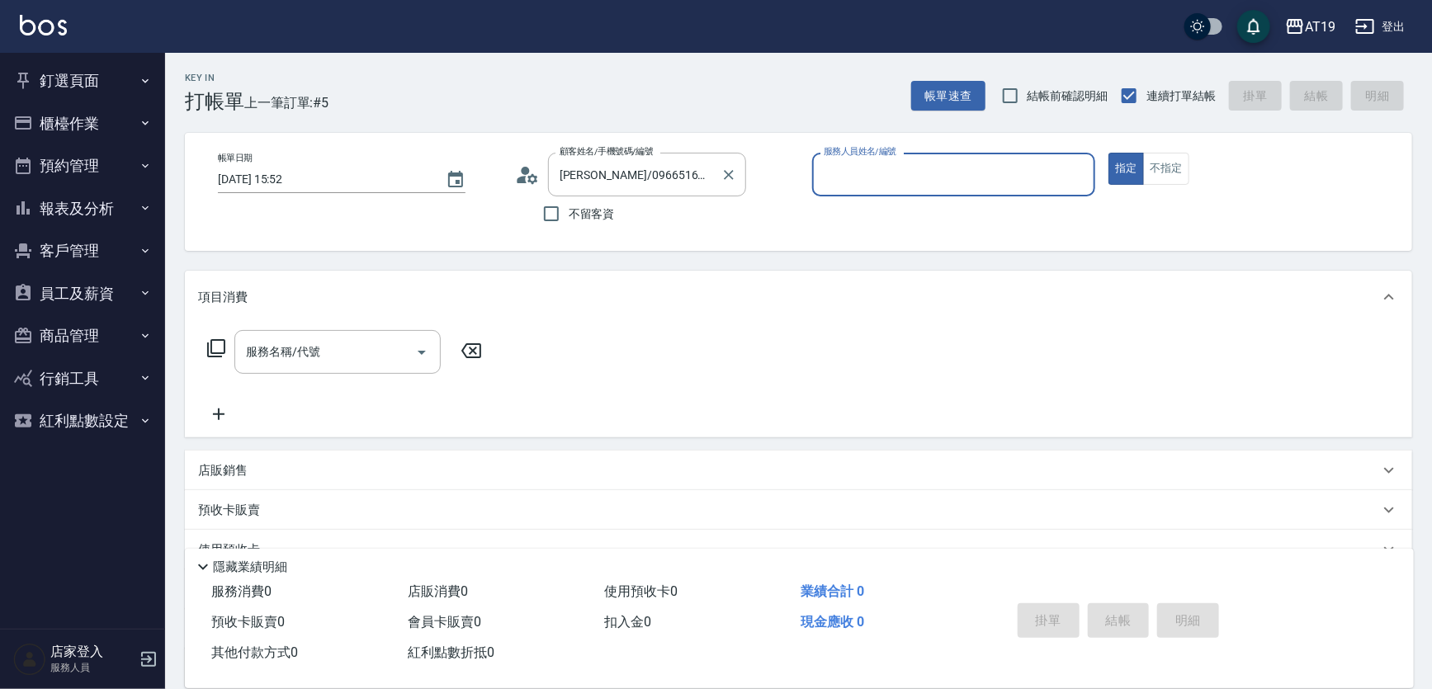
click at [1108, 153] on button "指定" at bounding box center [1125, 169] width 35 height 32
type input "[PERSON_NAME]- 6"
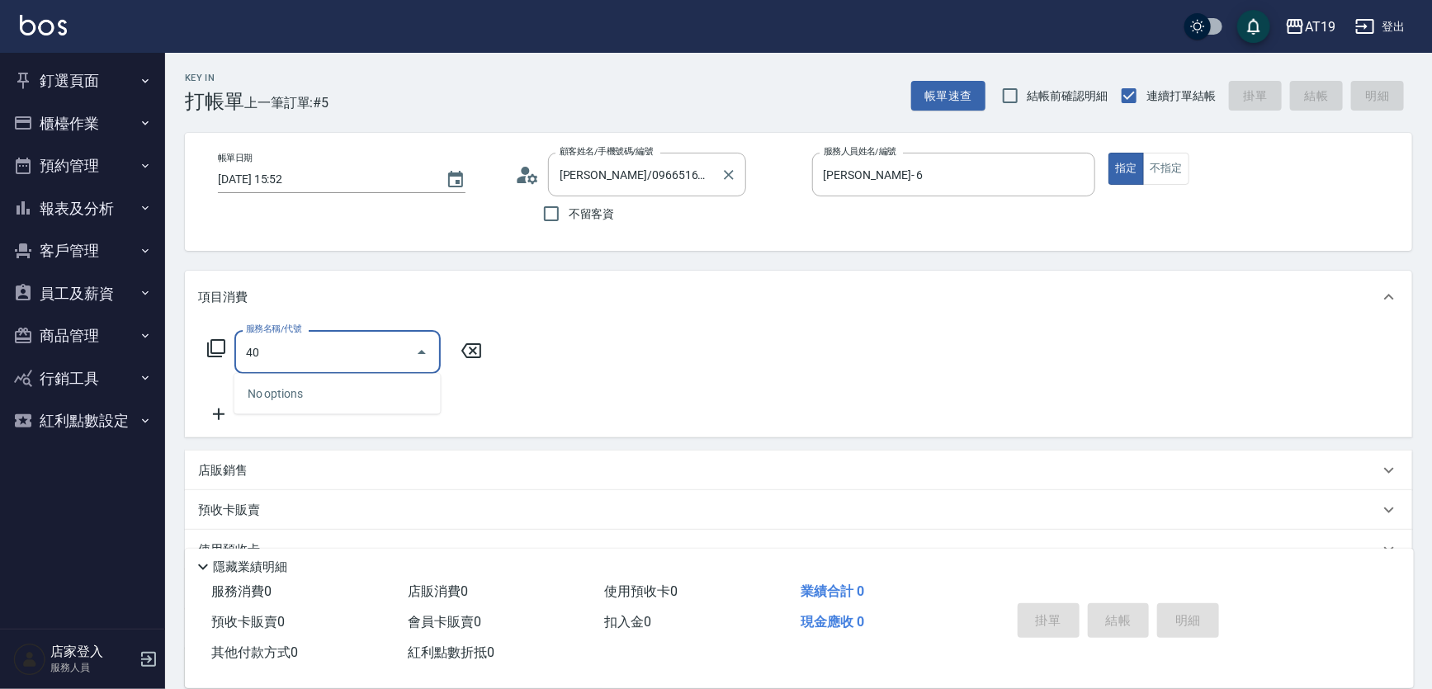
type input "401"
type input "30"
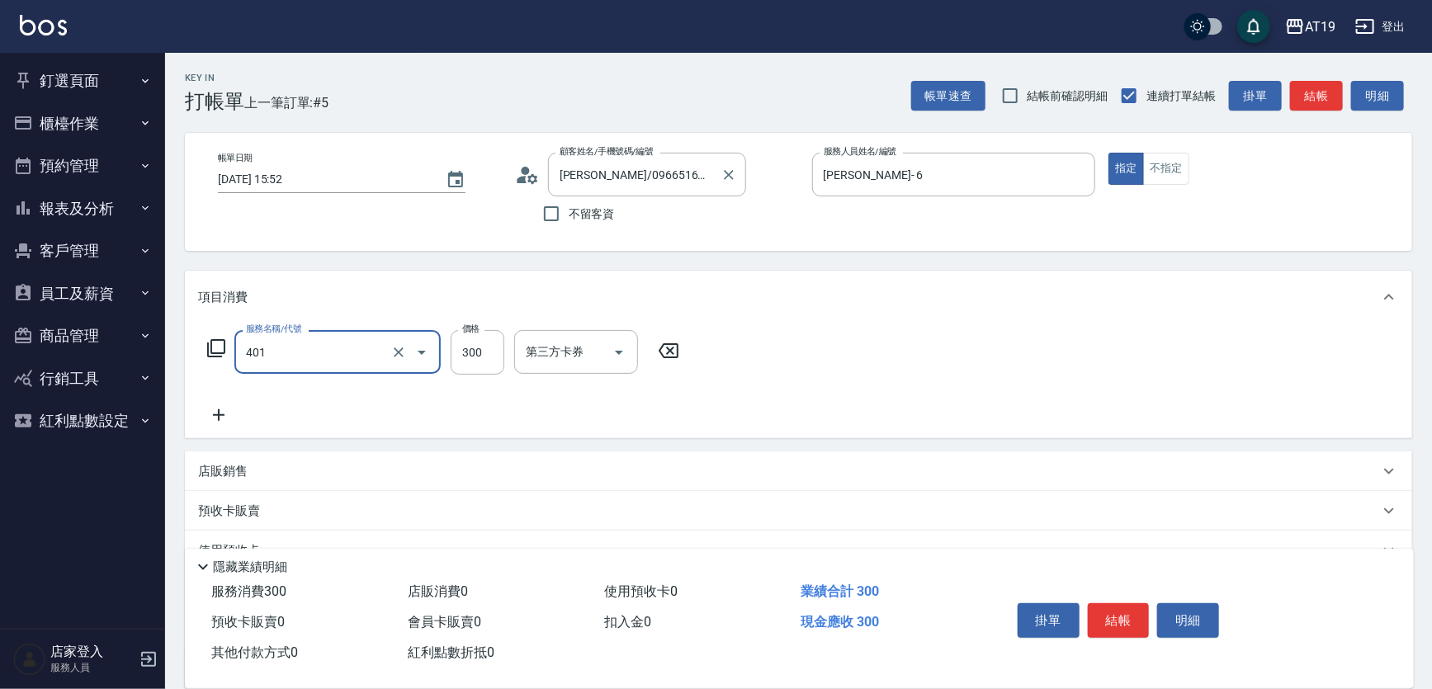
type input "剪髮(401)"
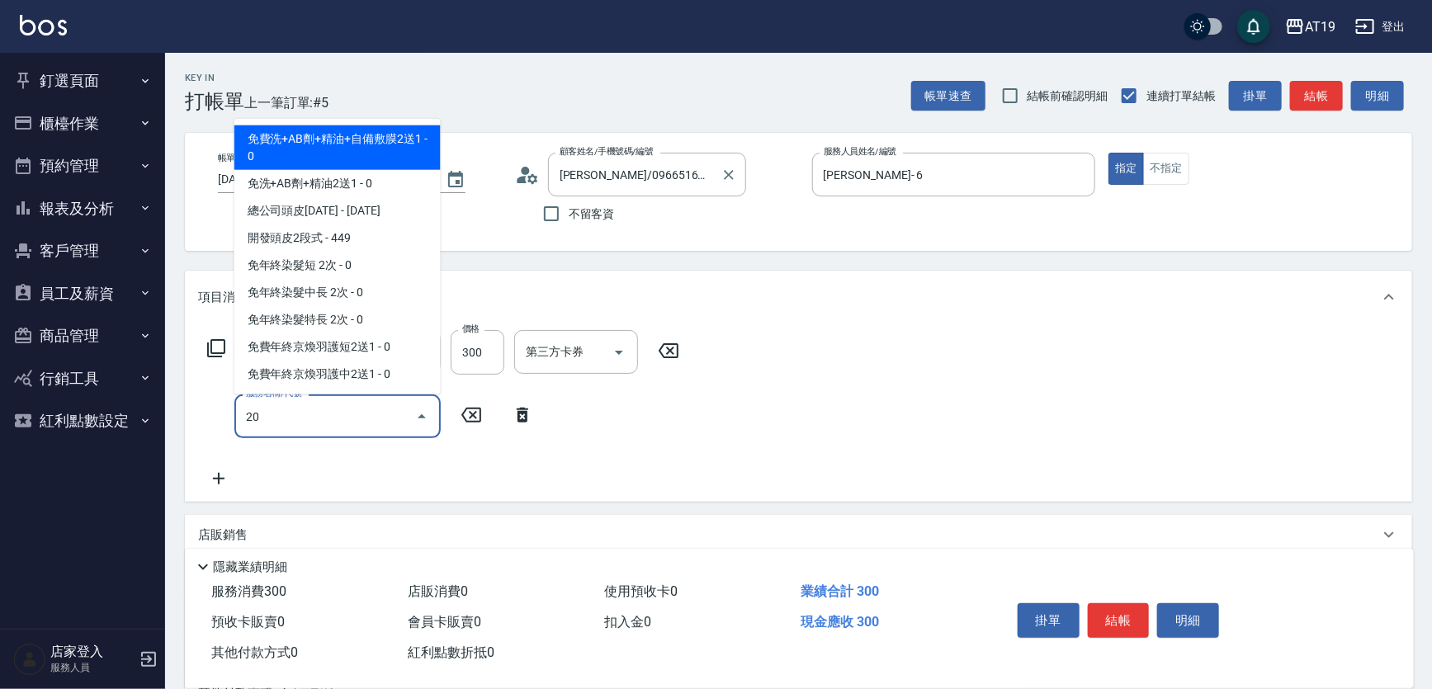
type input "201"
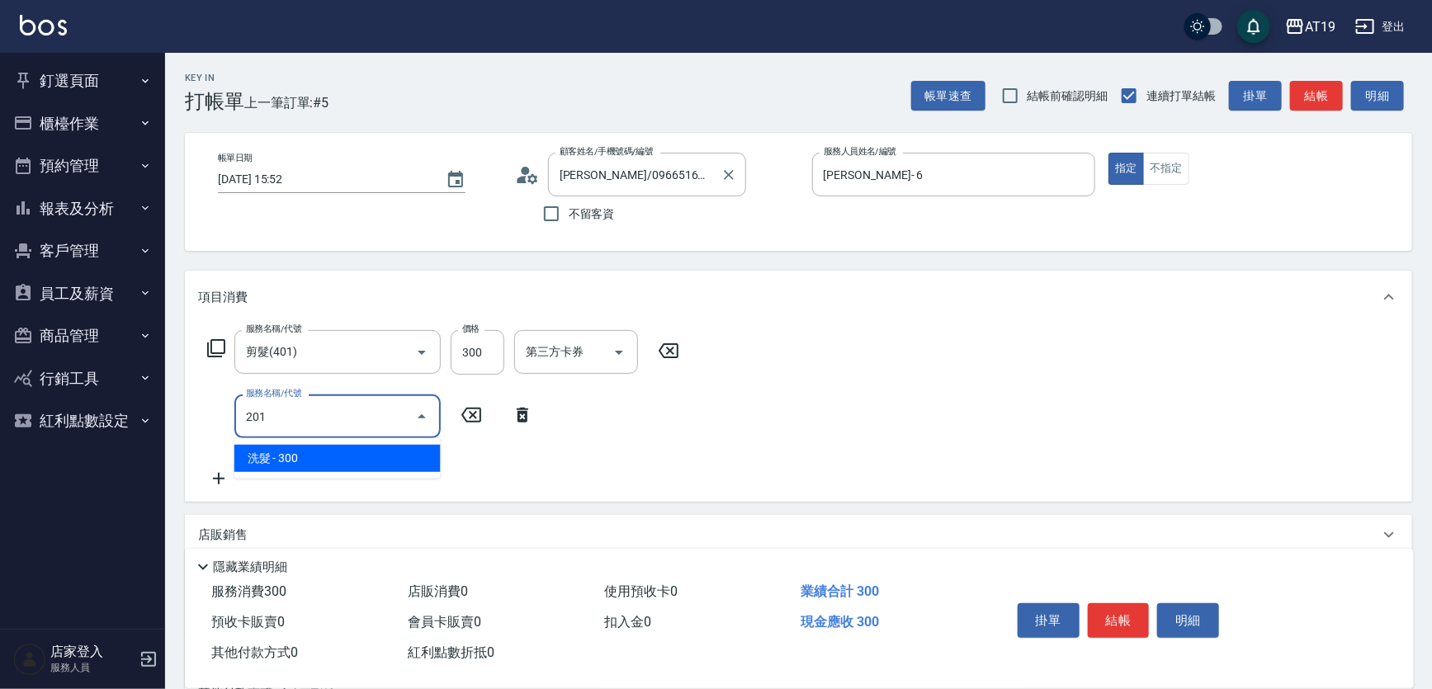
type input "60"
type input "洗髮(201)"
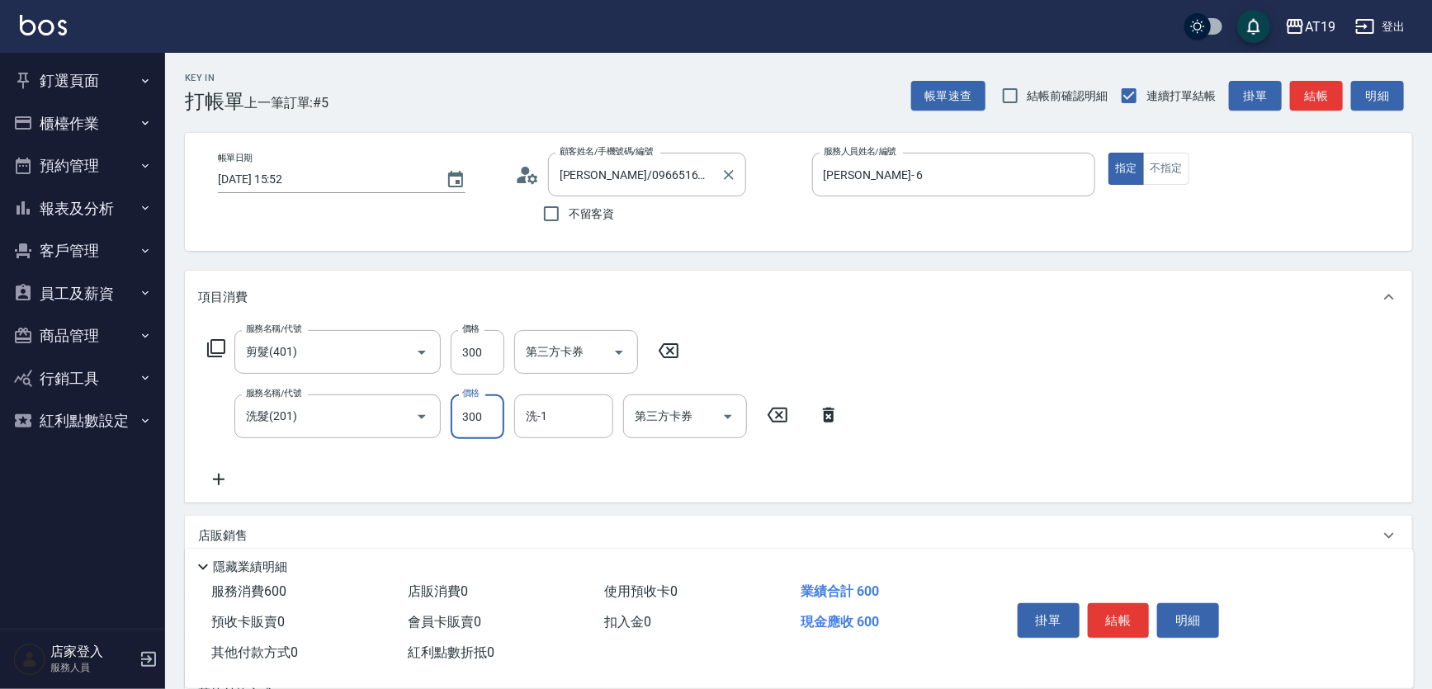
type input "2"
type input "30"
type input "200"
type input "50"
type input "200"
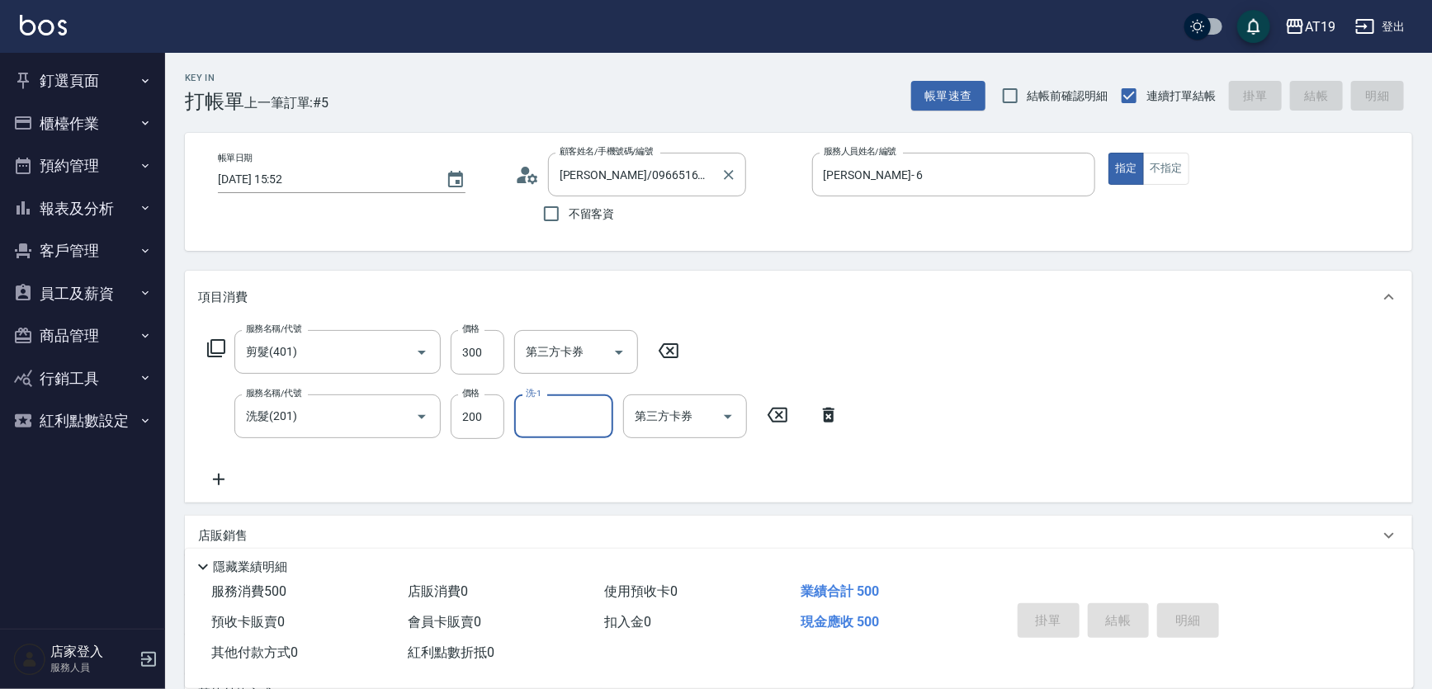
type input "0"
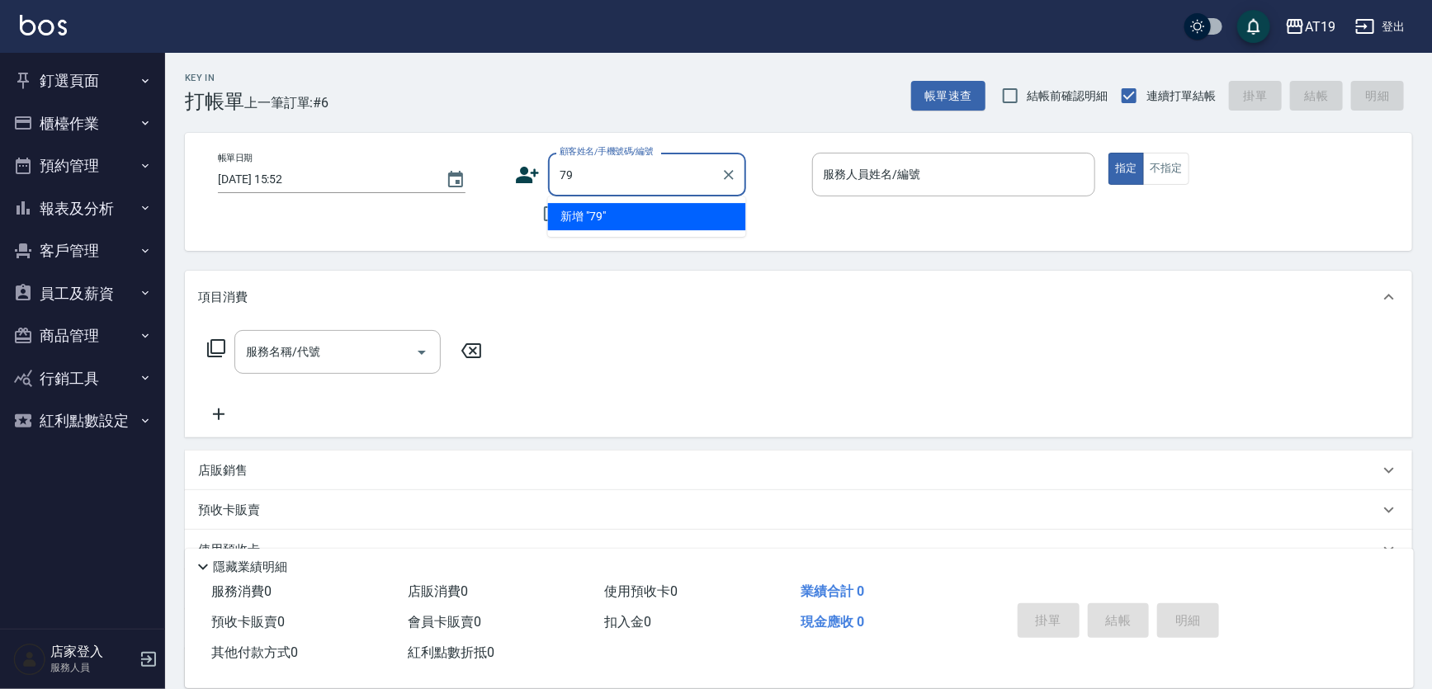
type input "7"
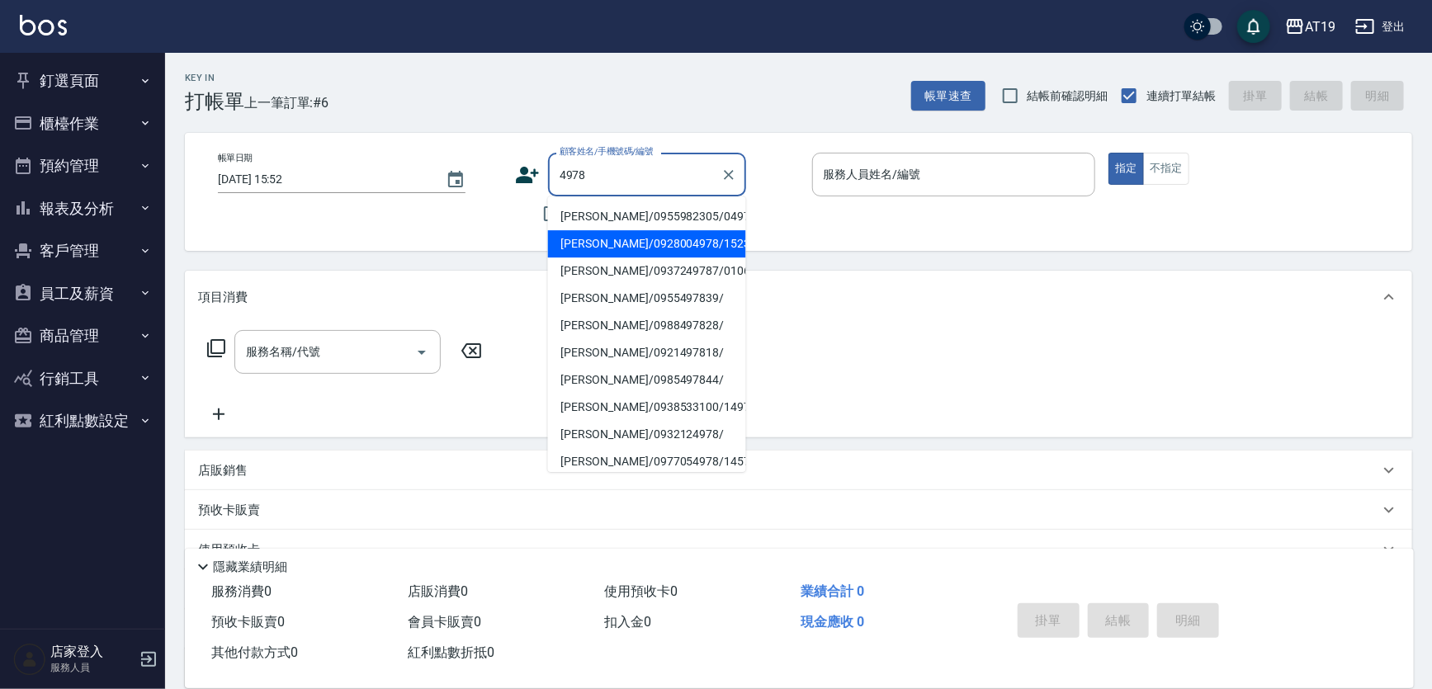
type input "[PERSON_NAME]/0928004978/15230"
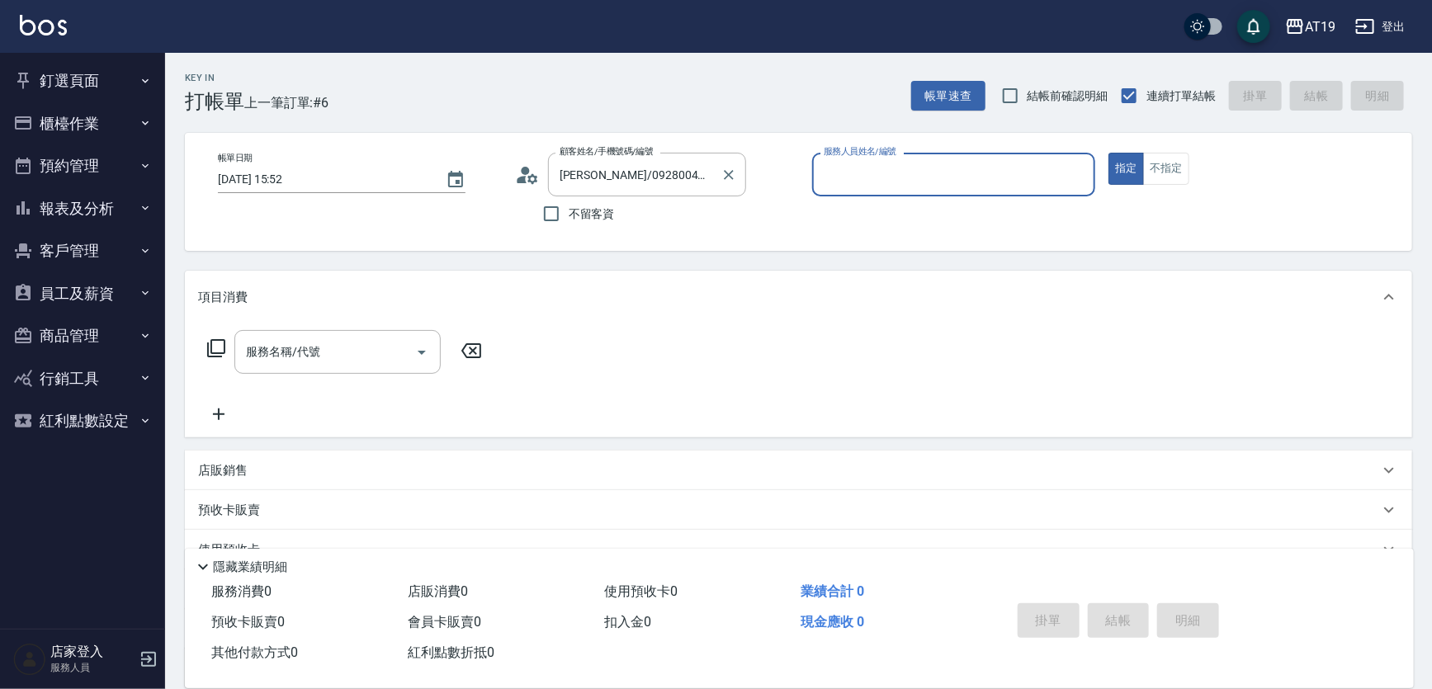
click at [1108, 153] on button "指定" at bounding box center [1125, 169] width 35 height 32
type input "Linda- 1"
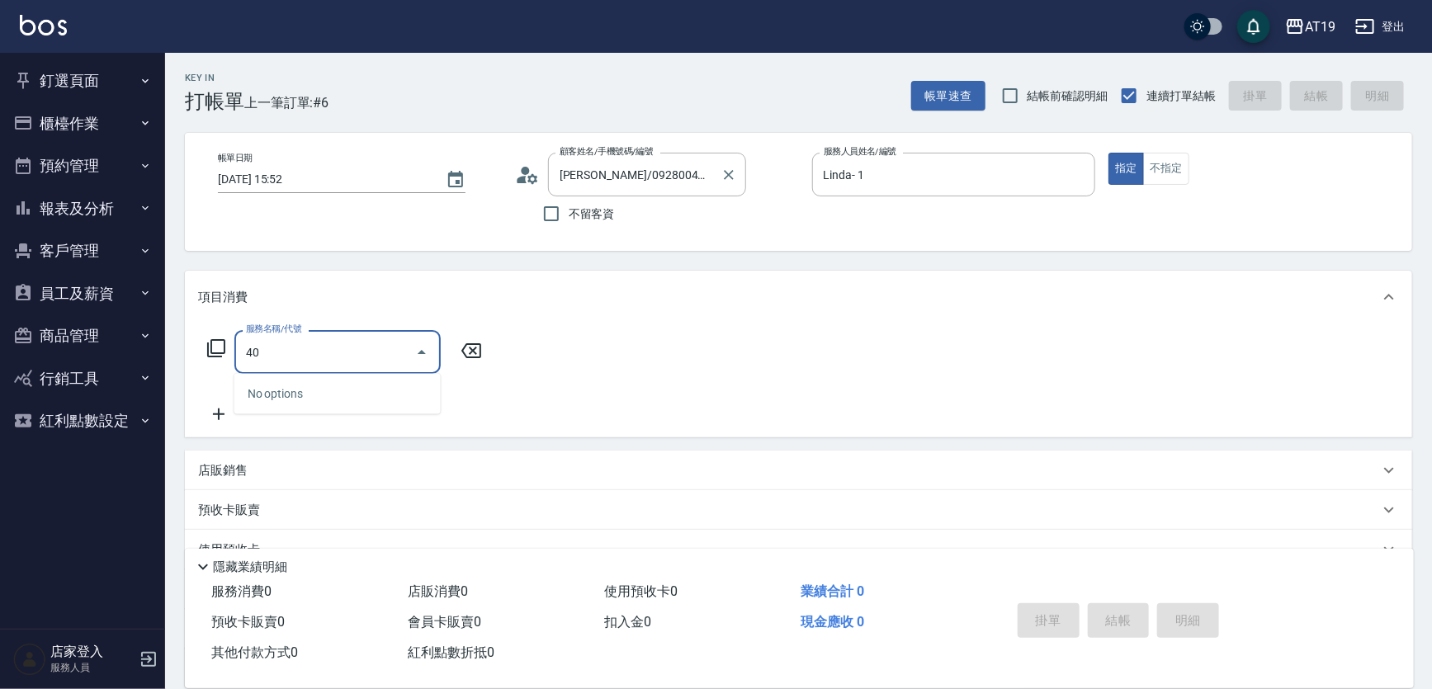
type input "401"
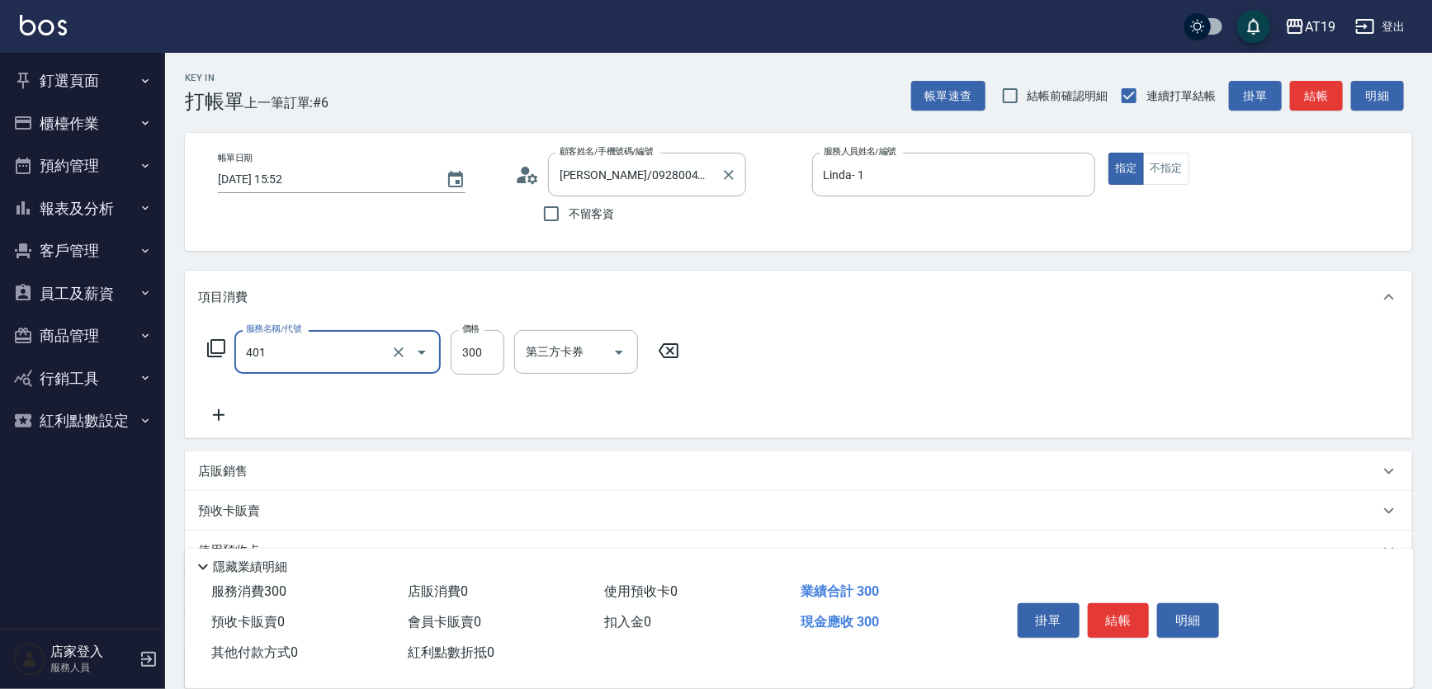
type input "30"
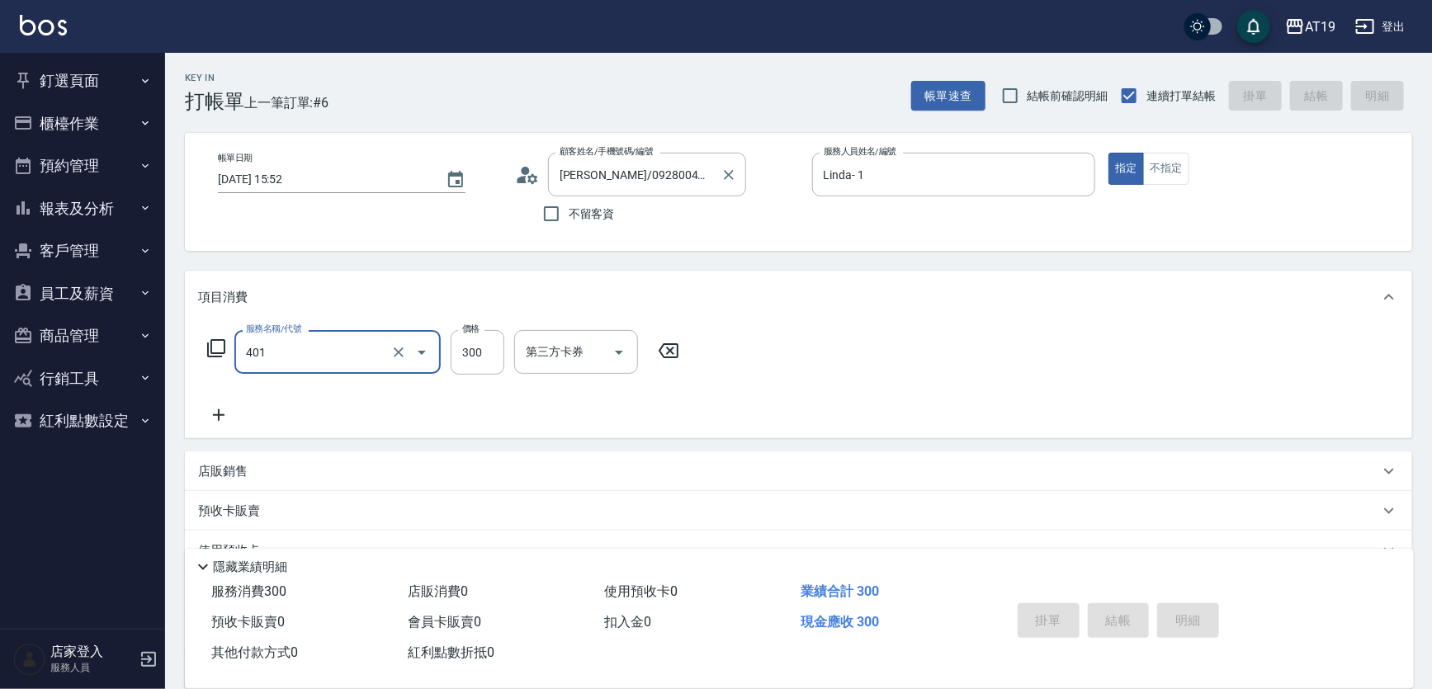
type input "401"
type input "[DATE] 15:53"
type input "0"
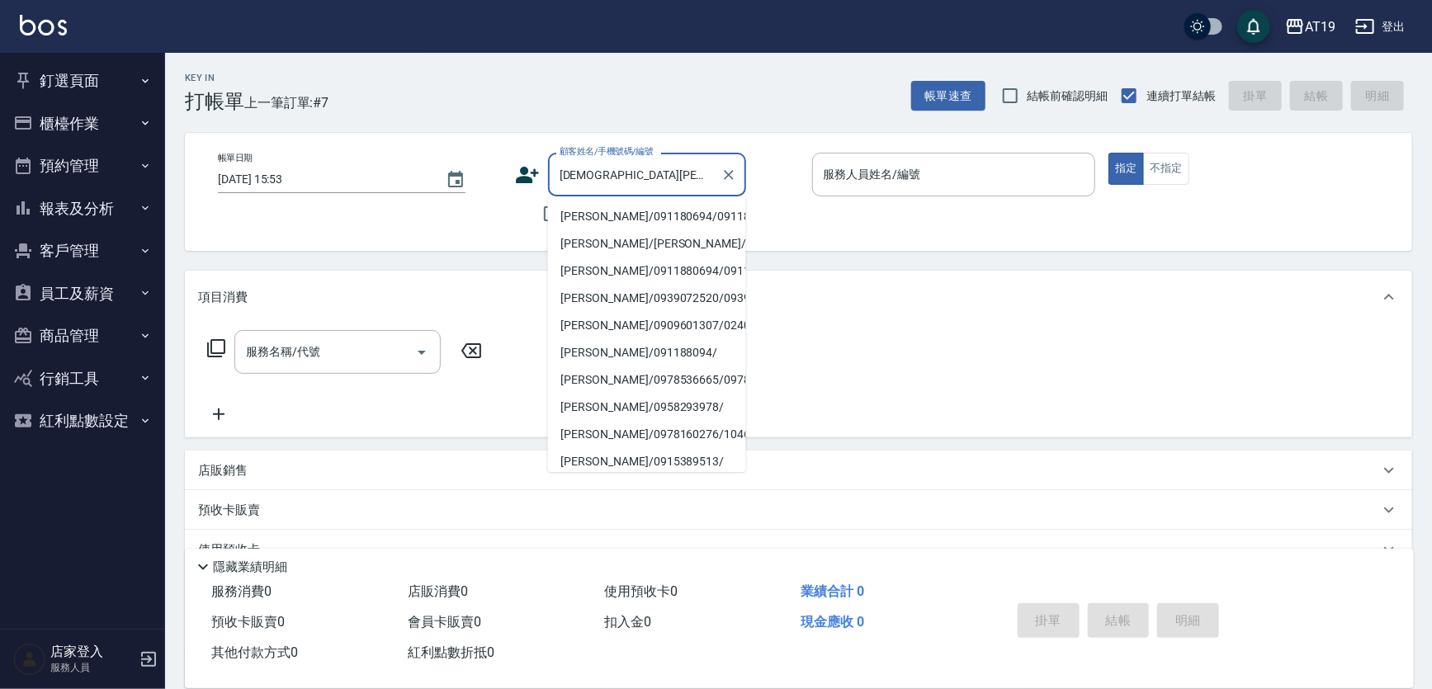
type input "[PERSON_NAME]/091180694/091180694"
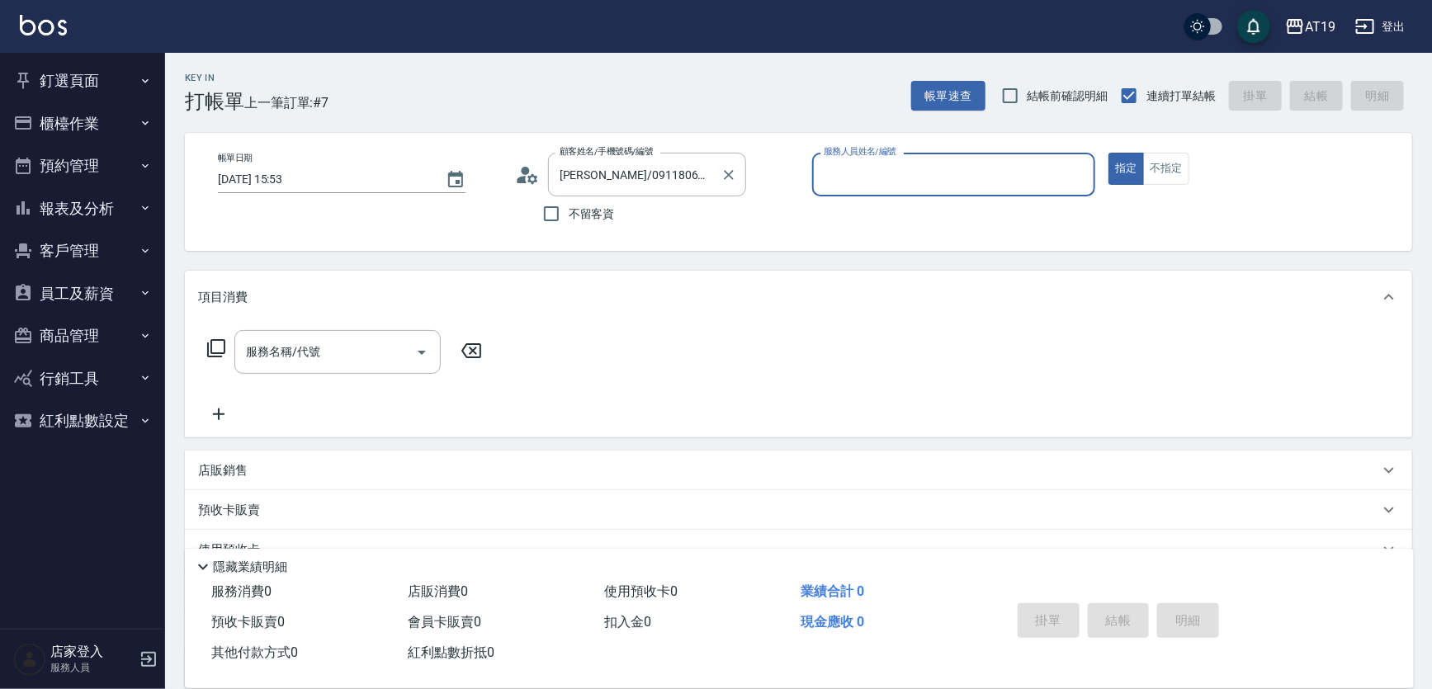
type input "Eros- 4"
click at [1108, 153] on button "指定" at bounding box center [1125, 169] width 35 height 32
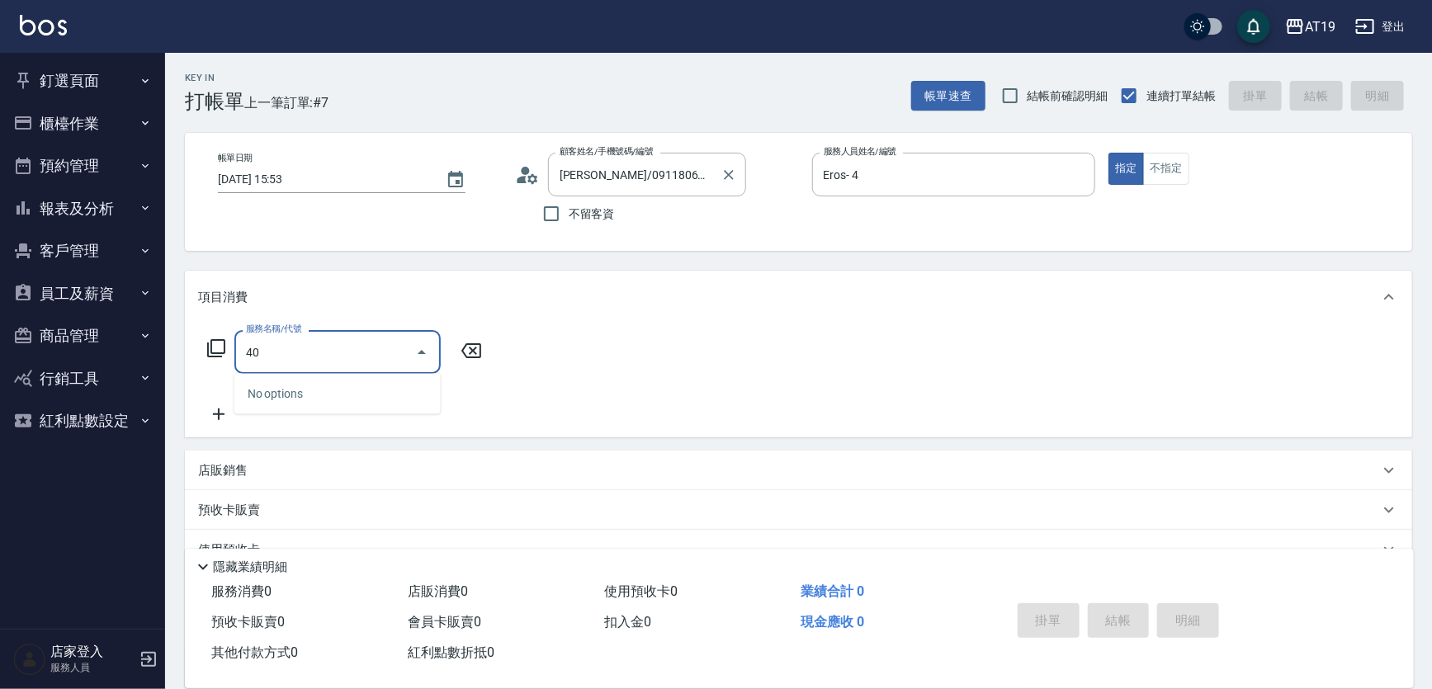
type input "401"
type input "30"
type input "剪髮(401)"
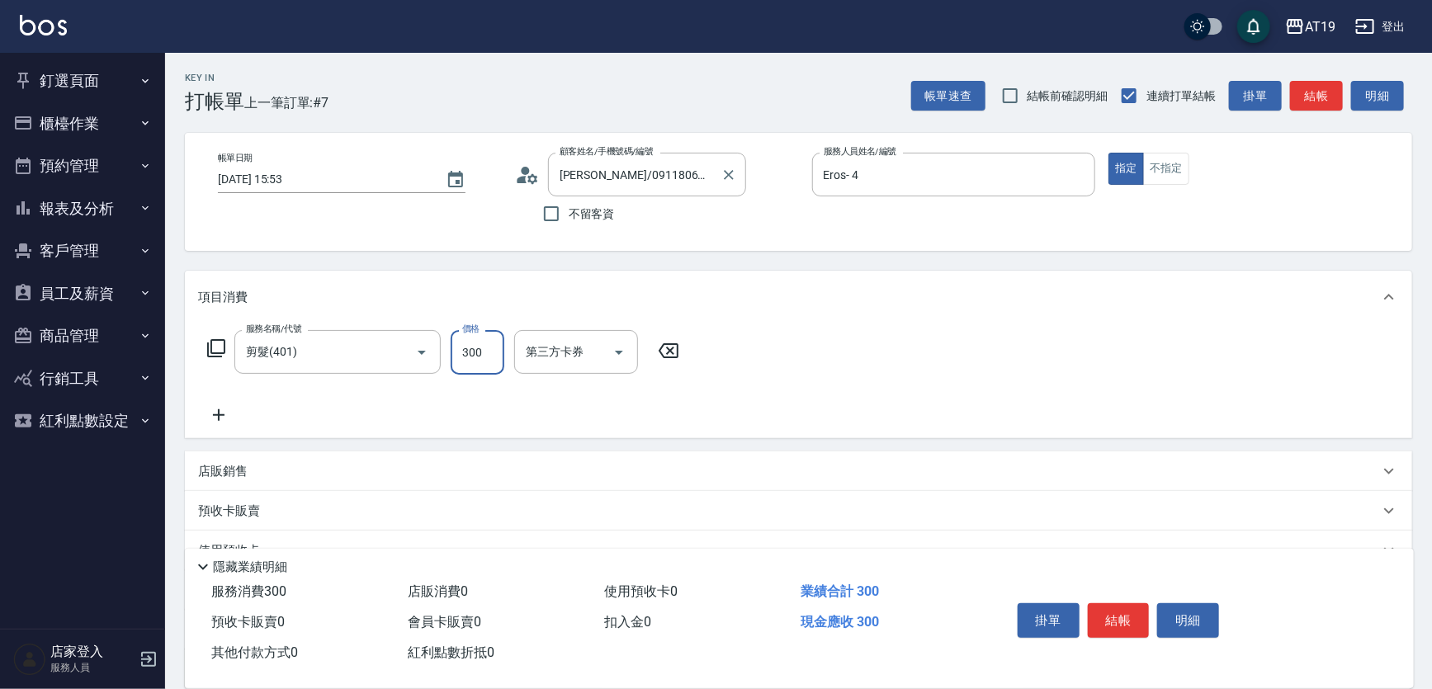
type input "2"
type input "0"
type input "25"
type input "20"
type input "250"
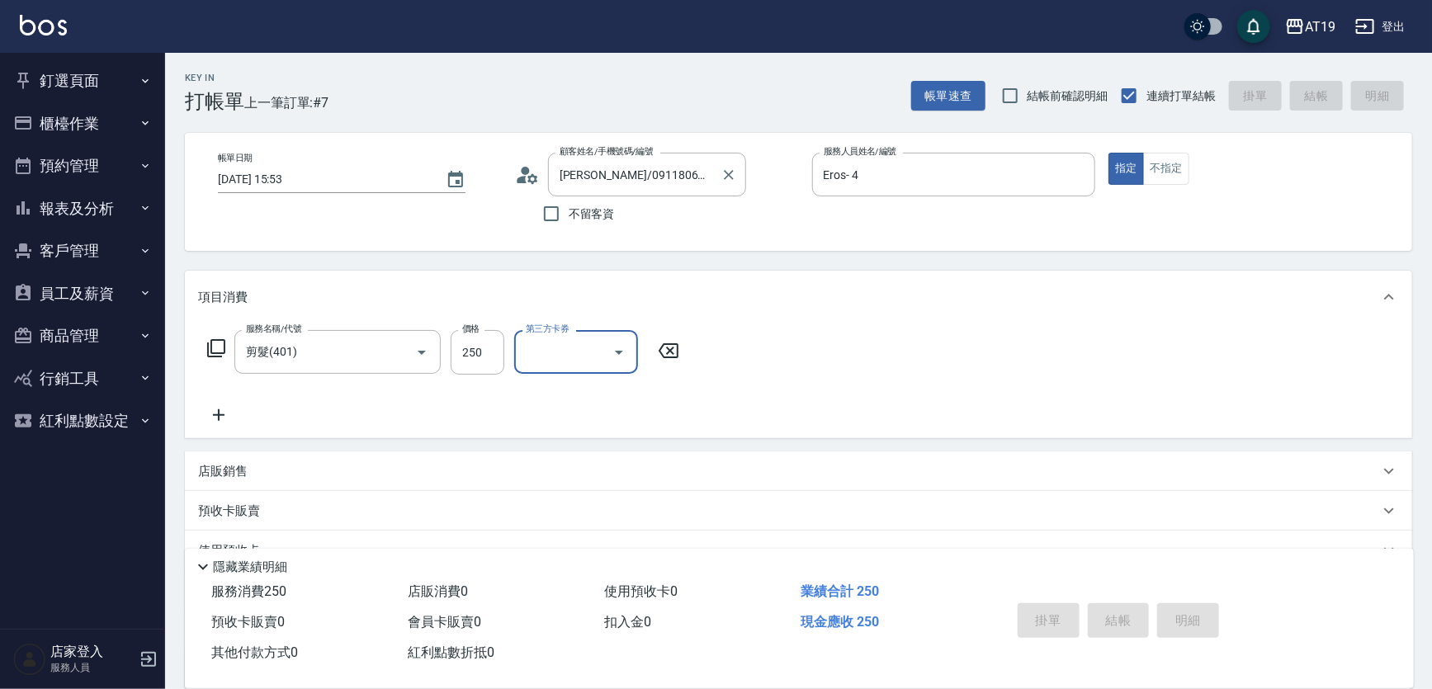
type input "0"
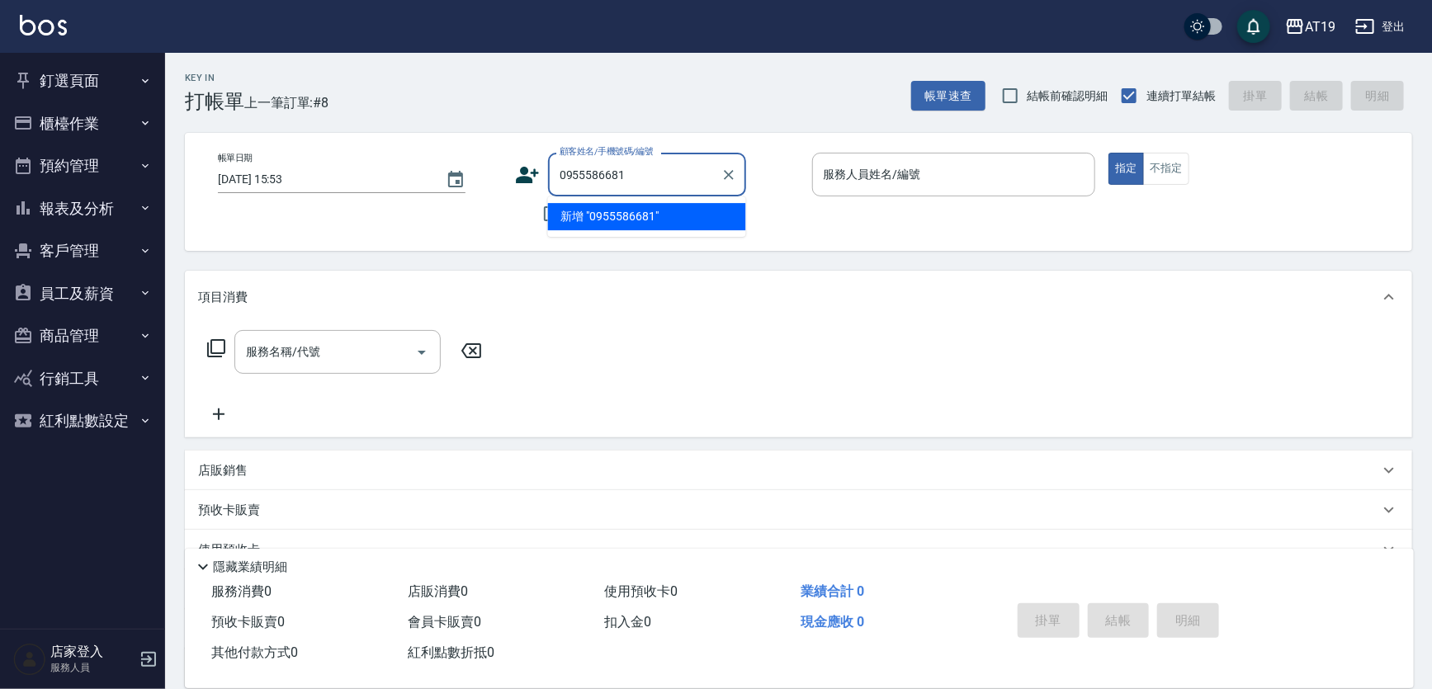
type input "0955586681"
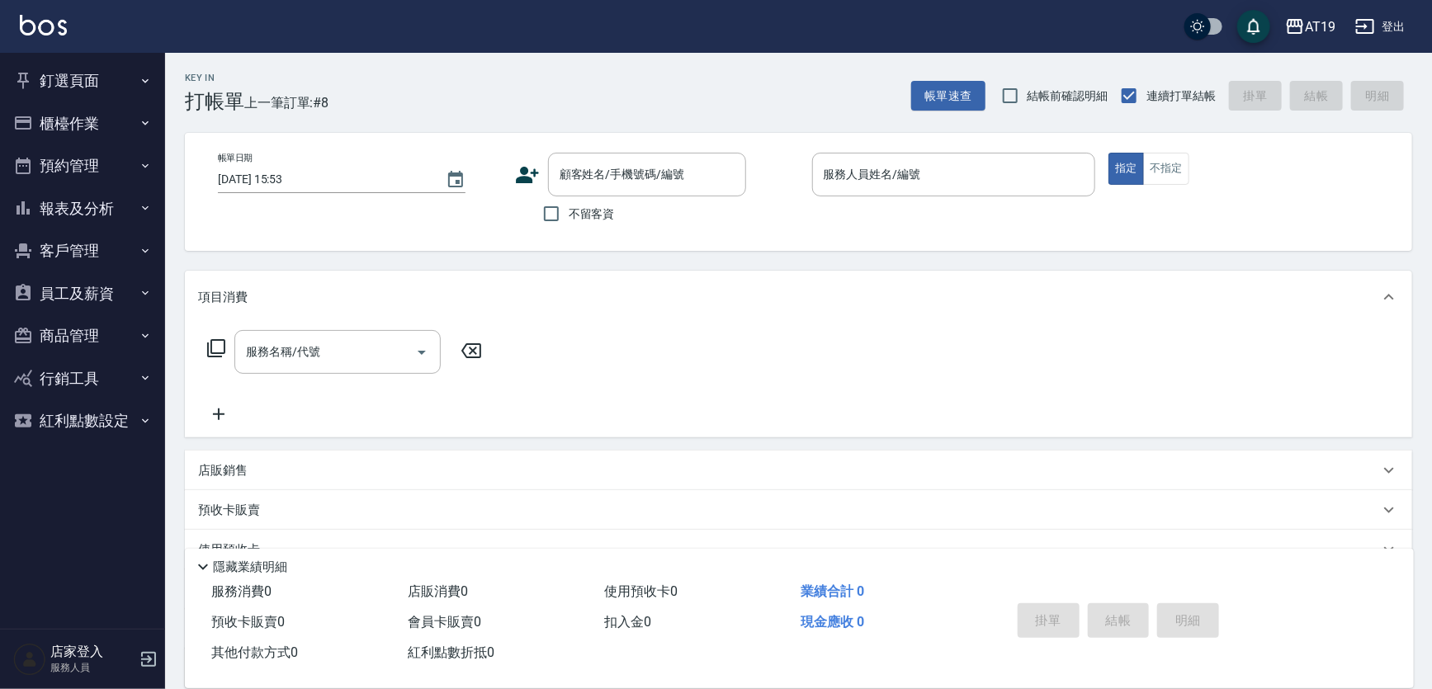
click at [517, 181] on icon at bounding box center [527, 175] width 23 height 17
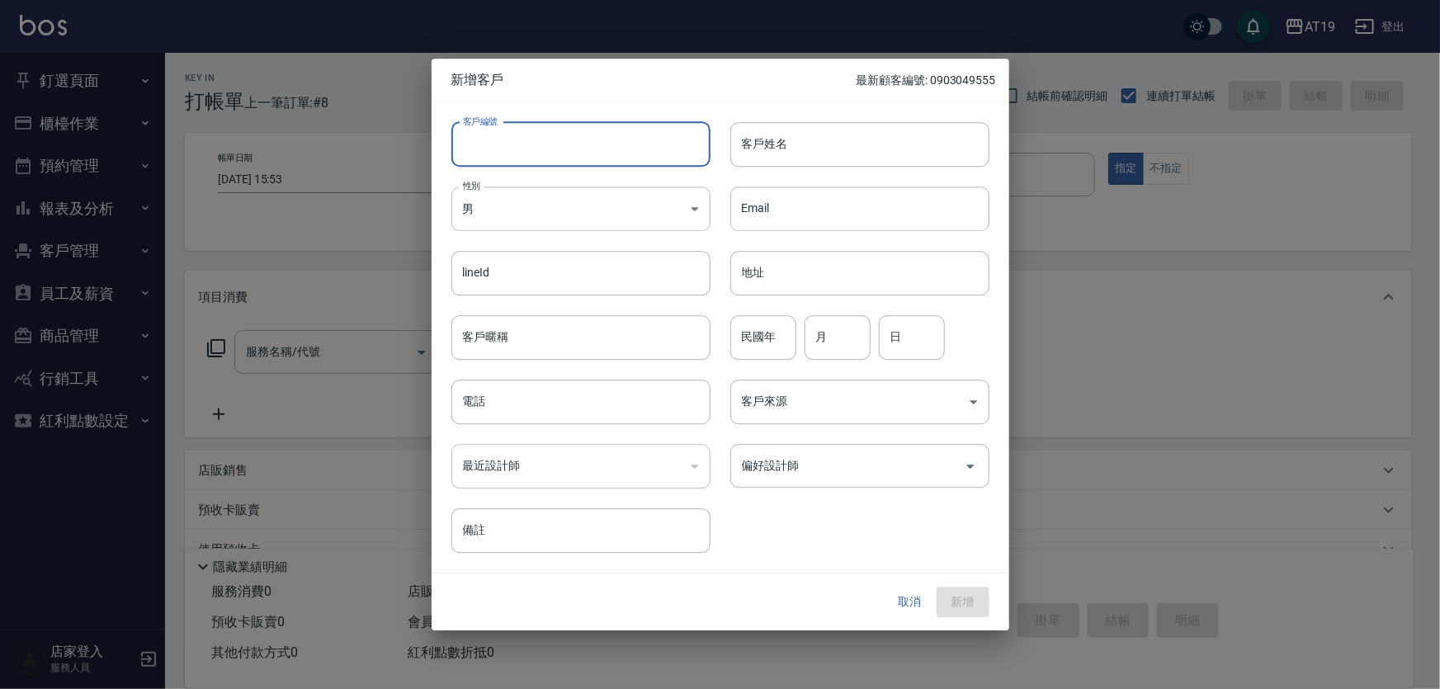
click at [531, 158] on input "客戶編號" at bounding box center [580, 144] width 259 height 45
paste input "0955586681"
type input "0955586681"
click at [515, 419] on input "電話" at bounding box center [580, 402] width 259 height 45
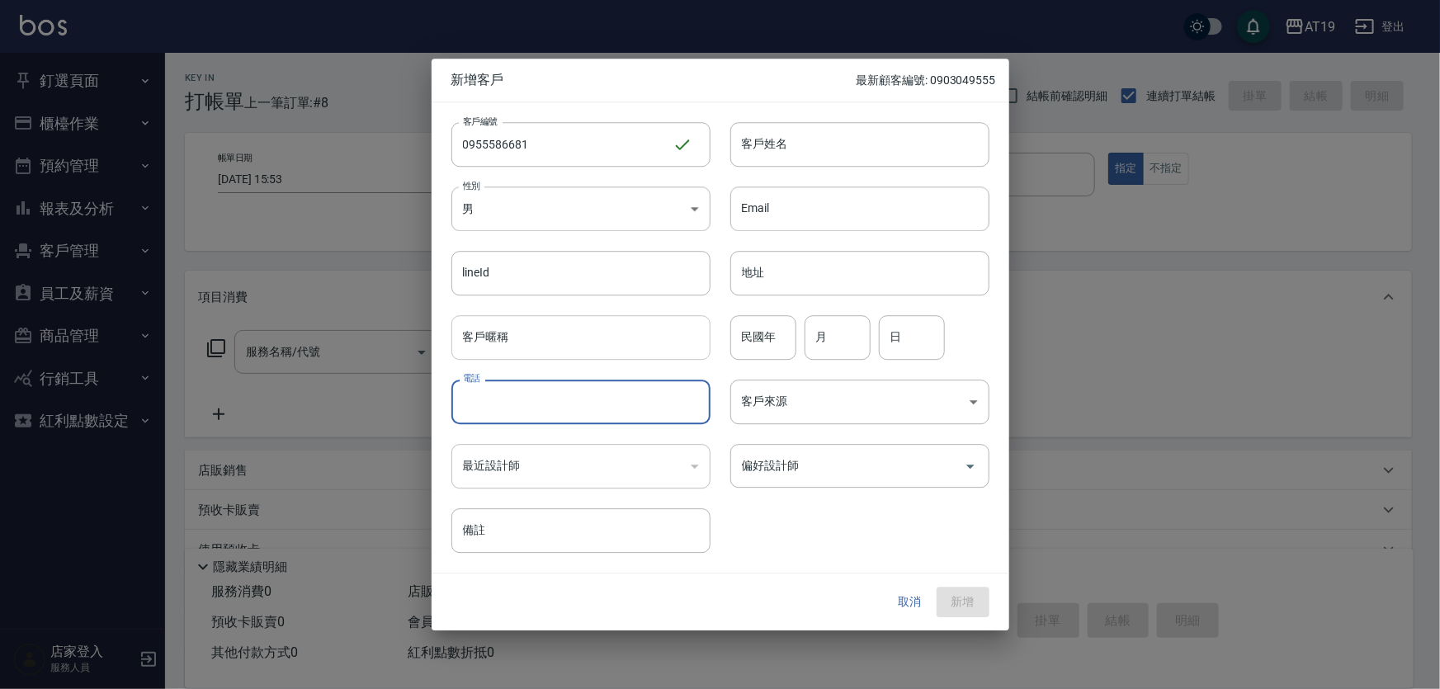
paste input "0955586681"
type input "0955586681"
click at [522, 203] on body "AT19 登出 釘選頁面 打帳單 帳單列表 排班表 現場電腦打卡 店家日報表 互助日報表 設計師日報表 櫃檯作業 打帳單 帳單列表 現金收支登錄 高階收支登錄…" at bounding box center [720, 421] width 1440 height 843
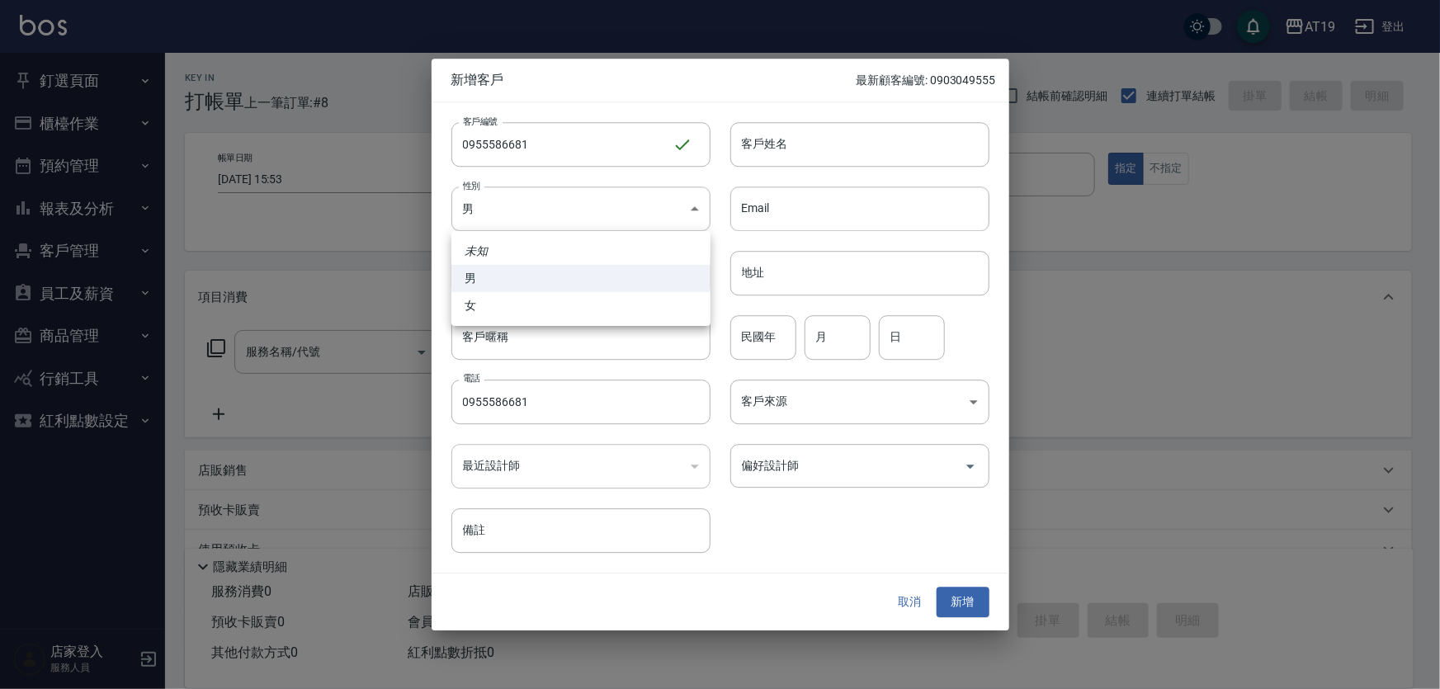
drag, startPoint x: 531, startPoint y: 328, endPoint x: 534, endPoint y: 311, distance: 16.8
click at [532, 319] on div "未知 男 女" at bounding box center [720, 344] width 1440 height 689
drag, startPoint x: 534, startPoint y: 311, endPoint x: 548, endPoint y: 296, distance: 20.4
click at [541, 302] on li "女" at bounding box center [580, 305] width 259 height 27
type input "[DEMOGRAPHIC_DATA]"
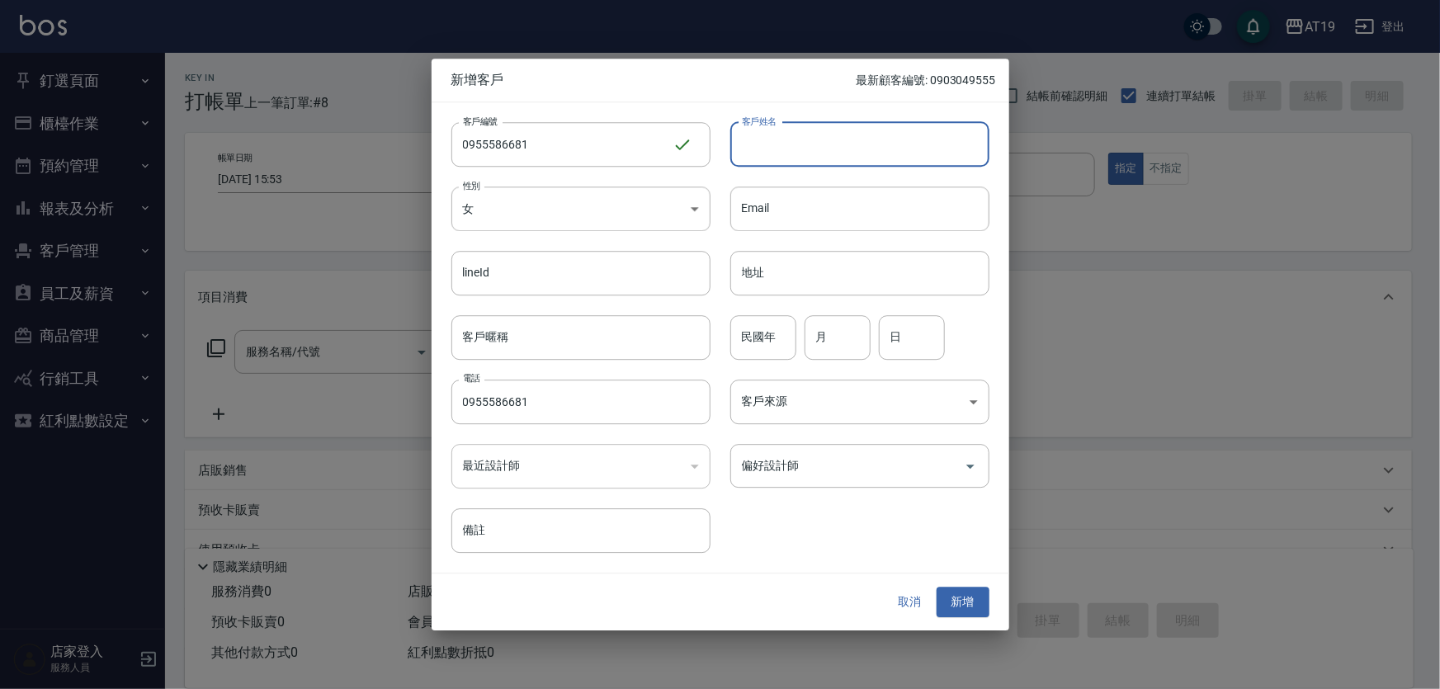
drag, startPoint x: 779, startPoint y: 133, endPoint x: 774, endPoint y: 120, distance: 13.3
click at [779, 132] on input "客戶姓名" at bounding box center [859, 144] width 259 height 45
type input "[PERSON_NAME]?妤"
type input "01"
click at [937, 588] on button "新增" at bounding box center [963, 603] width 53 height 31
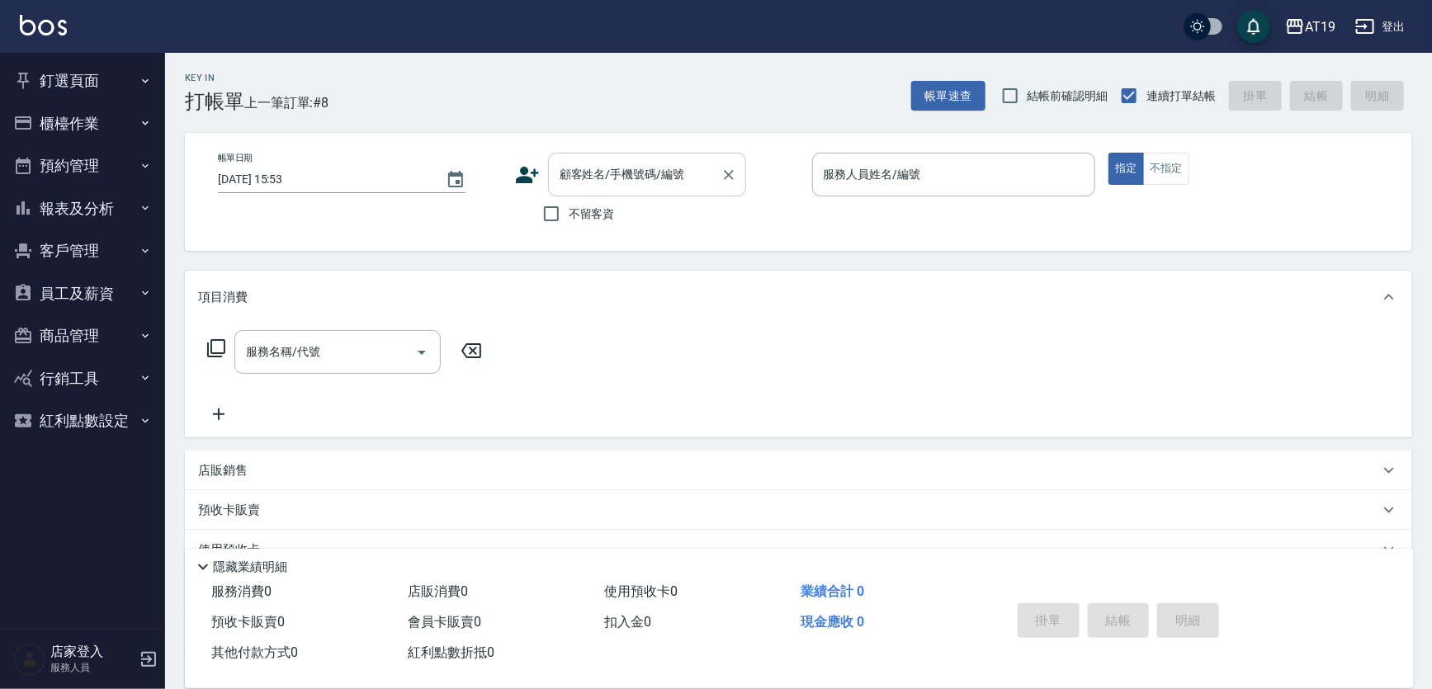
drag, startPoint x: 639, startPoint y: 189, endPoint x: 680, endPoint y: 56, distance: 139.1
click at [638, 188] on div "顧客姓名/手機號碼/編號" at bounding box center [647, 175] width 198 height 44
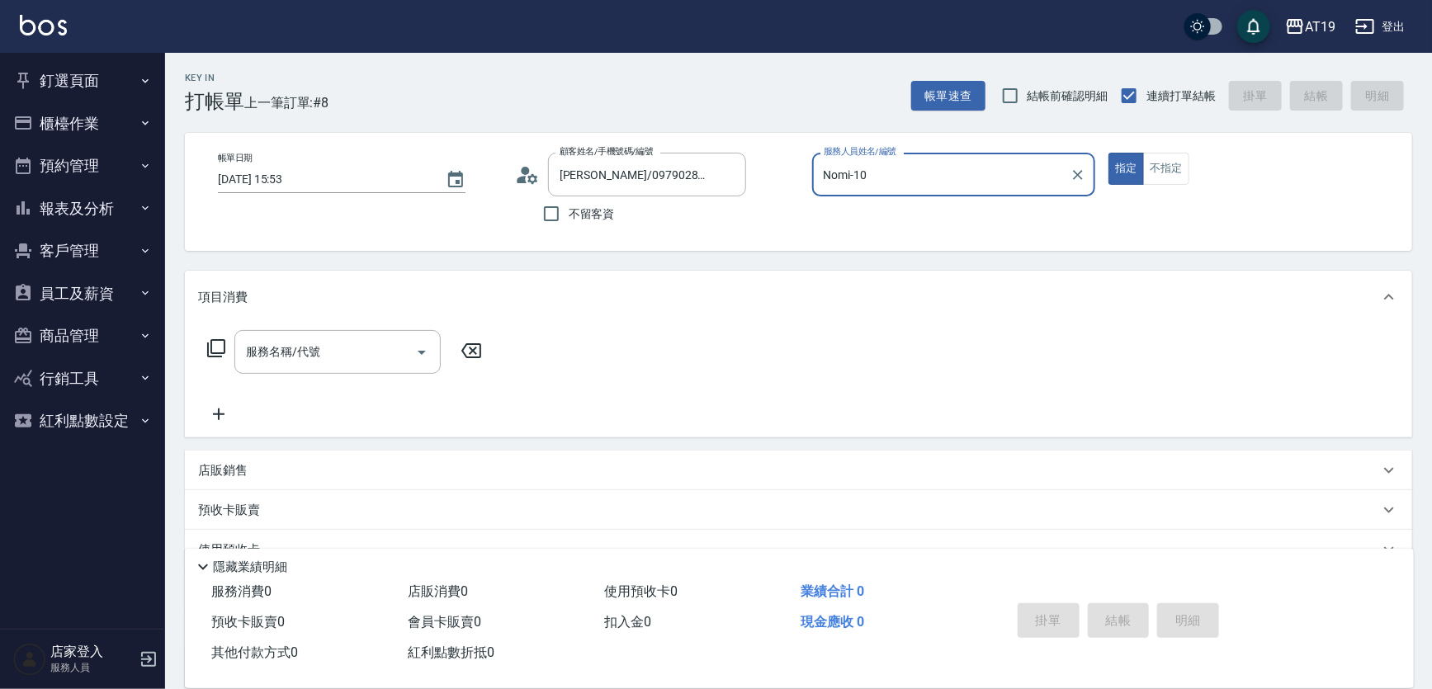
click at [1108, 153] on button "指定" at bounding box center [1125, 169] width 35 height 32
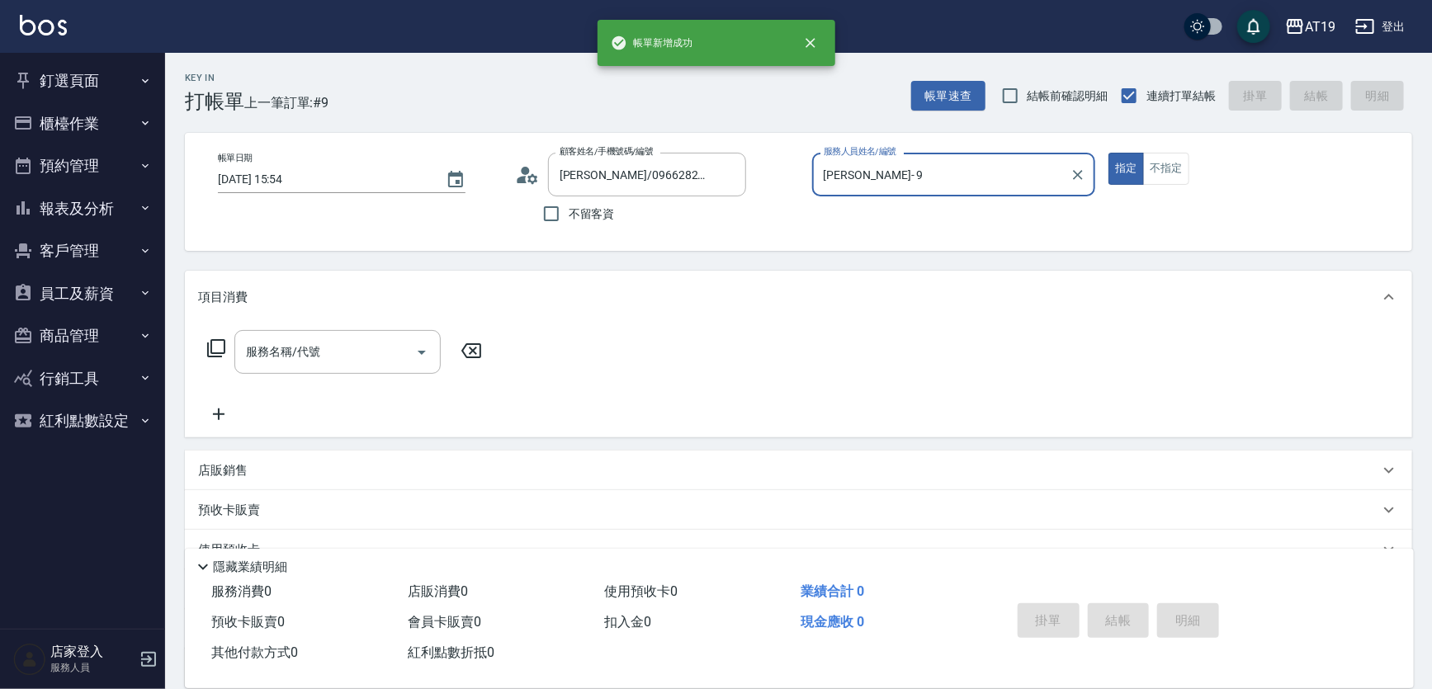
click at [1108, 153] on button "指定" at bounding box center [1125, 169] width 35 height 32
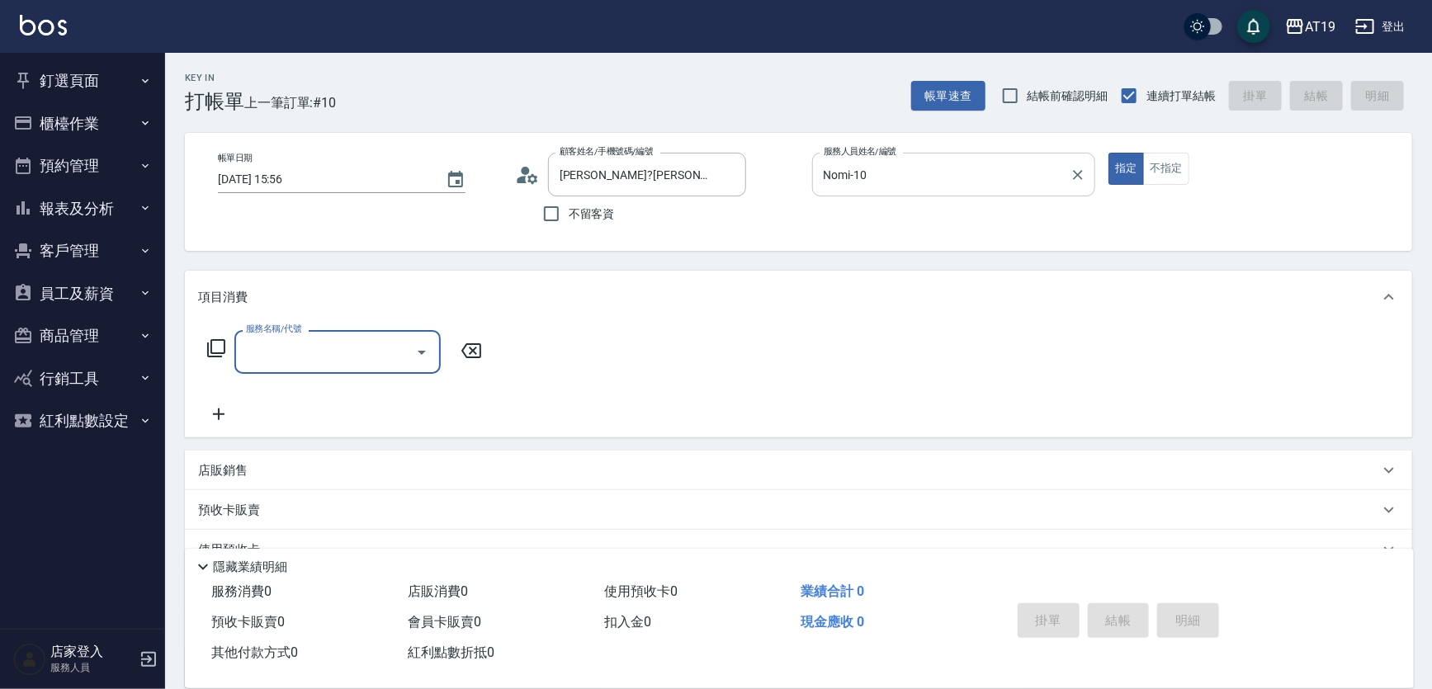
click at [911, 181] on input "Nomi-10" at bounding box center [941, 174] width 244 height 29
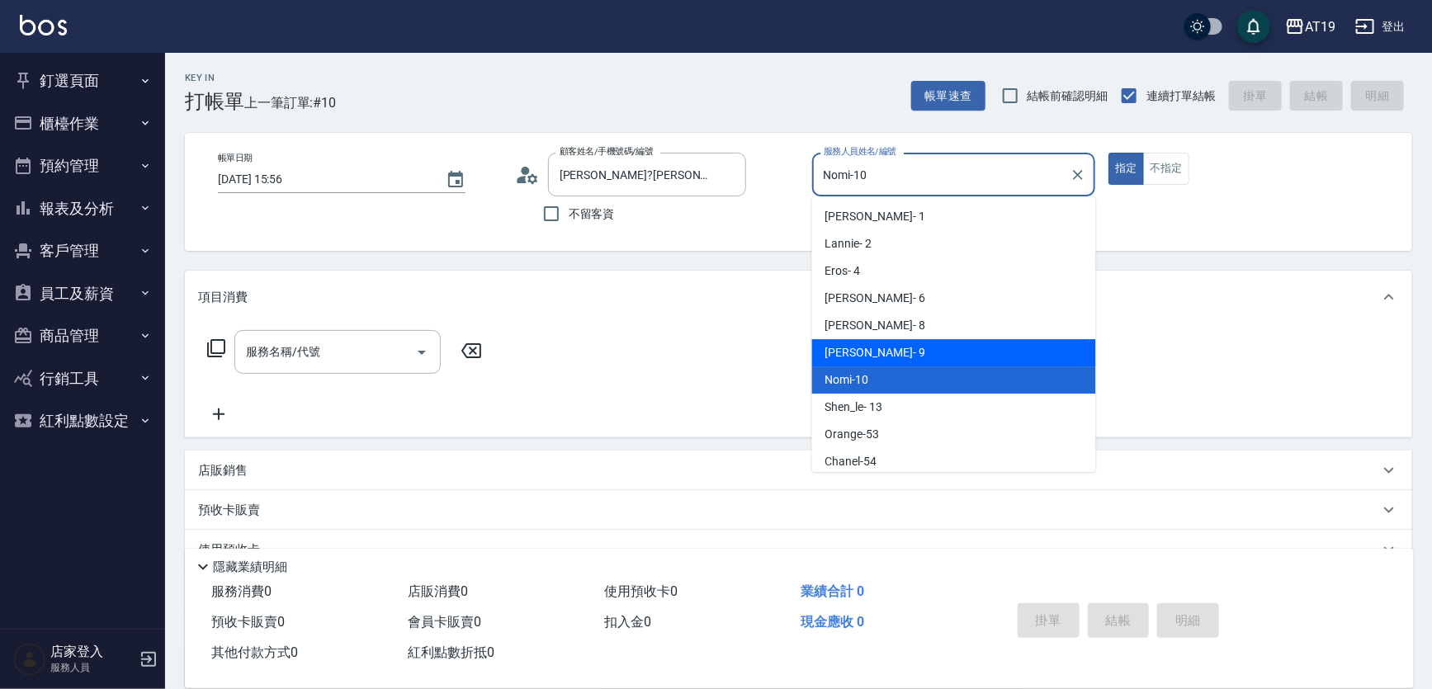
click at [890, 359] on div "[PERSON_NAME] - 9" at bounding box center [954, 352] width 284 height 27
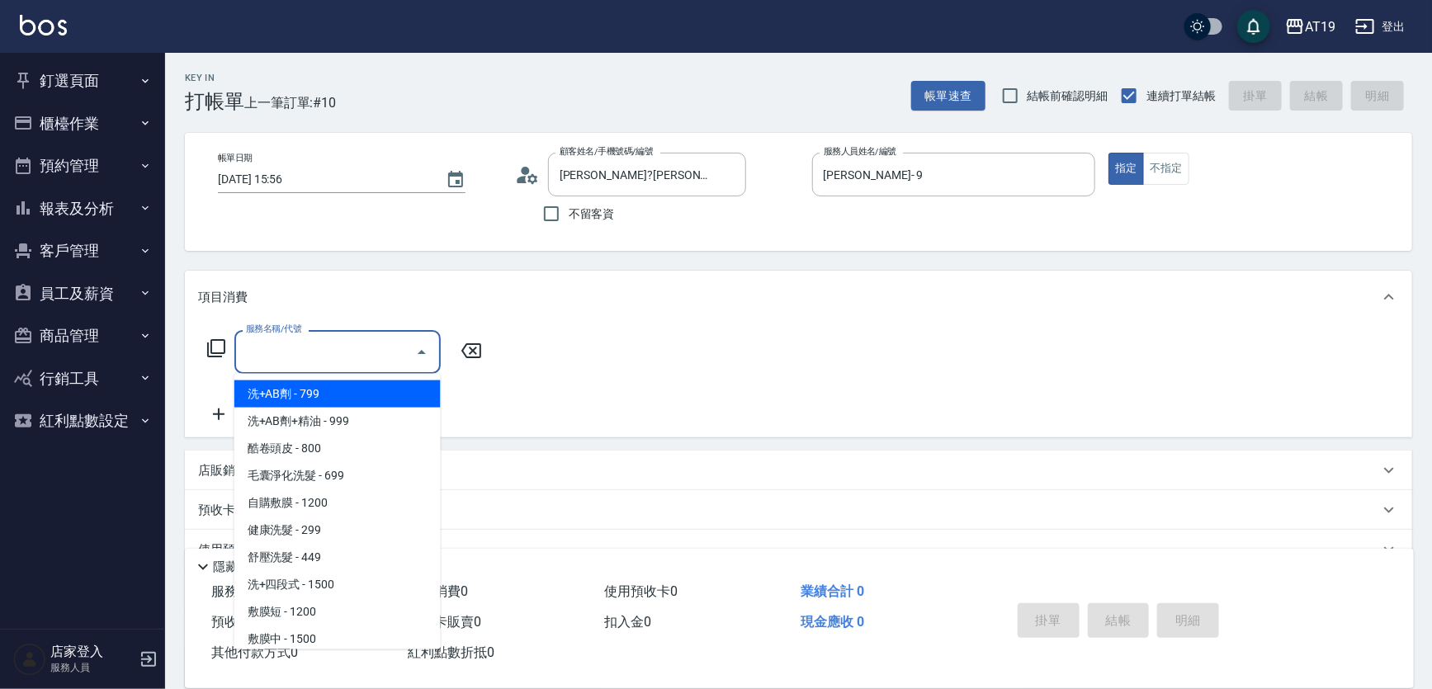
click at [275, 352] on input "服務名稱/代號" at bounding box center [325, 352] width 167 height 29
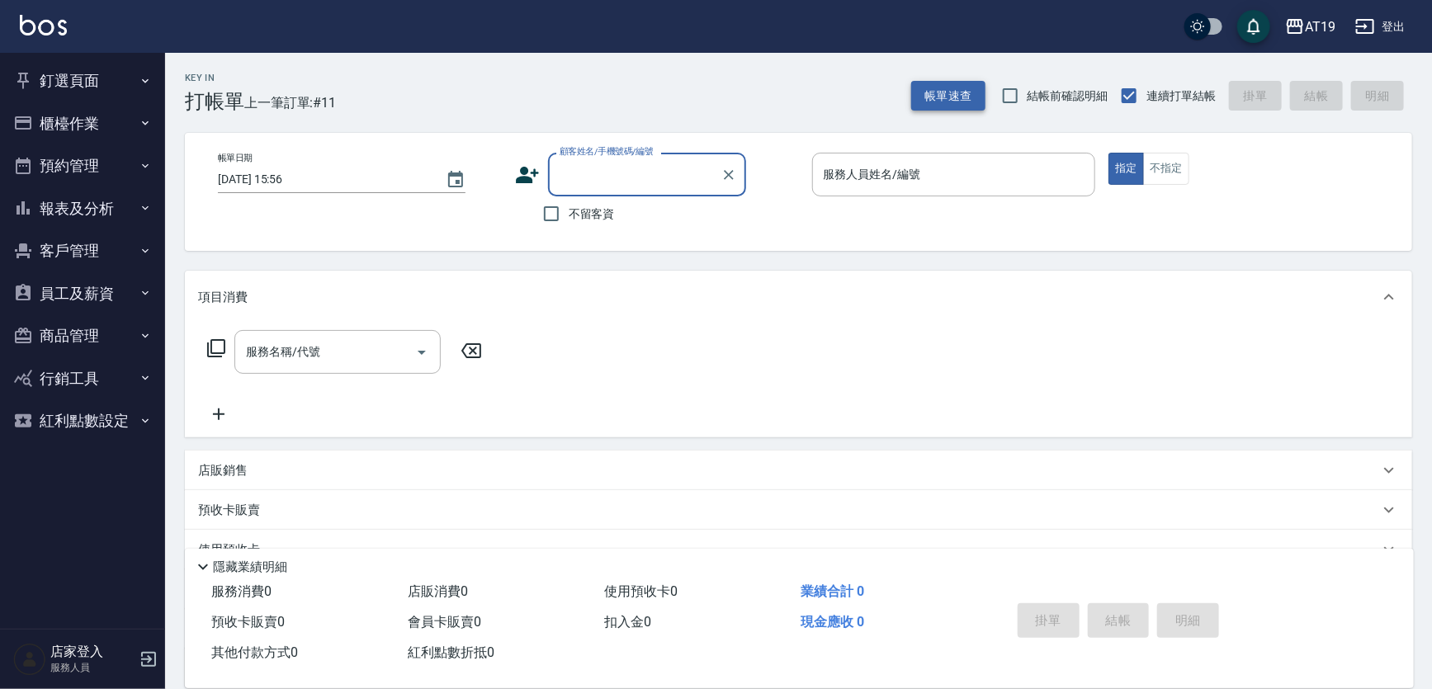
click at [955, 84] on button "帳單速查" at bounding box center [948, 96] width 74 height 31
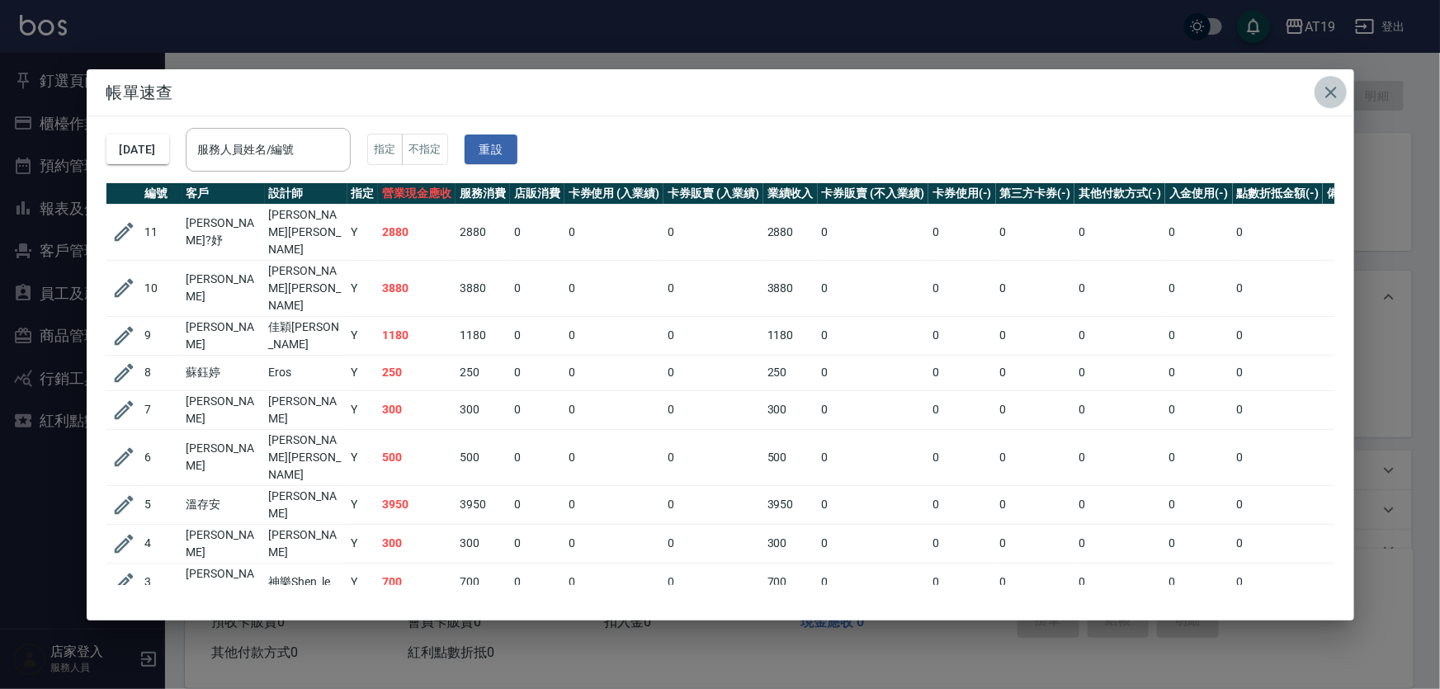
click at [1332, 91] on icon "button" at bounding box center [1331, 93] width 12 height 12
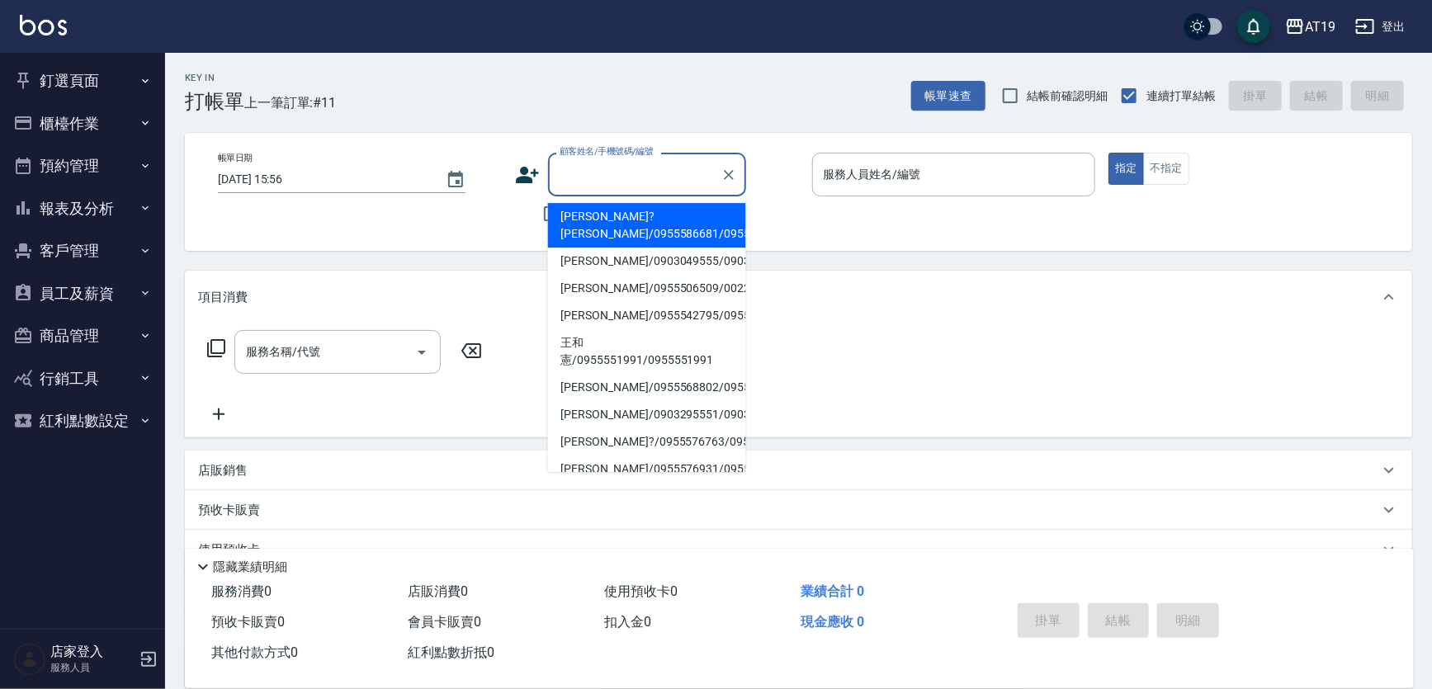
click at [654, 173] on input "顧客姓名/手機號碼/編號" at bounding box center [634, 174] width 158 height 29
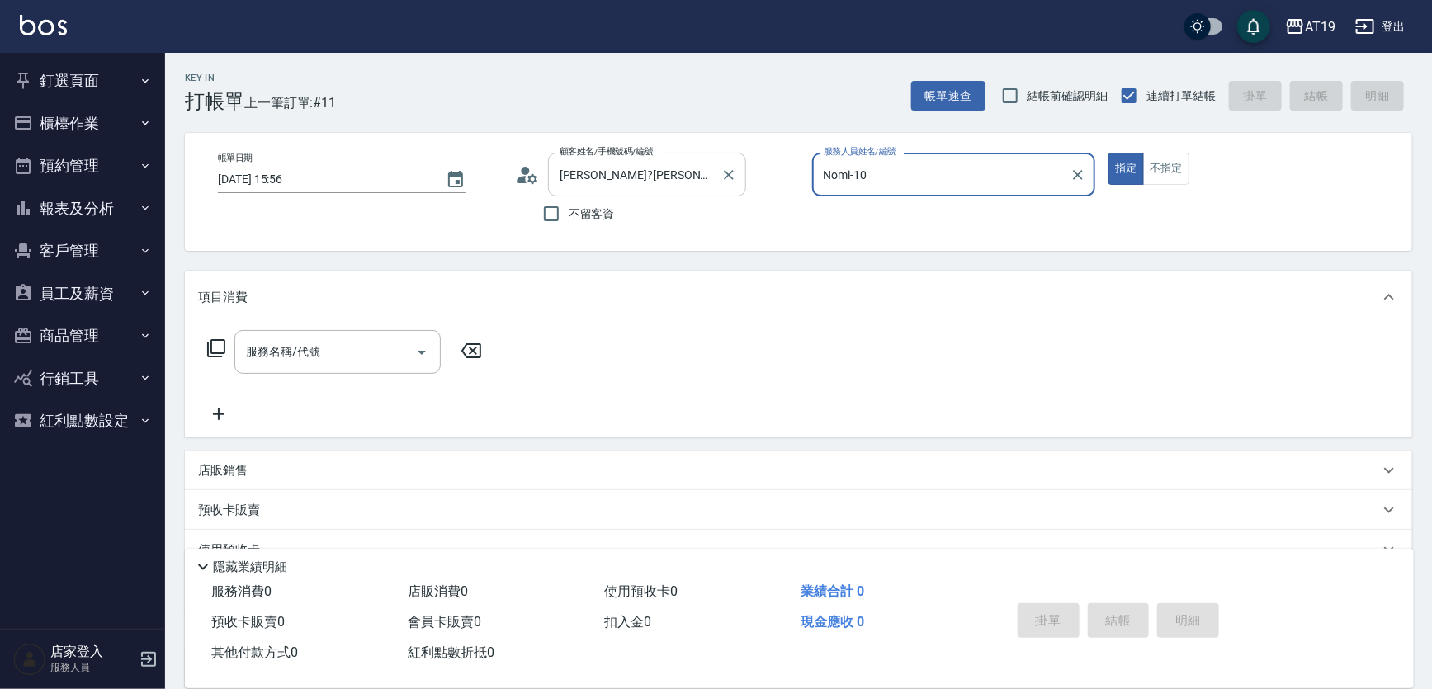
click at [1108, 153] on button "指定" at bounding box center [1125, 169] width 35 height 32
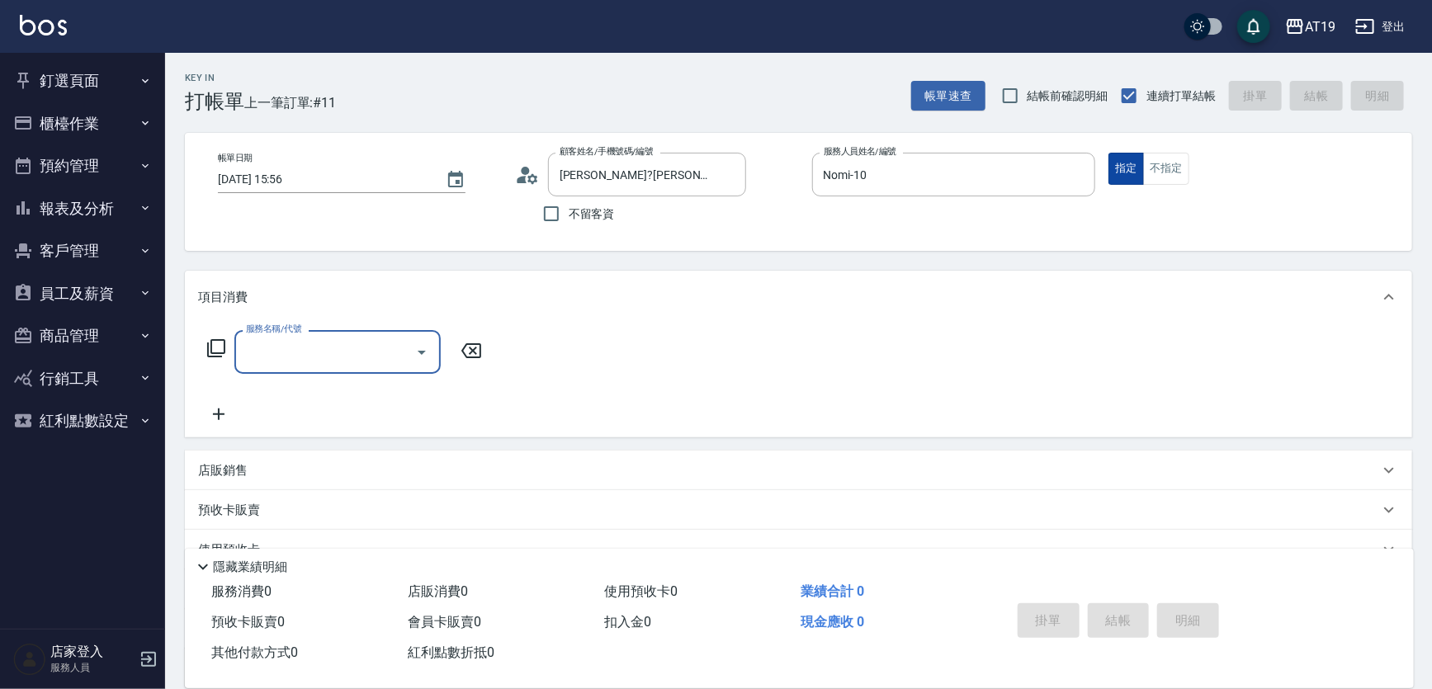
click at [1135, 160] on button "指定" at bounding box center [1125, 169] width 35 height 32
drag, startPoint x: 1151, startPoint y: 159, endPoint x: 1115, endPoint y: 177, distance: 40.6
click at [1151, 160] on button "不指定" at bounding box center [1166, 169] width 46 height 32
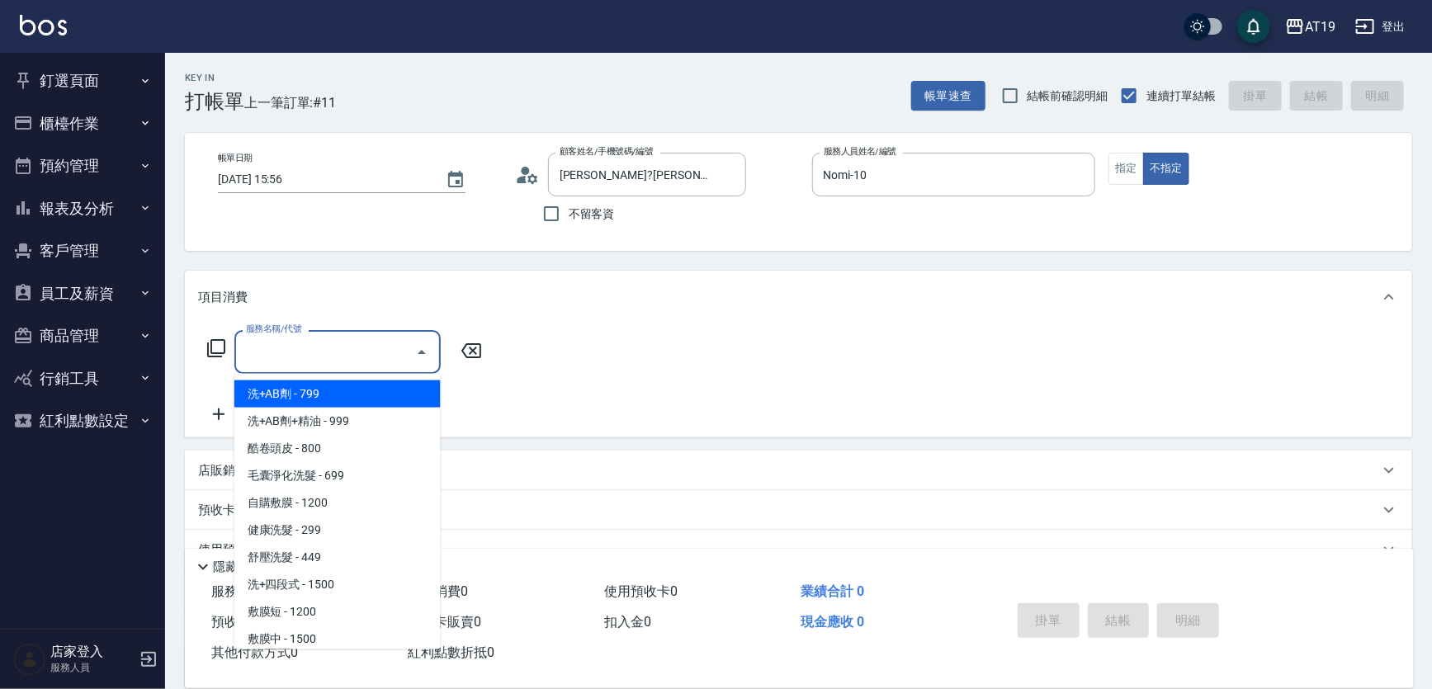
drag, startPoint x: 292, startPoint y: 353, endPoint x: 394, endPoint y: 281, distance: 125.5
click at [292, 352] on input "服務名稱/代號" at bounding box center [325, 352] width 167 height 29
